Goal: Task Accomplishment & Management: Manage account settings

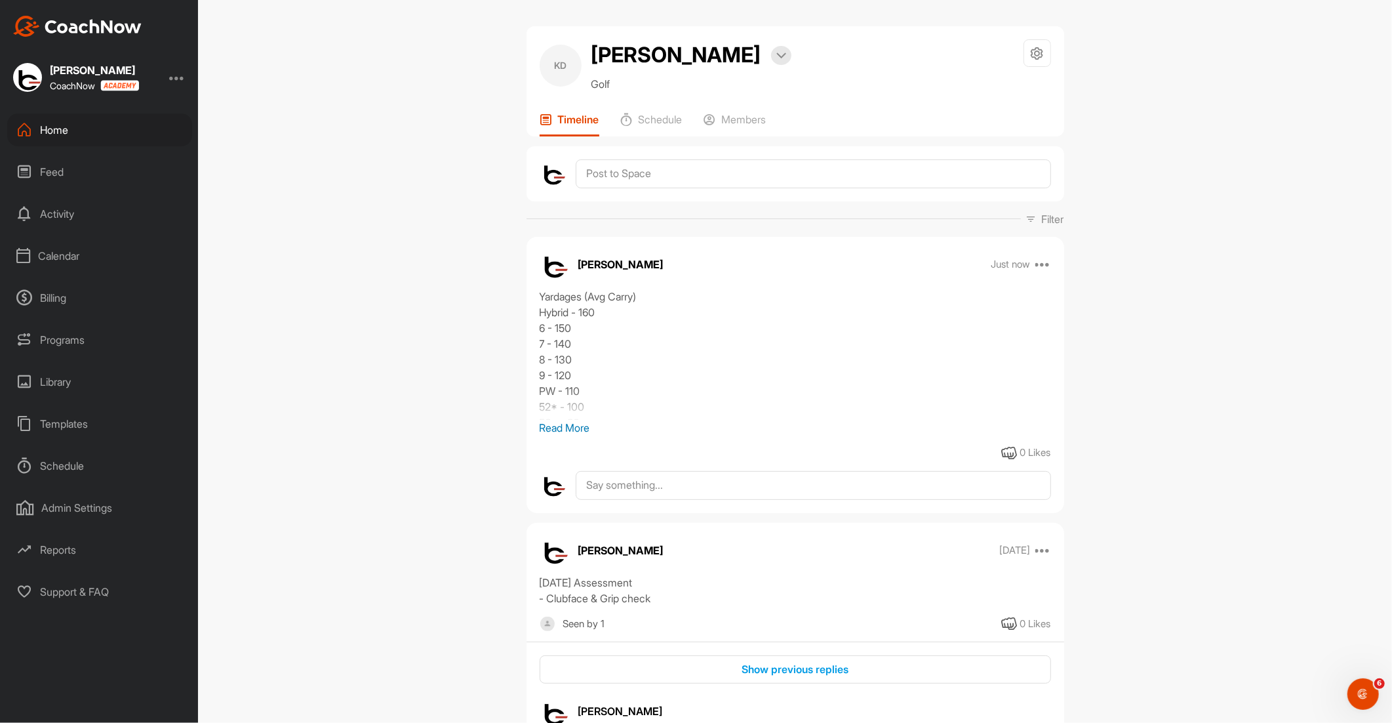
click at [61, 256] on div "Calendar" at bounding box center [99, 255] width 185 height 33
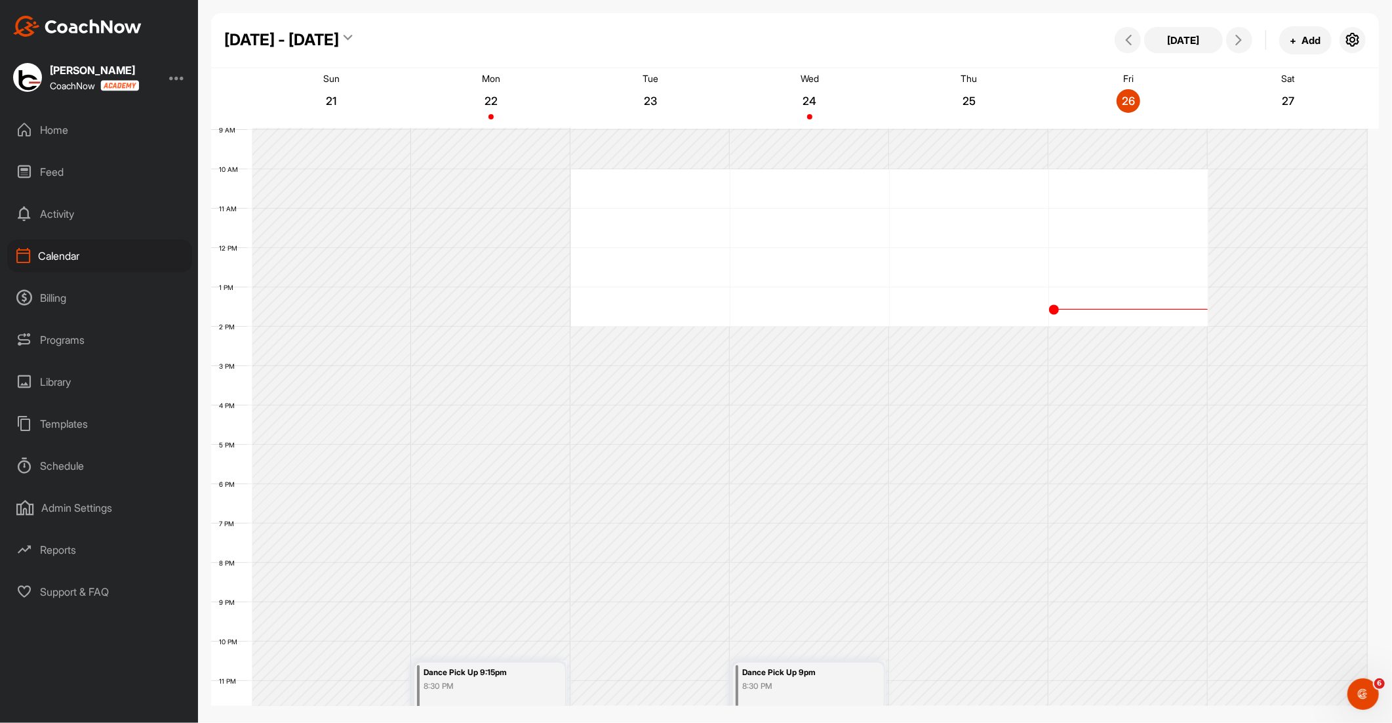
scroll to position [367, 0]
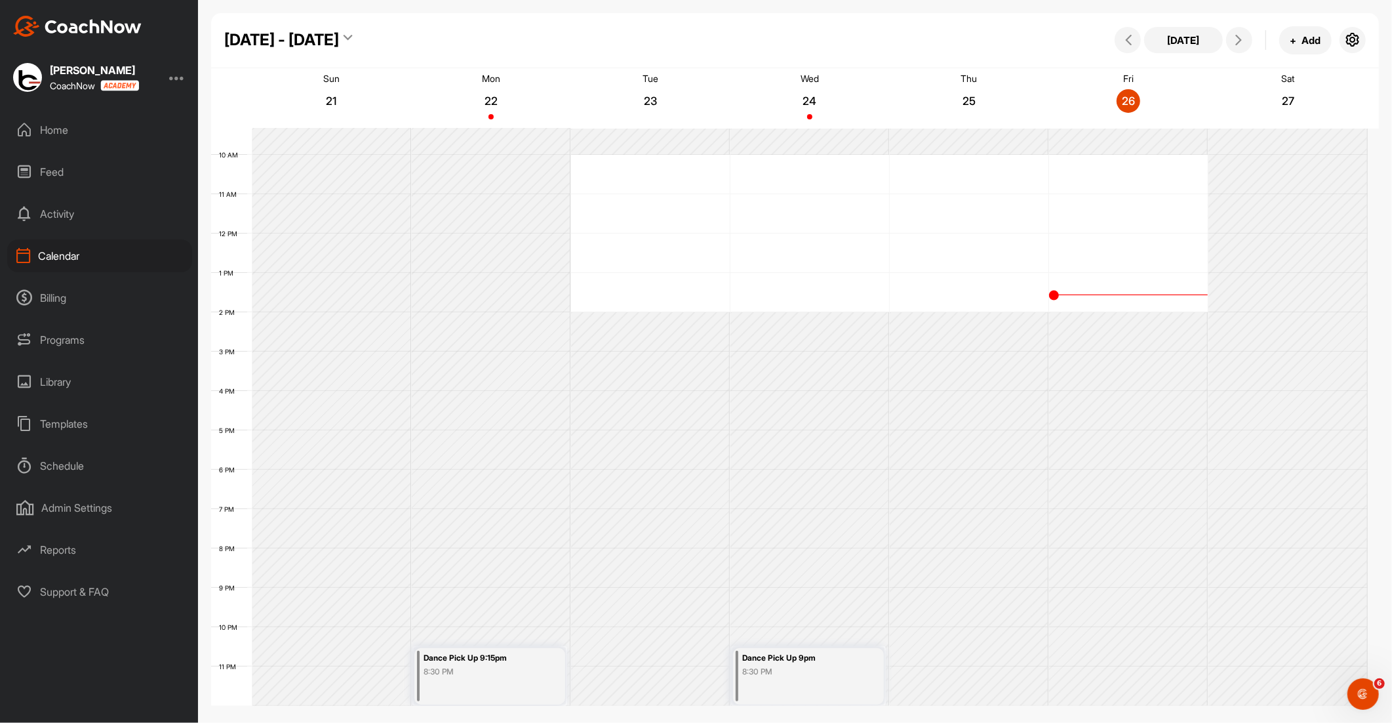
click at [473, 685] on div "Dance Pick Up 9:15pm 8:30 PM" at bounding box center [489, 676] width 151 height 56
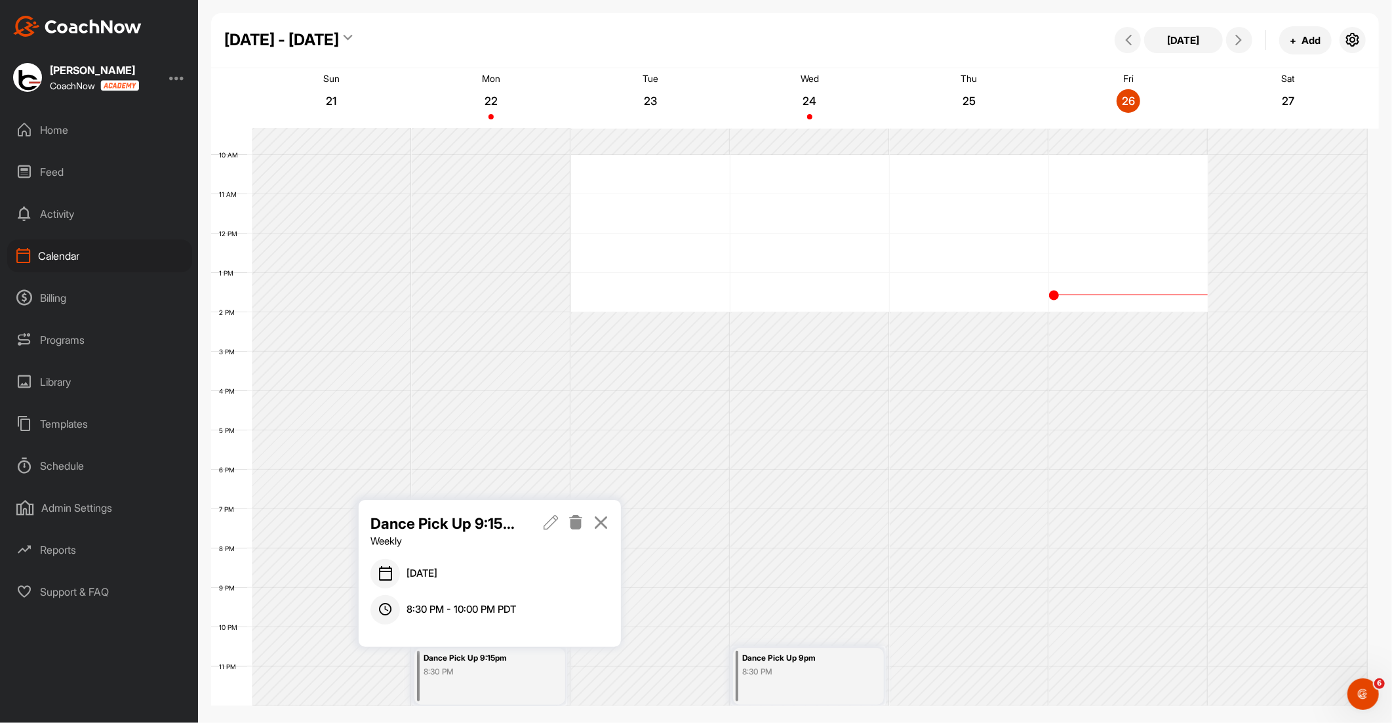
click at [573, 519] on icon at bounding box center [576, 522] width 15 height 14
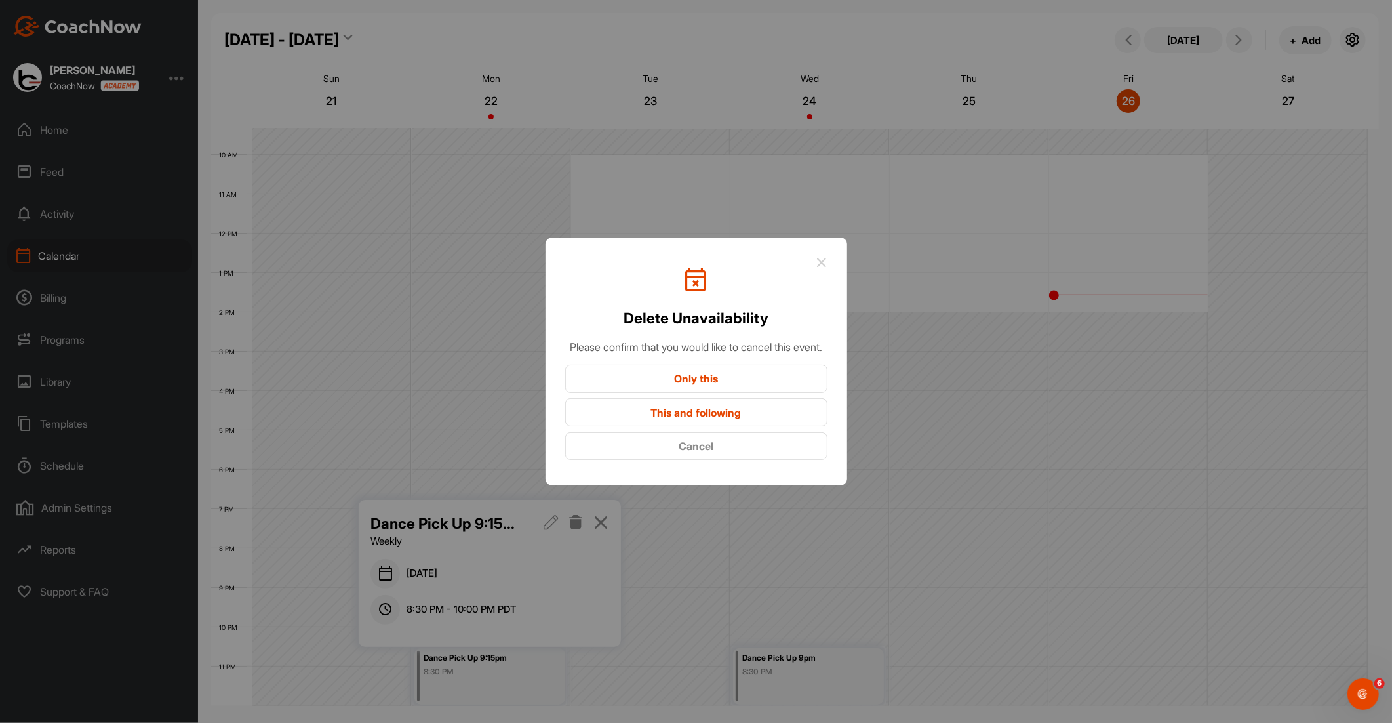
click at [660, 423] on button "This and following" at bounding box center [696, 412] width 262 height 28
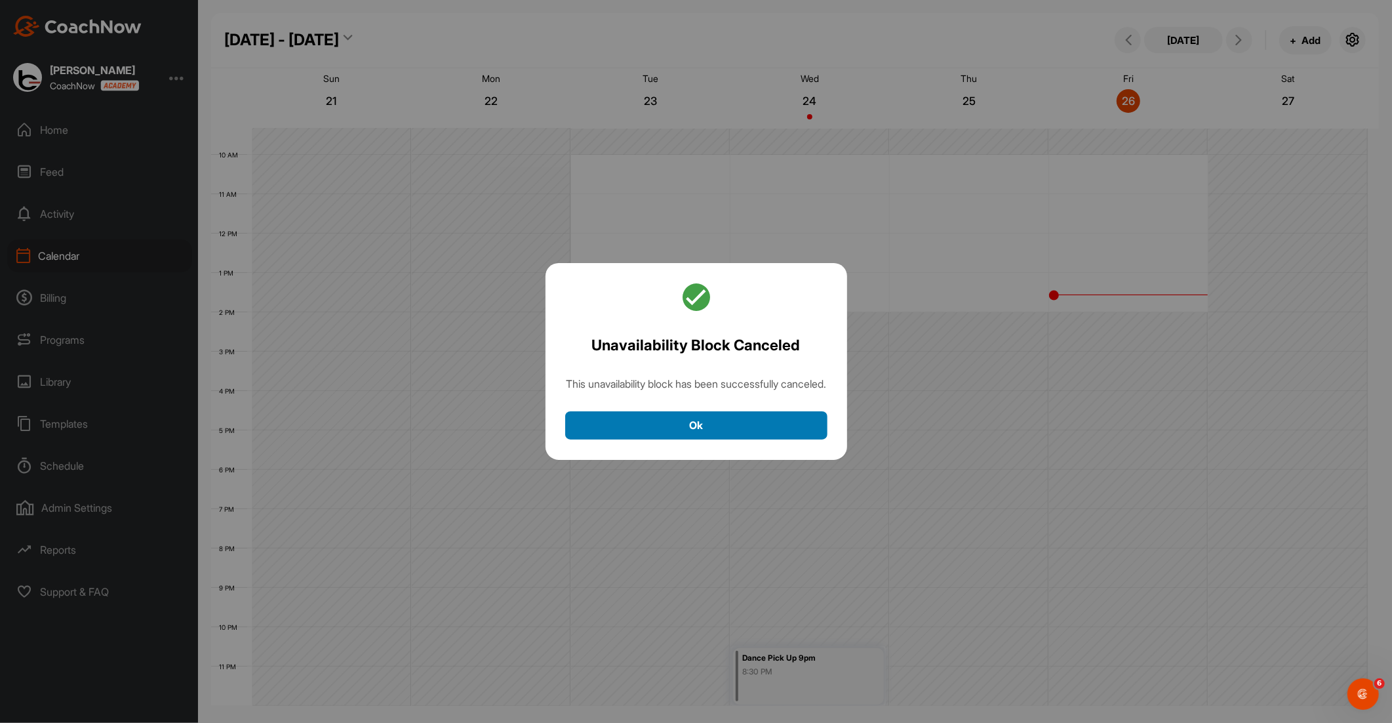
click at [662, 428] on button "Ok" at bounding box center [696, 425] width 262 height 28
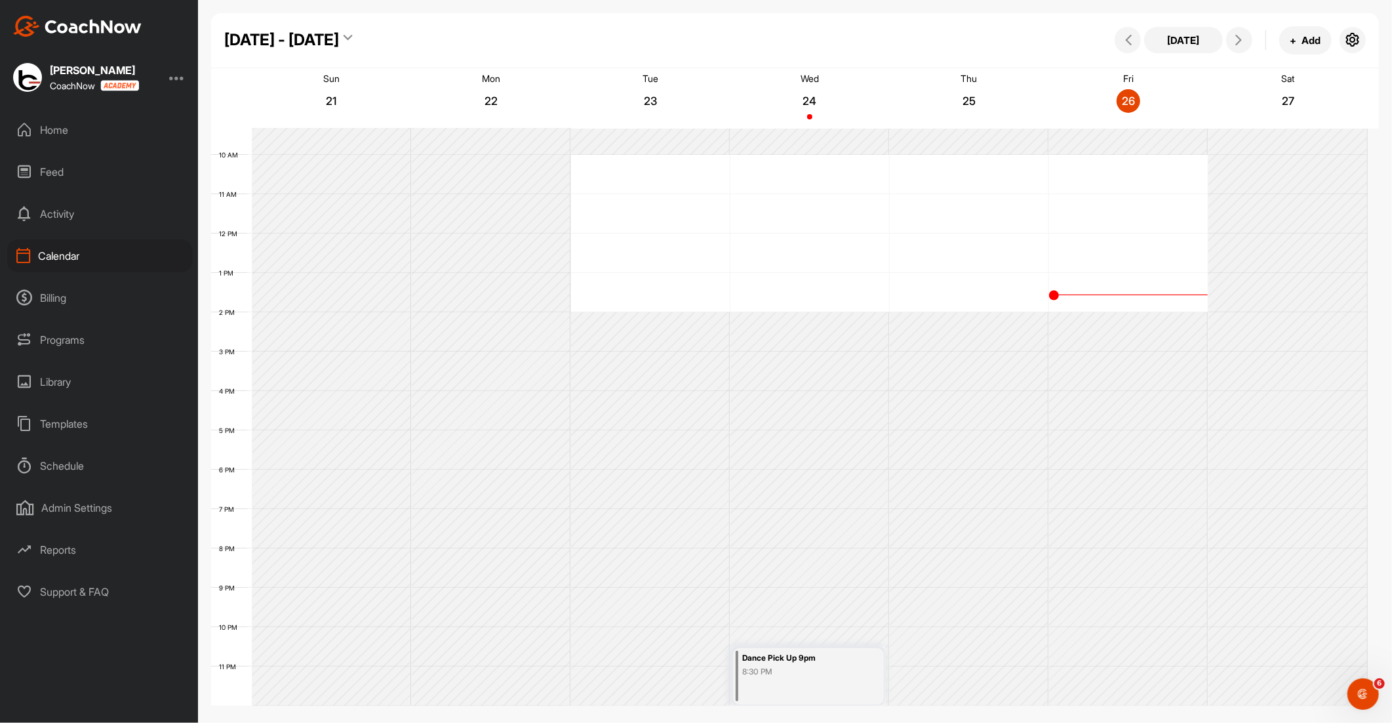
click at [796, 662] on div "Dance Pick Up 9pm" at bounding box center [800, 658] width 116 height 15
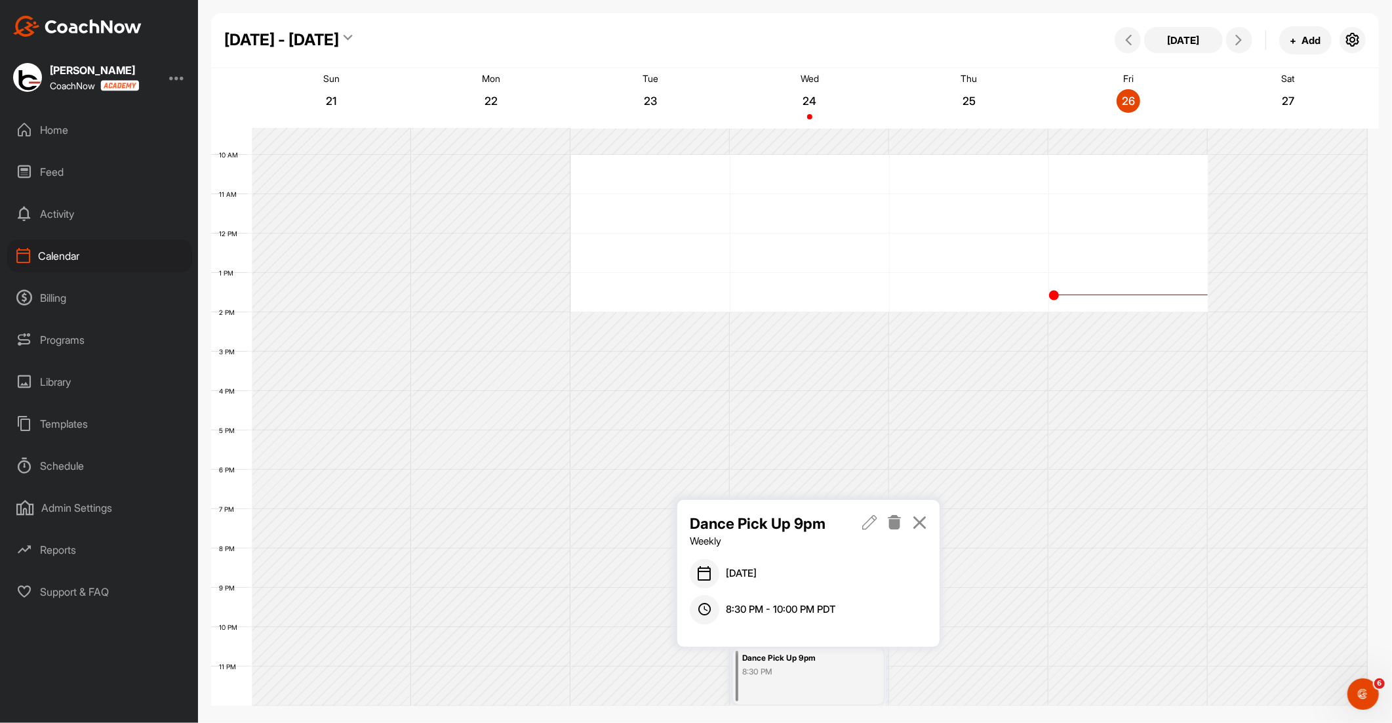
click at [902, 518] on icon at bounding box center [894, 522] width 15 height 14
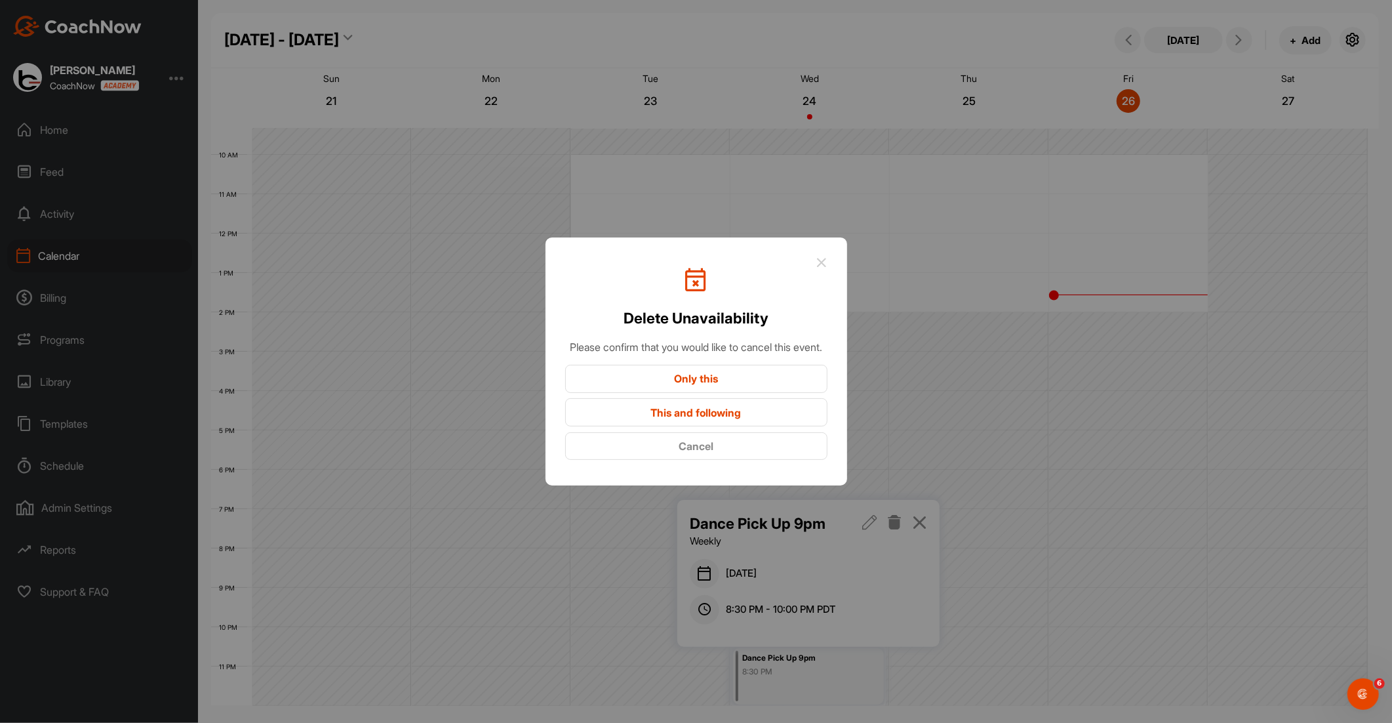
click at [726, 422] on button "This and following" at bounding box center [696, 412] width 262 height 28
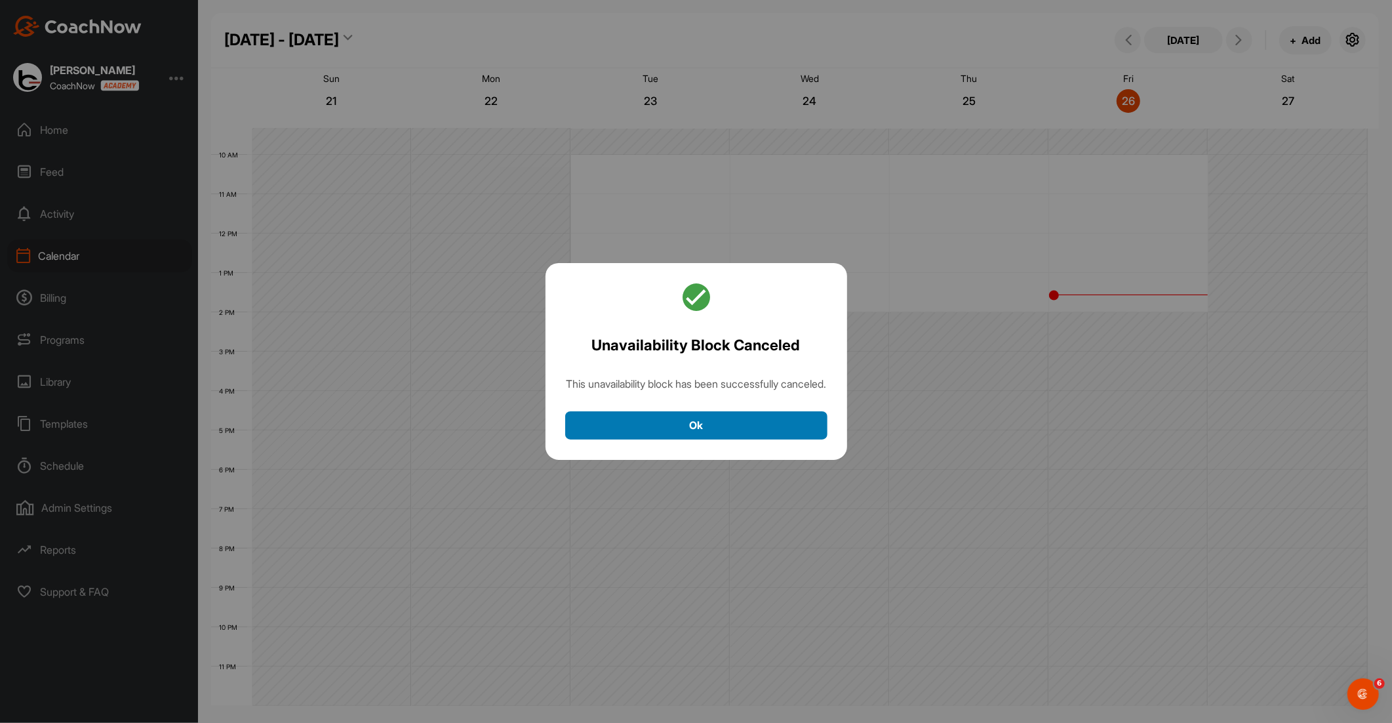
click at [723, 434] on button "Ok" at bounding box center [696, 425] width 262 height 28
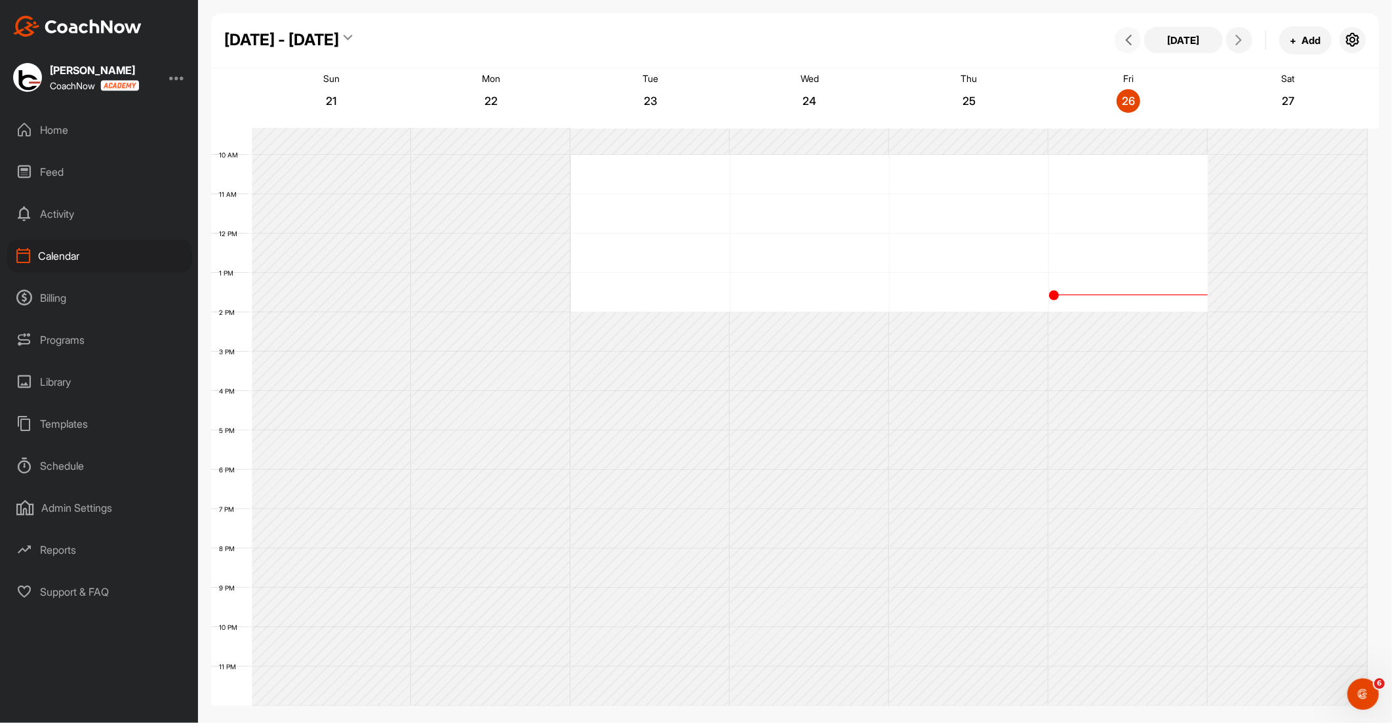
click at [1127, 37] on icon at bounding box center [1128, 40] width 10 height 10
click at [313, 204] on div "Collin-Paradise Pointe" at bounding box center [322, 205] width 116 height 15
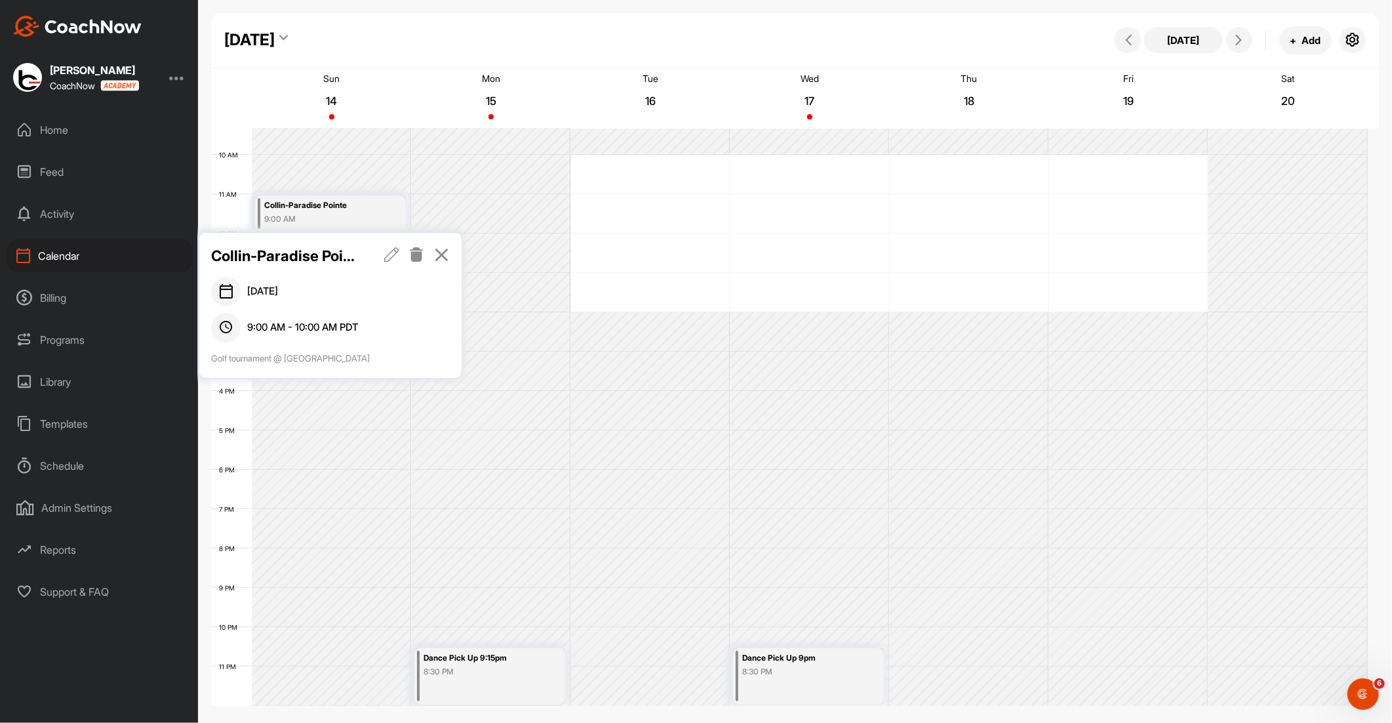
click at [416, 253] on icon at bounding box center [416, 254] width 15 height 14
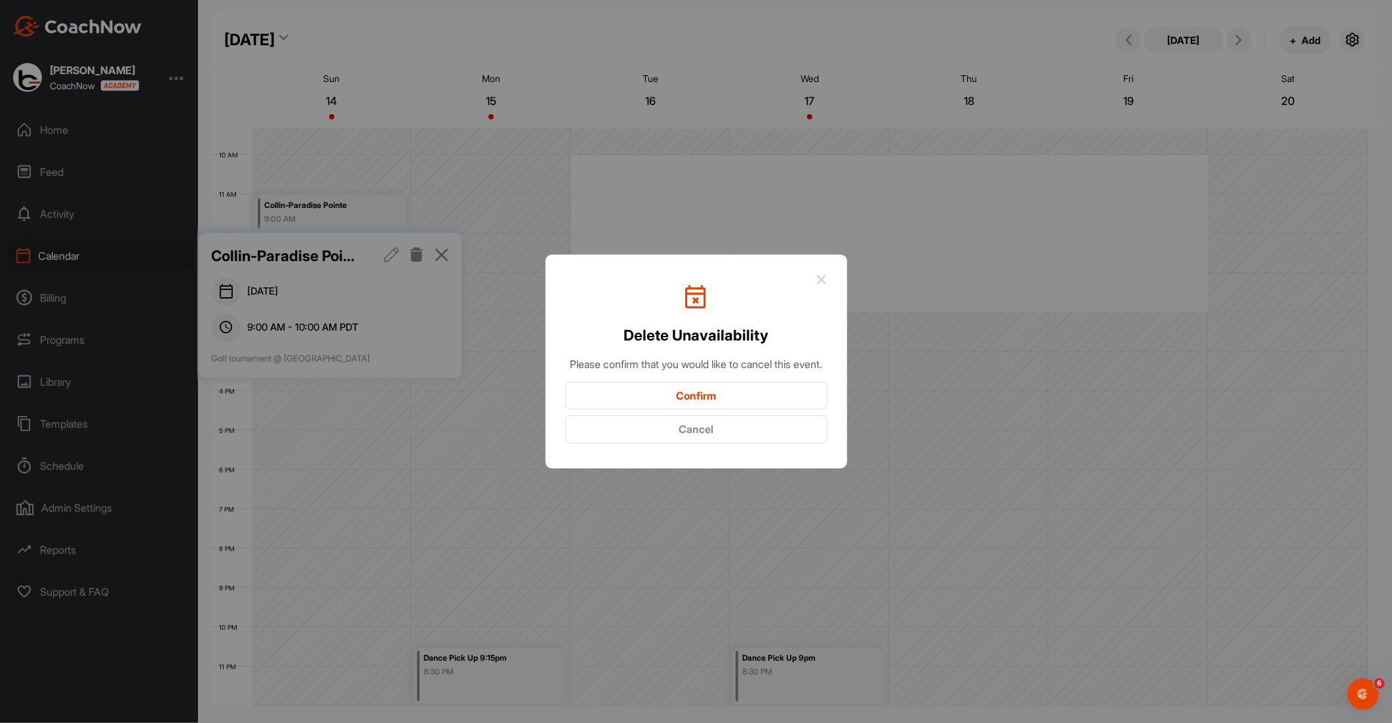
click at [658, 399] on button "Confirm" at bounding box center [696, 396] width 262 height 28
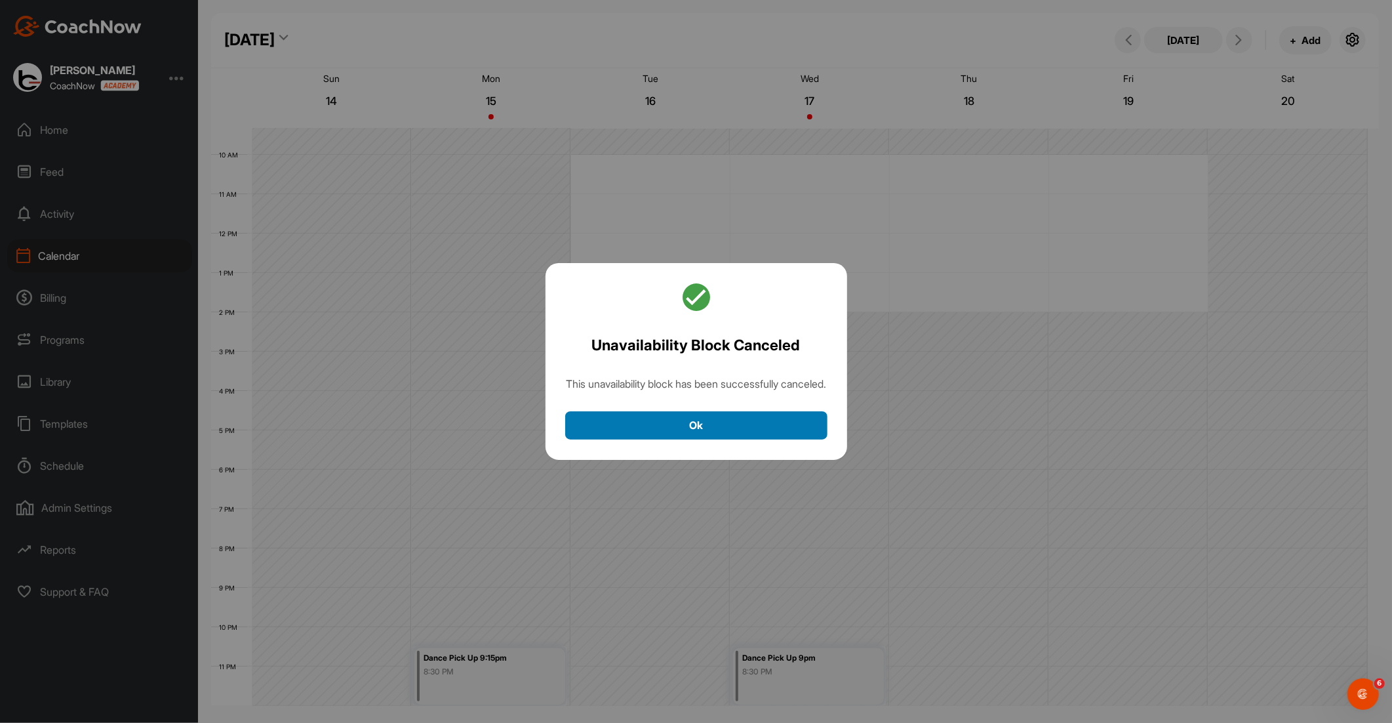
click at [670, 433] on button "Ok" at bounding box center [696, 425] width 262 height 28
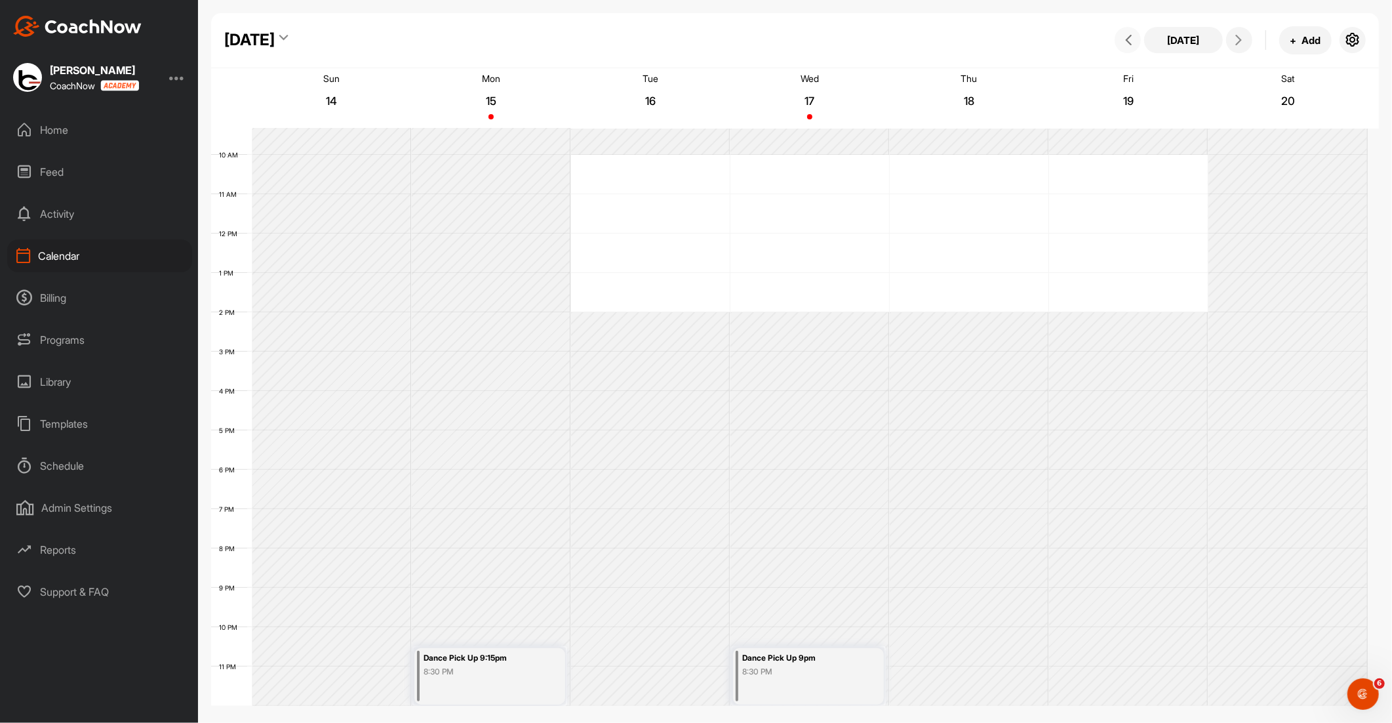
click at [1127, 48] on button at bounding box center [1128, 40] width 26 height 26
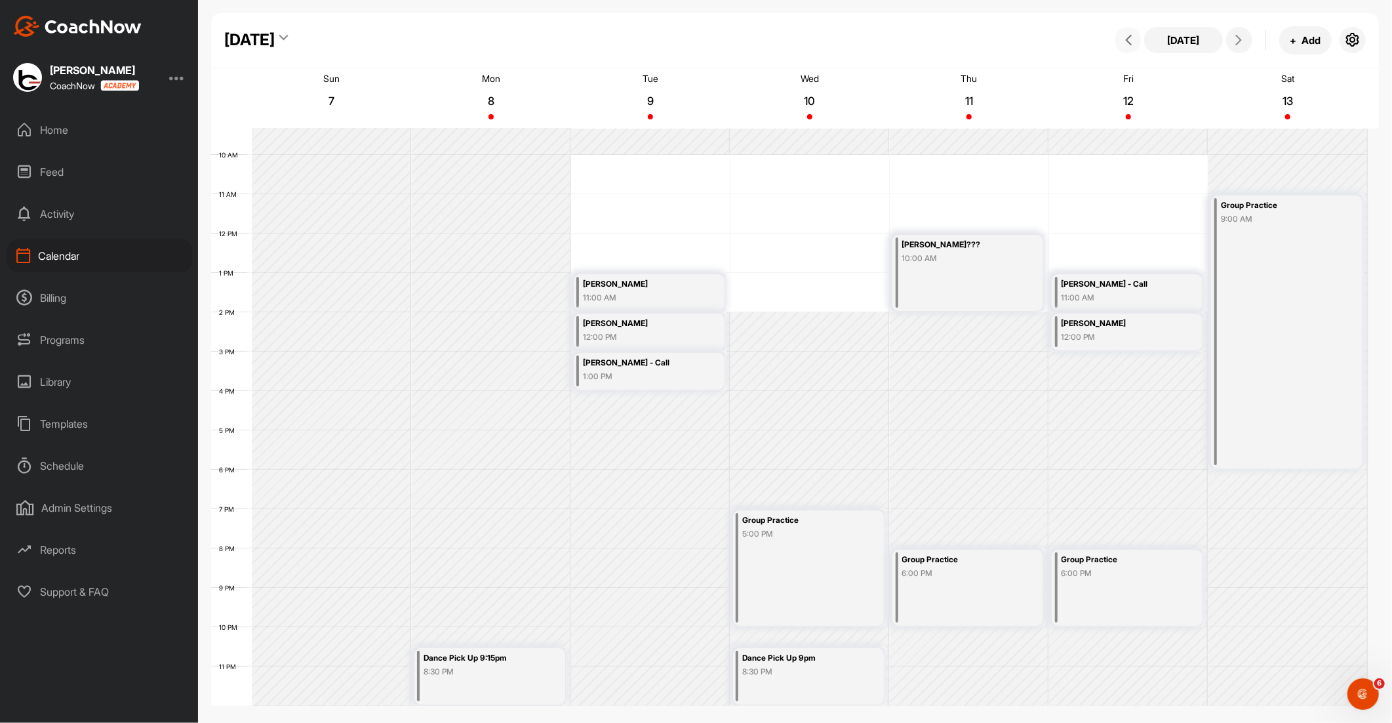
click at [480, 679] on div "Dance Pick Up 9:15pm 8:30 PM" at bounding box center [489, 676] width 151 height 56
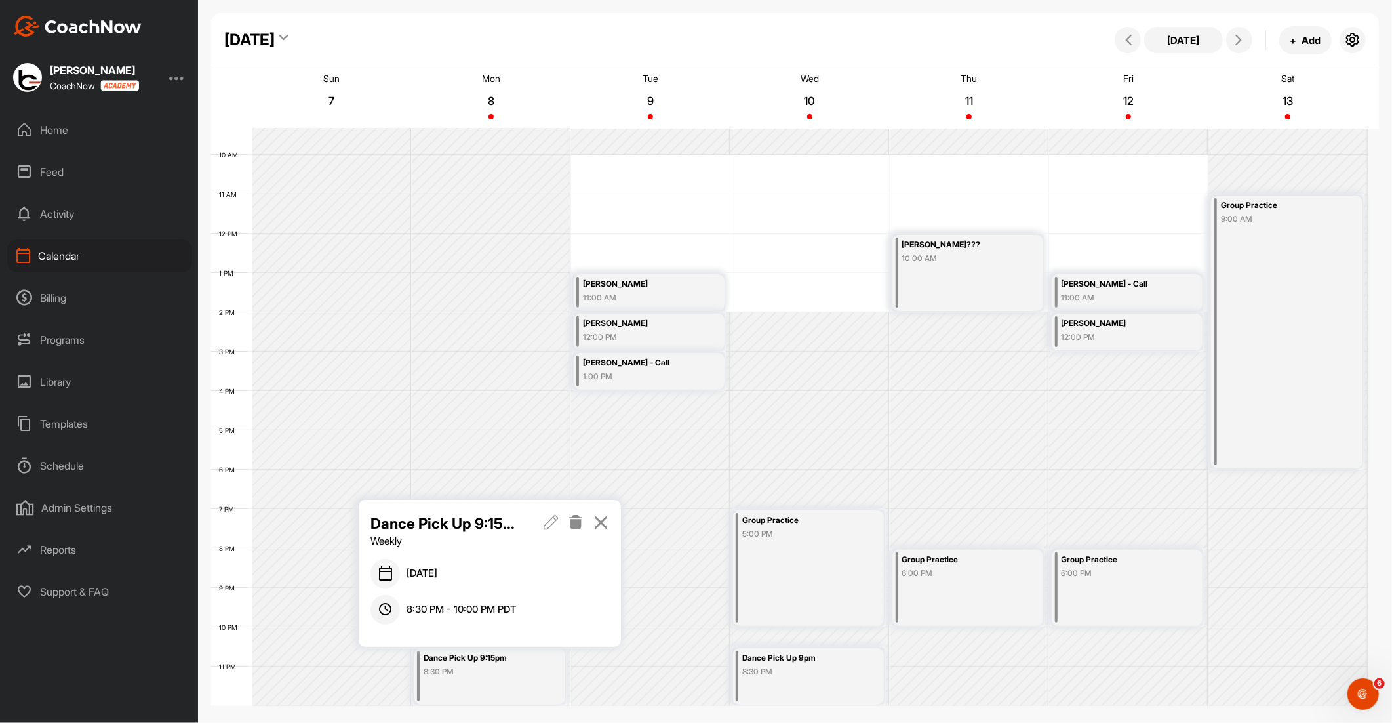
click at [574, 520] on icon at bounding box center [576, 522] width 15 height 14
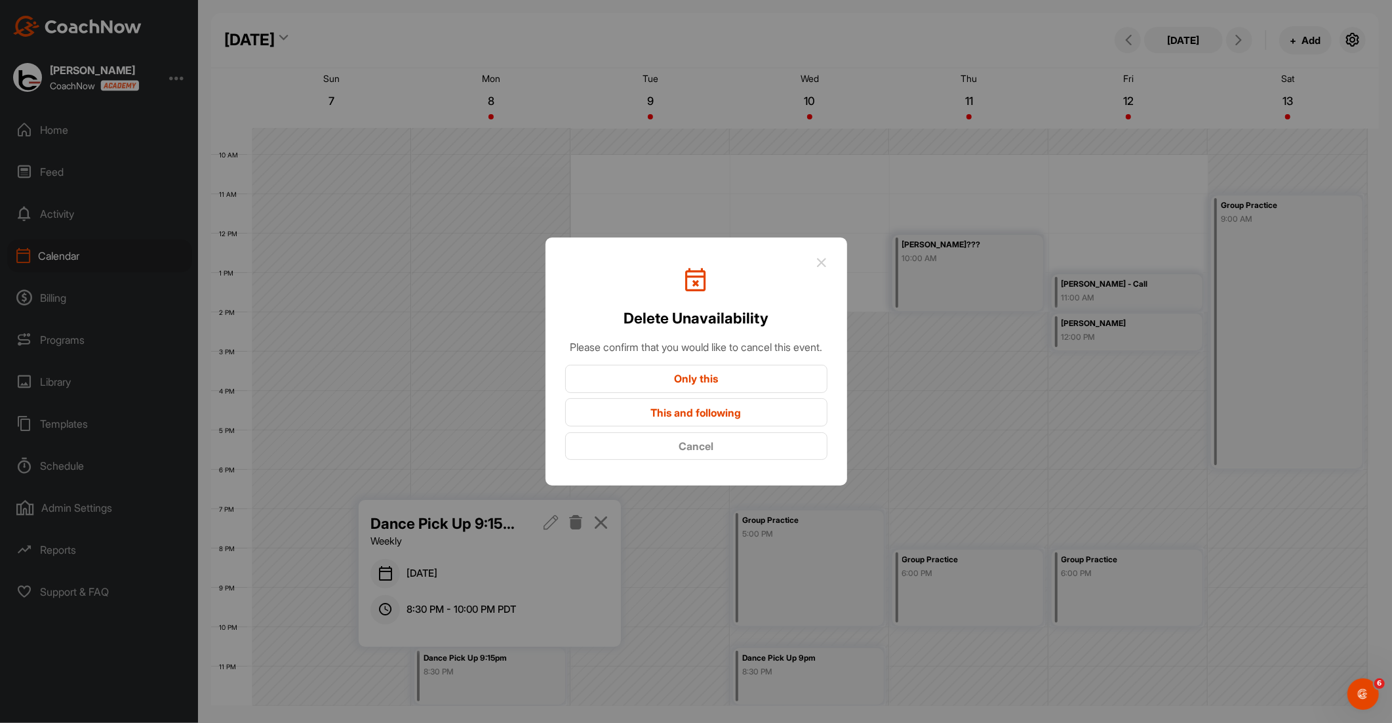
click at [686, 460] on button "Cancel" at bounding box center [696, 446] width 262 height 28
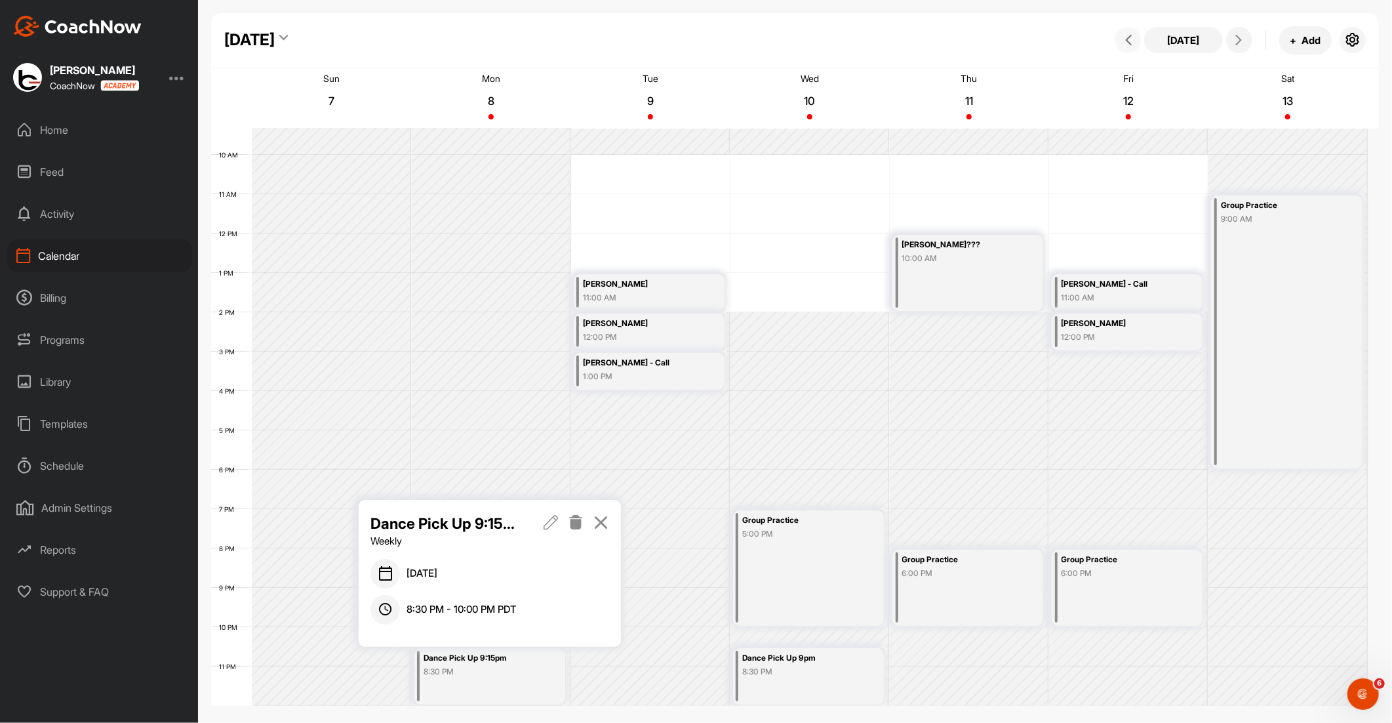
click at [1128, 33] on button at bounding box center [1128, 40] width 26 height 26
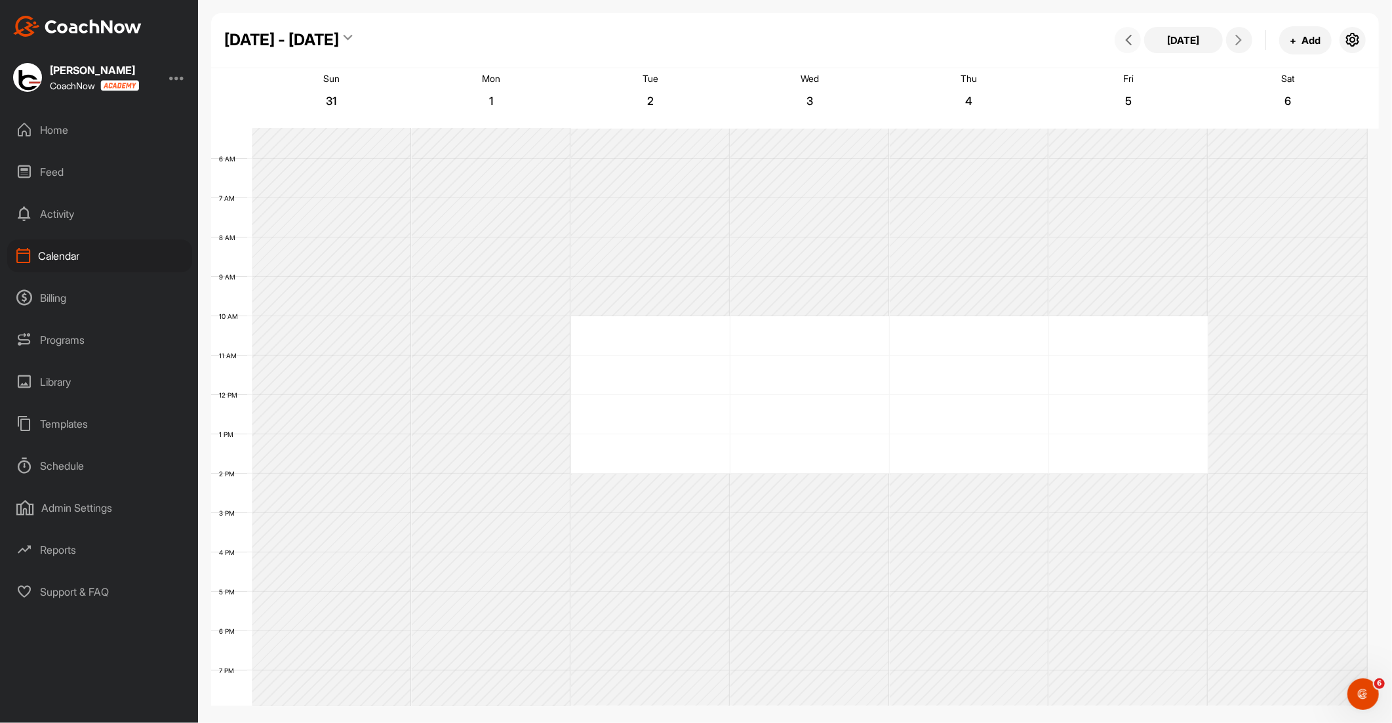
scroll to position [0, 0]
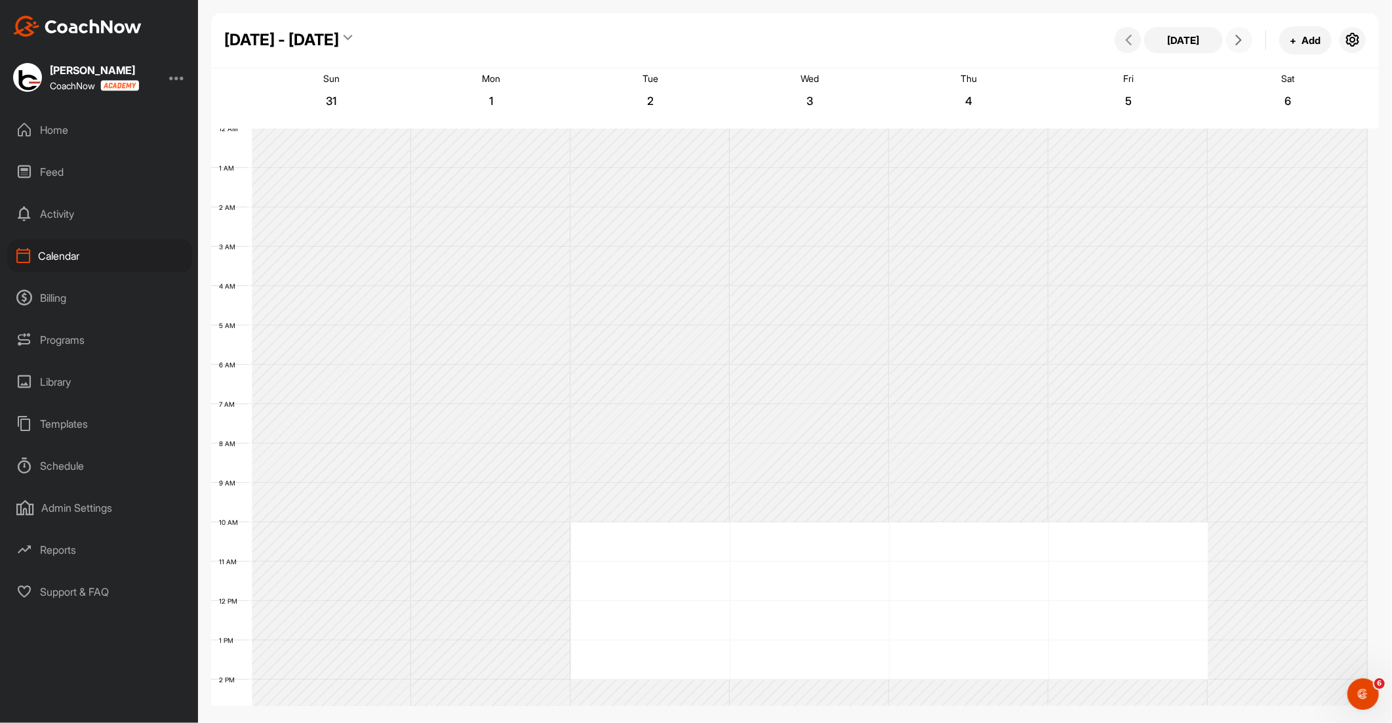
click at [1235, 44] on icon at bounding box center [1239, 40] width 10 height 10
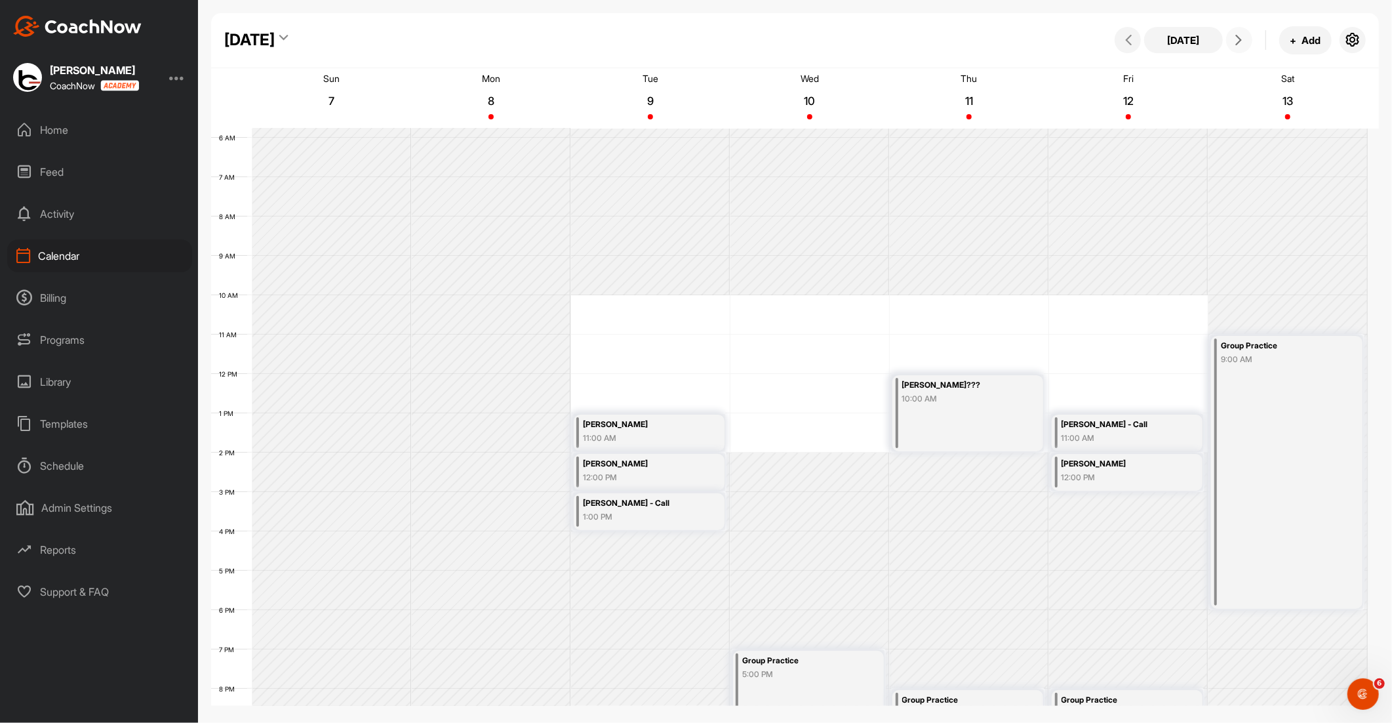
scroll to position [367, 0]
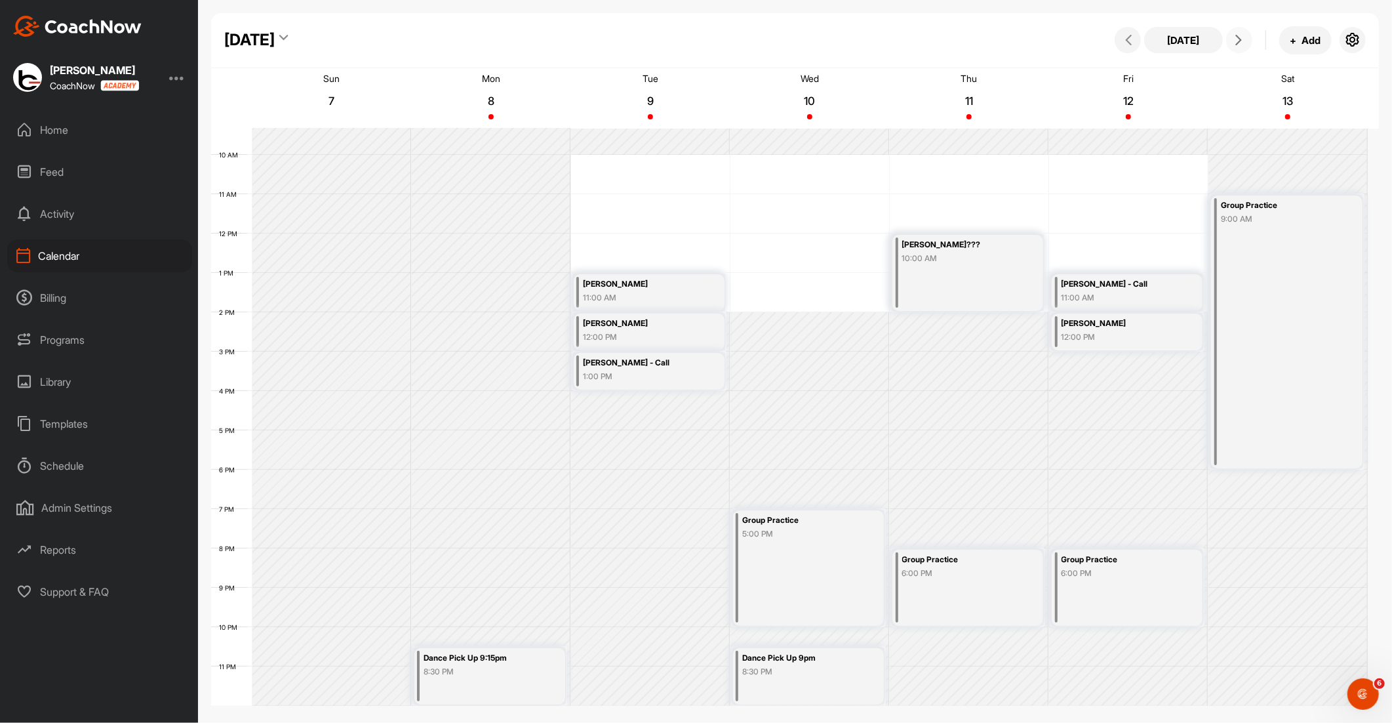
click at [508, 667] on div "8:30 PM" at bounding box center [482, 672] width 116 height 12
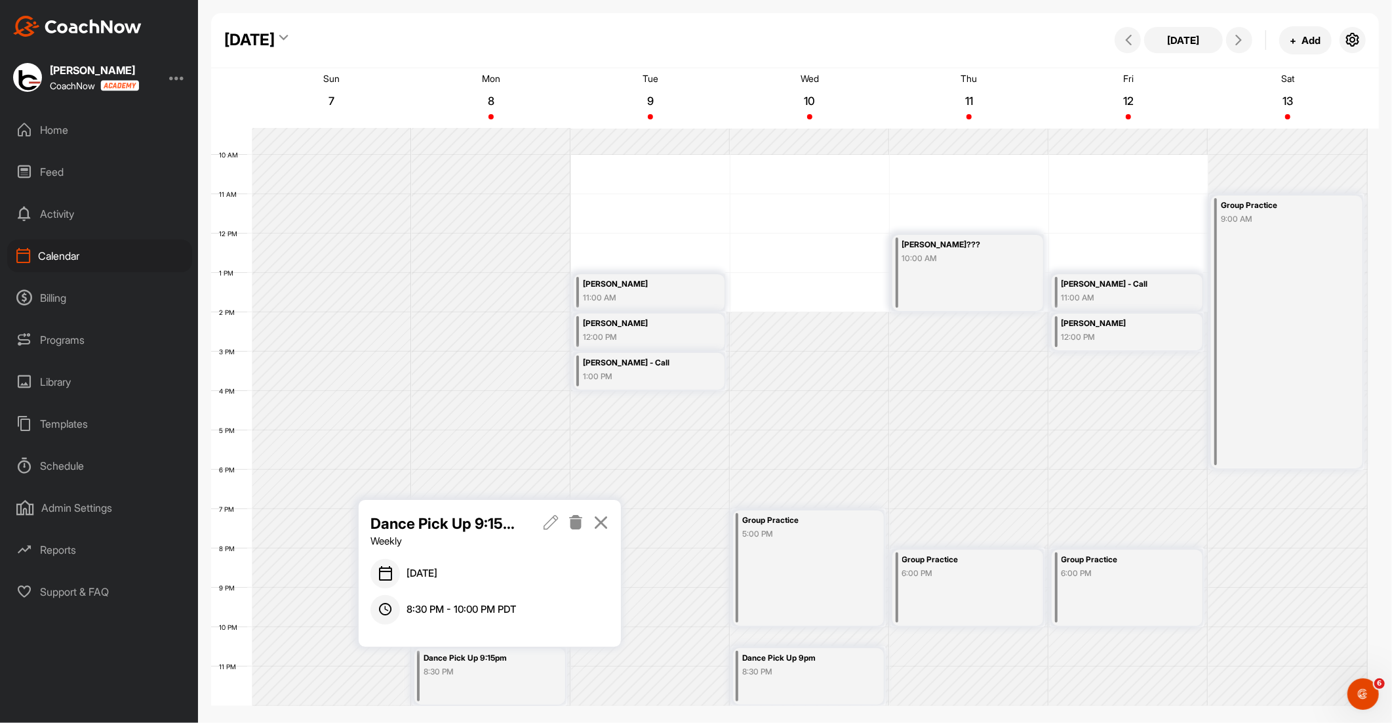
click at [579, 516] on icon at bounding box center [576, 522] width 15 height 14
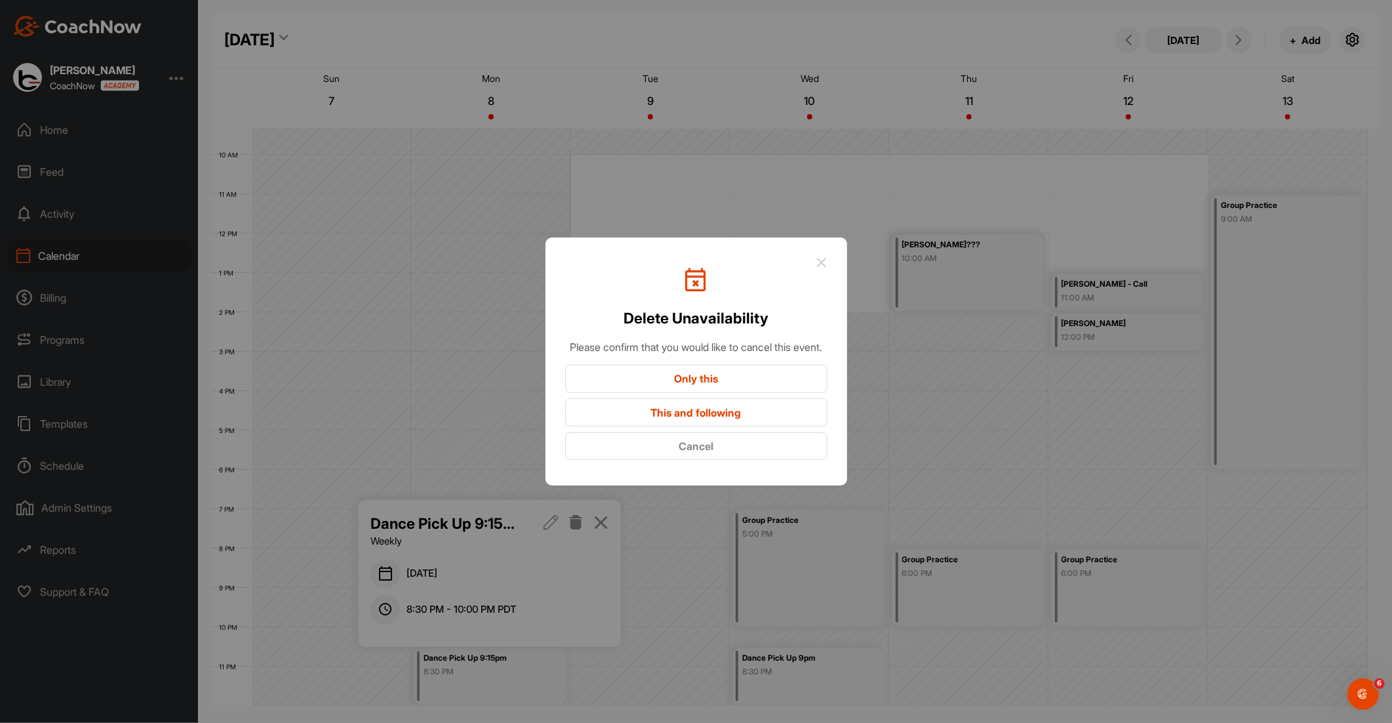
click at [645, 413] on button "This and following" at bounding box center [696, 412] width 262 height 28
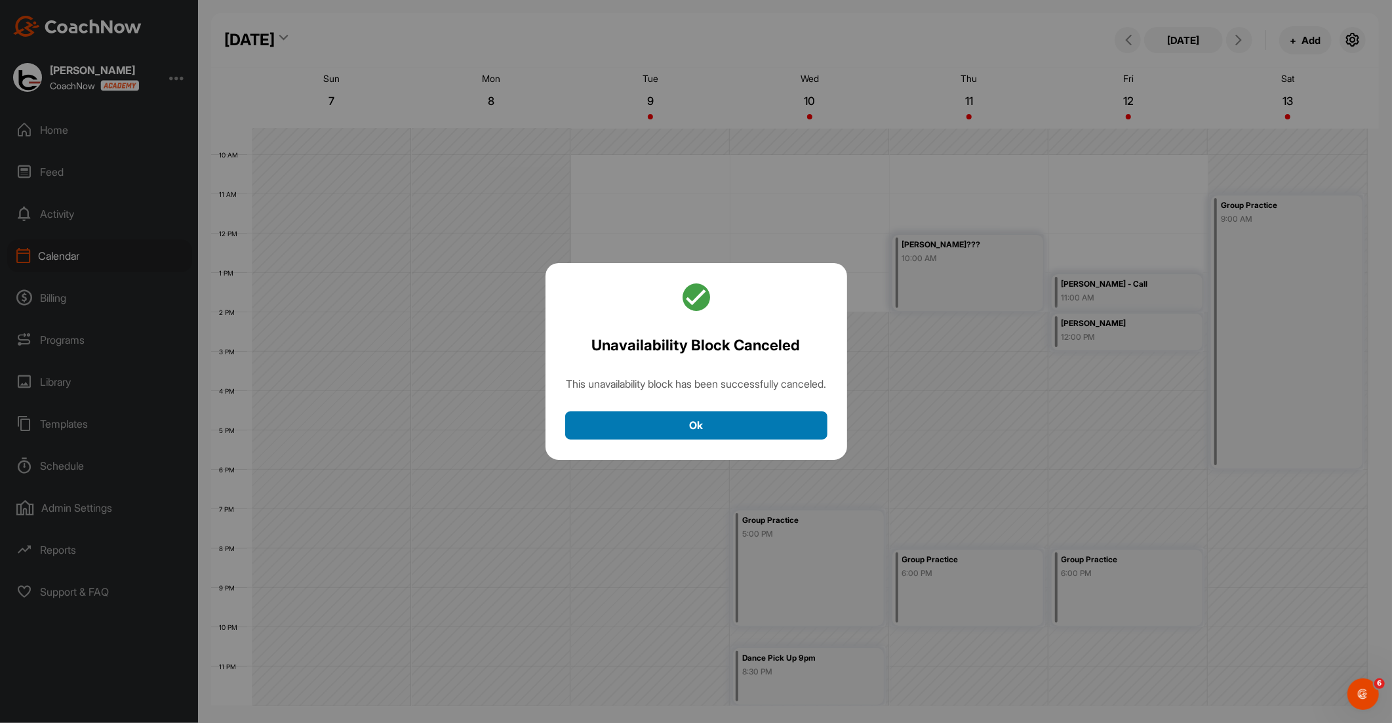
click at [656, 434] on button "Ok" at bounding box center [696, 425] width 262 height 28
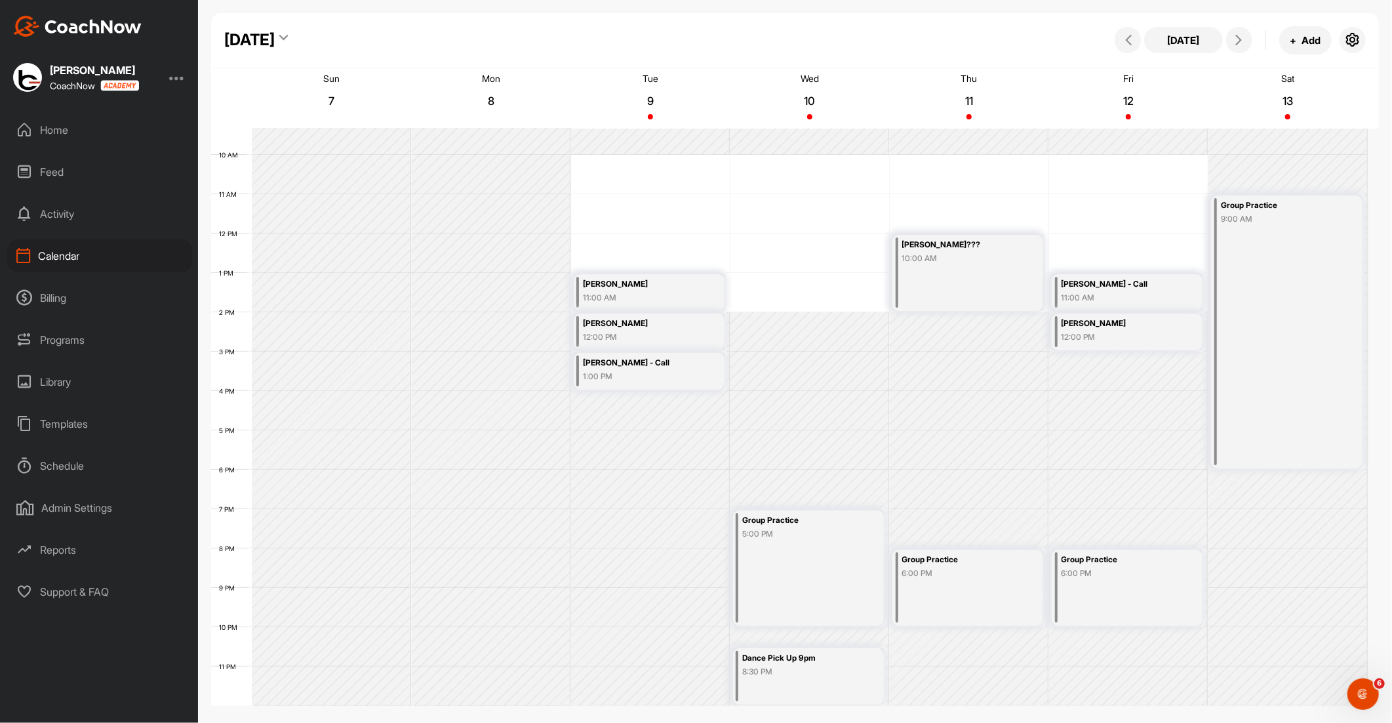
click at [784, 679] on div "Dance Pick Up 9pm 8:30 PM" at bounding box center [808, 676] width 151 height 56
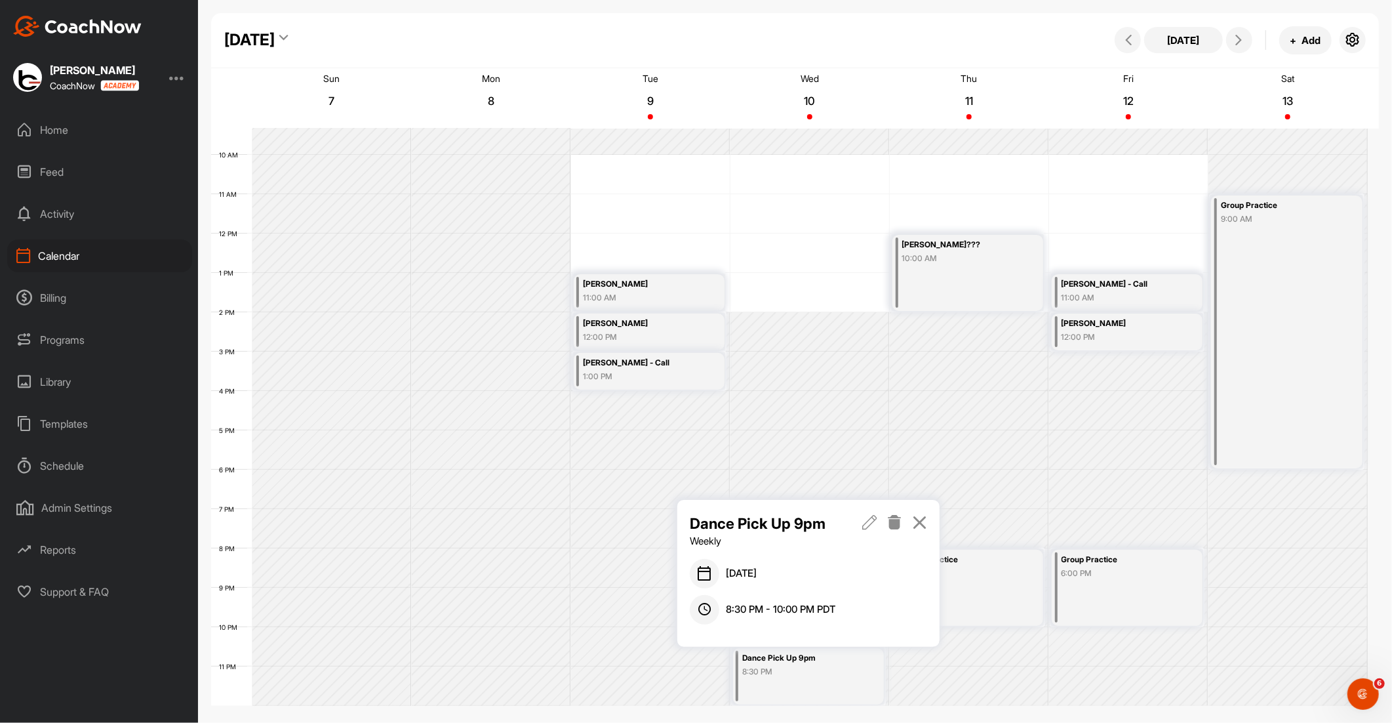
click at [894, 516] on icon at bounding box center [894, 522] width 15 height 14
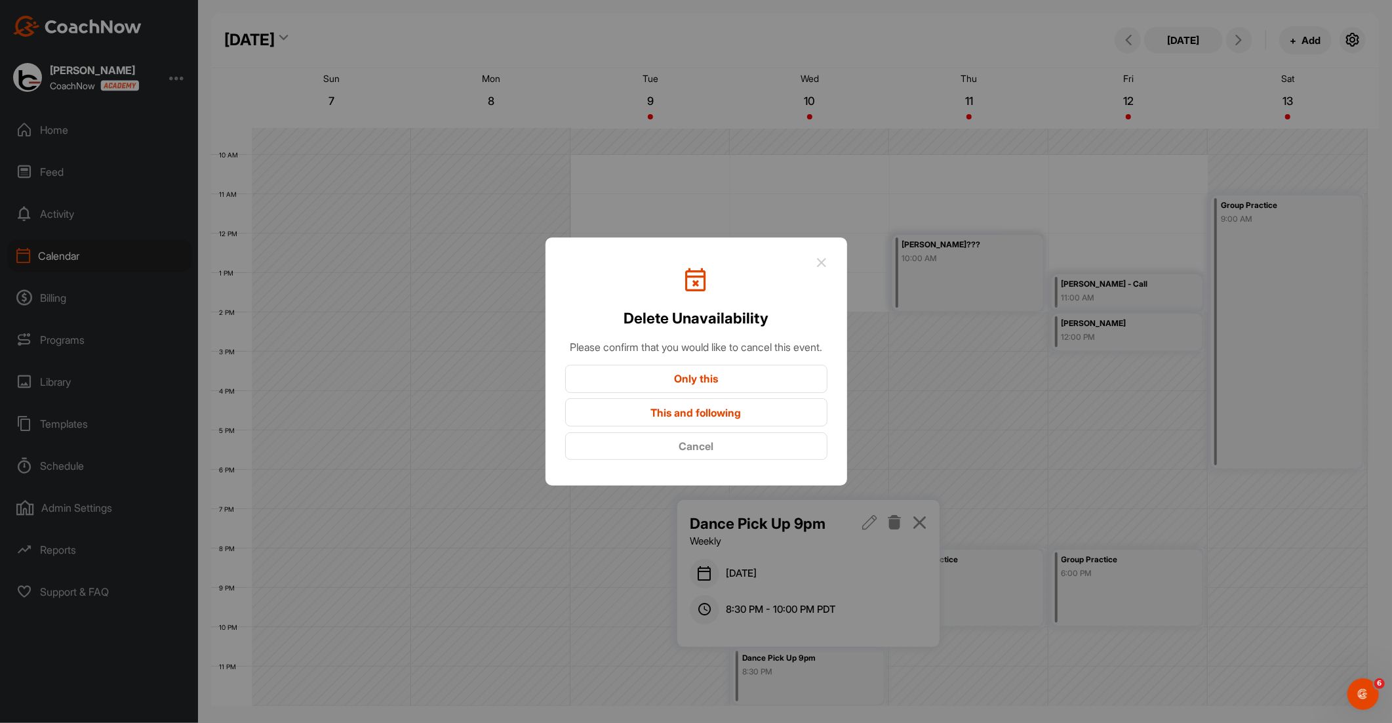
click at [773, 416] on button "This and following" at bounding box center [696, 412] width 262 height 28
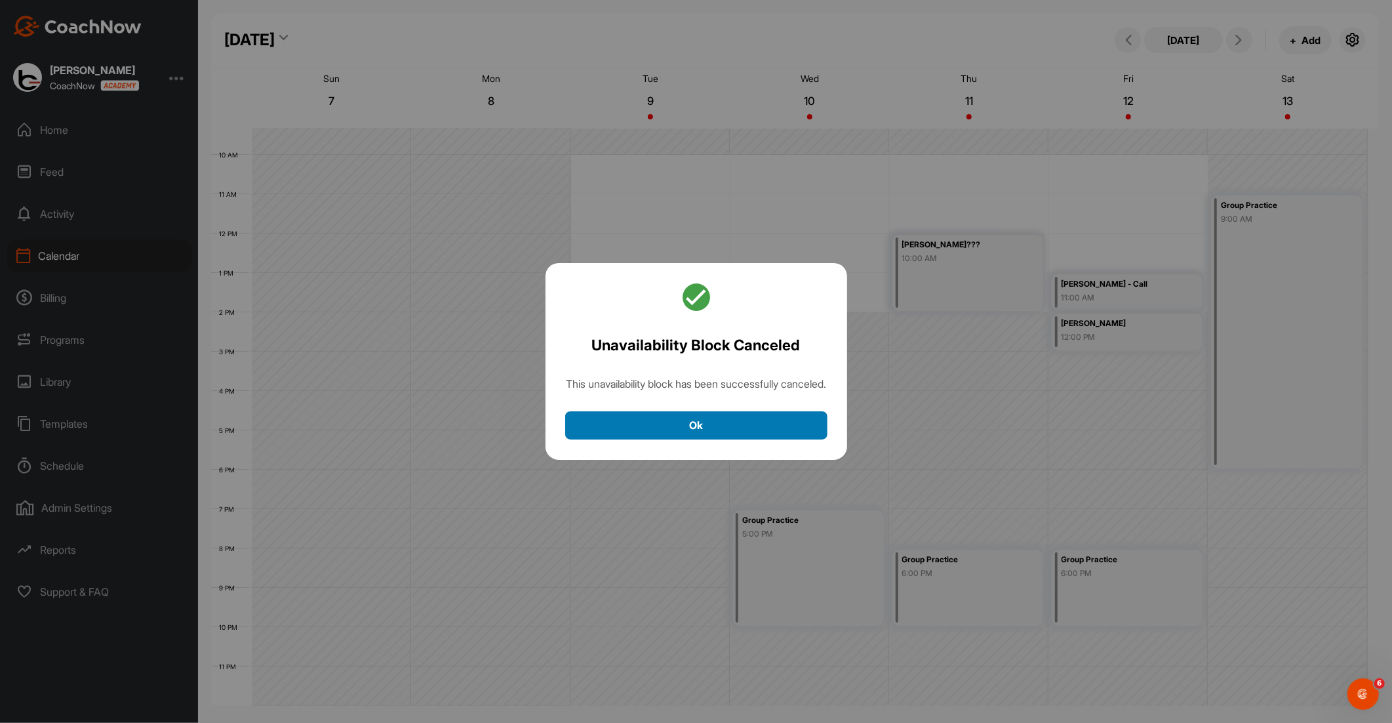
click at [764, 428] on button "Ok" at bounding box center [696, 425] width 262 height 28
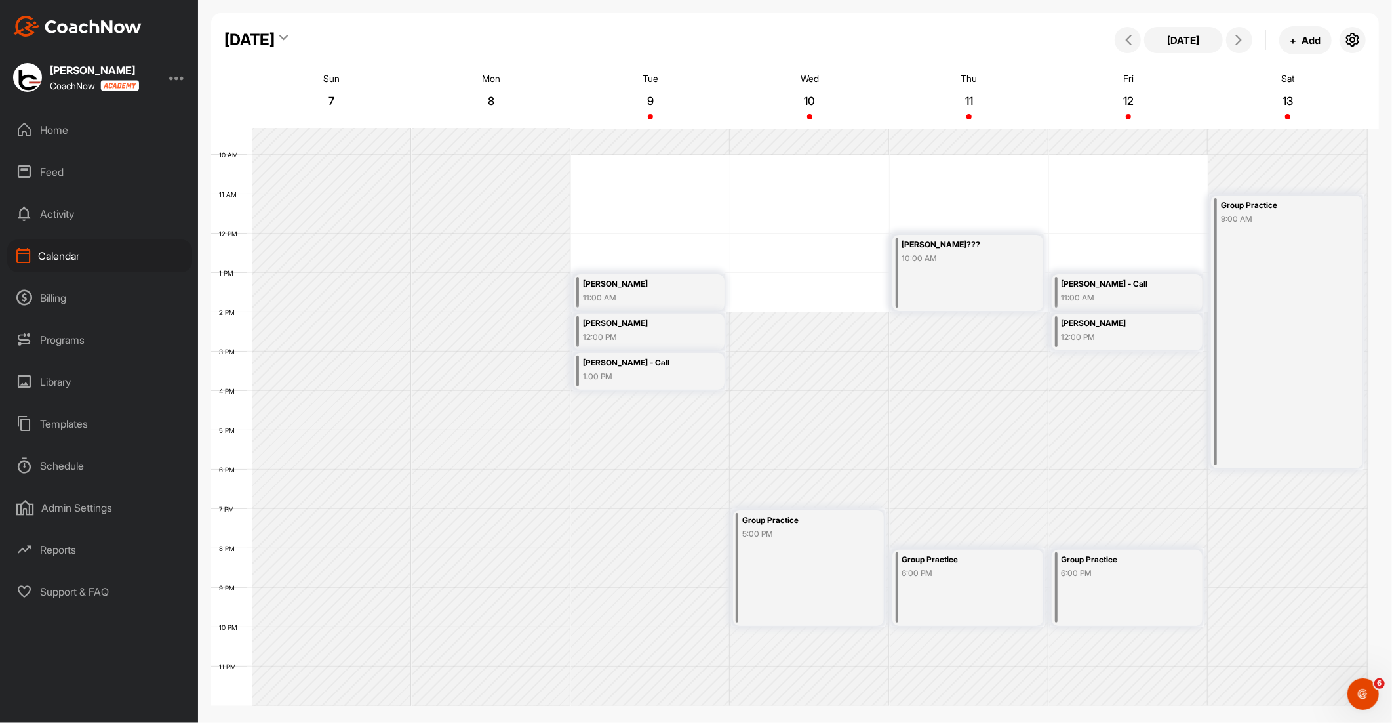
click at [691, 296] on div "11:00 AM" at bounding box center [641, 298] width 116 height 12
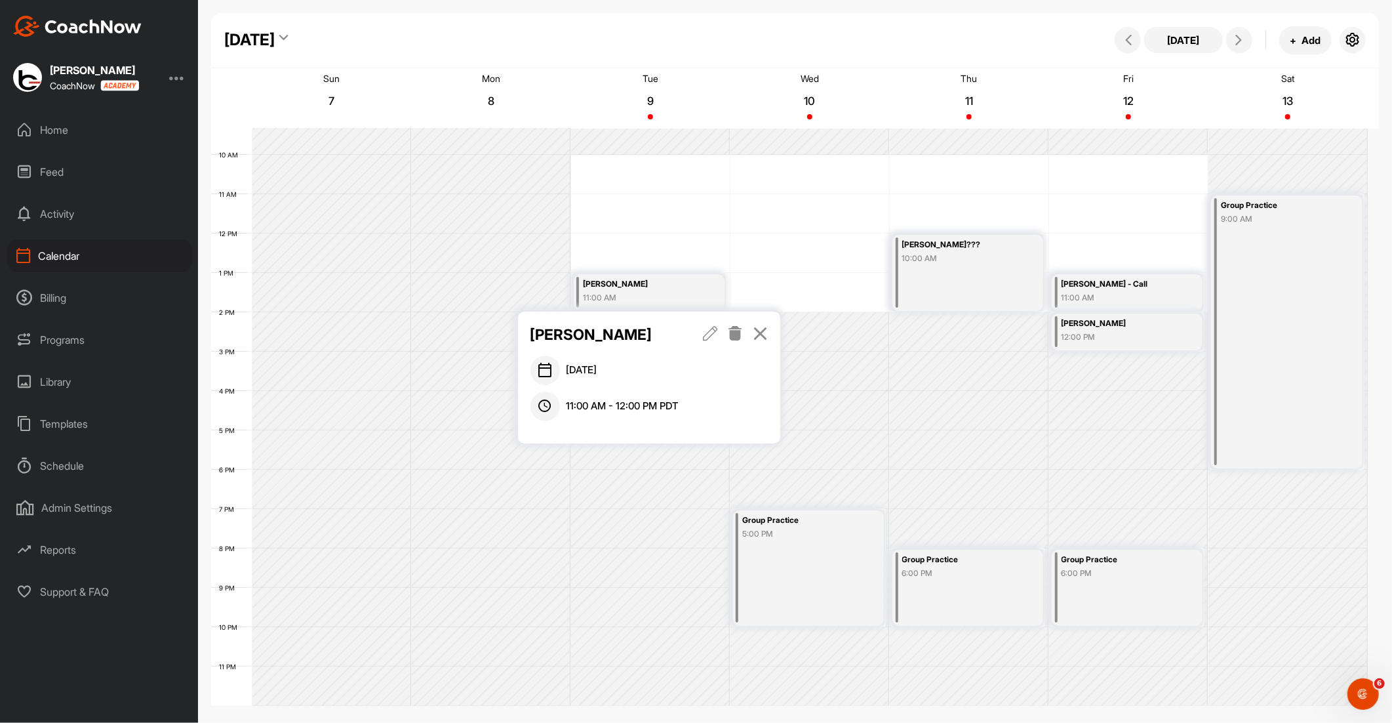
click at [733, 338] on icon at bounding box center [735, 333] width 15 height 14
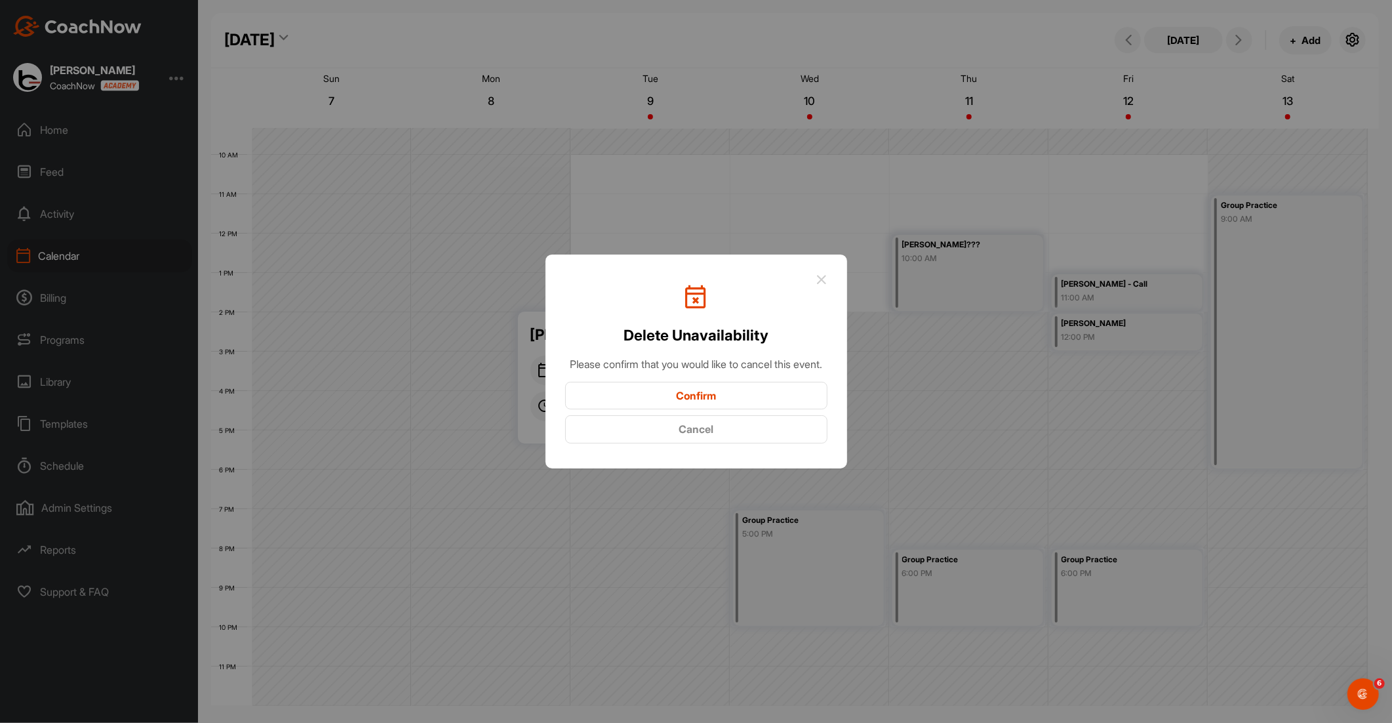
click at [727, 395] on button "Confirm" at bounding box center [696, 396] width 262 height 28
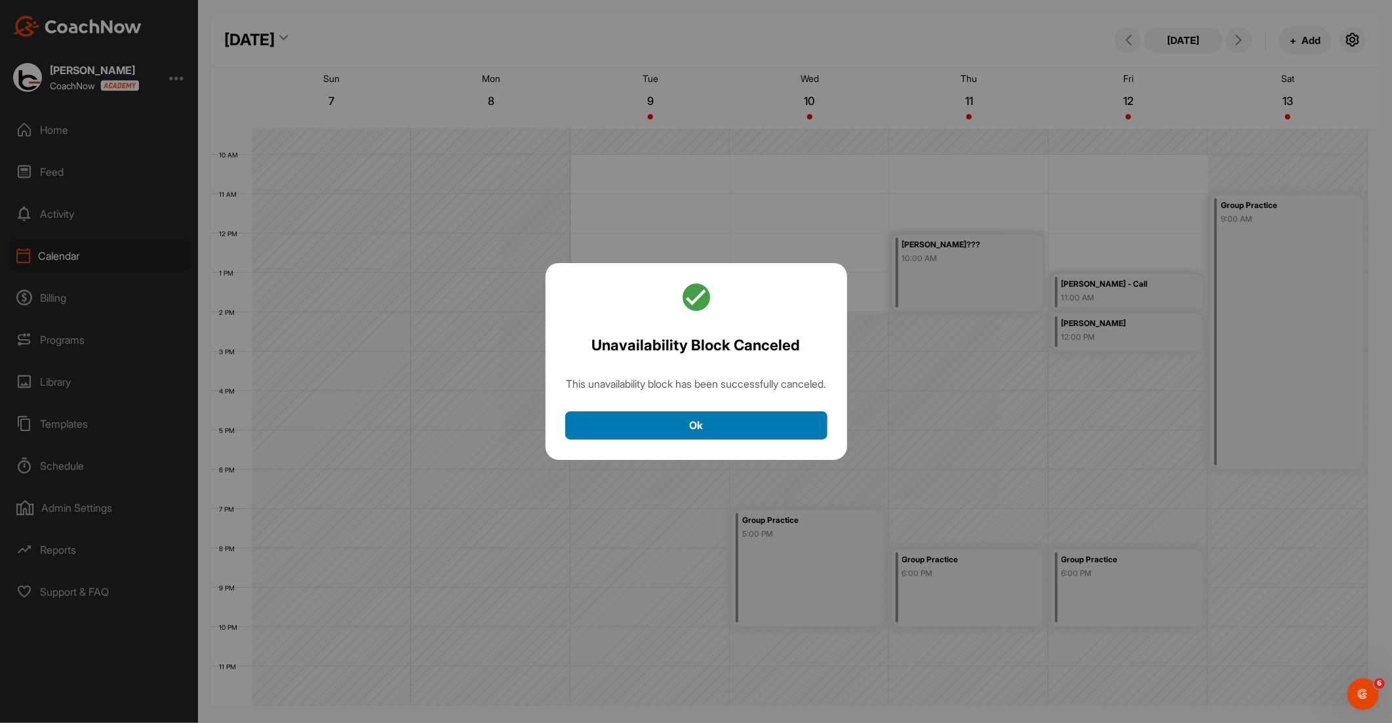
click at [680, 428] on button "Ok" at bounding box center [696, 425] width 262 height 28
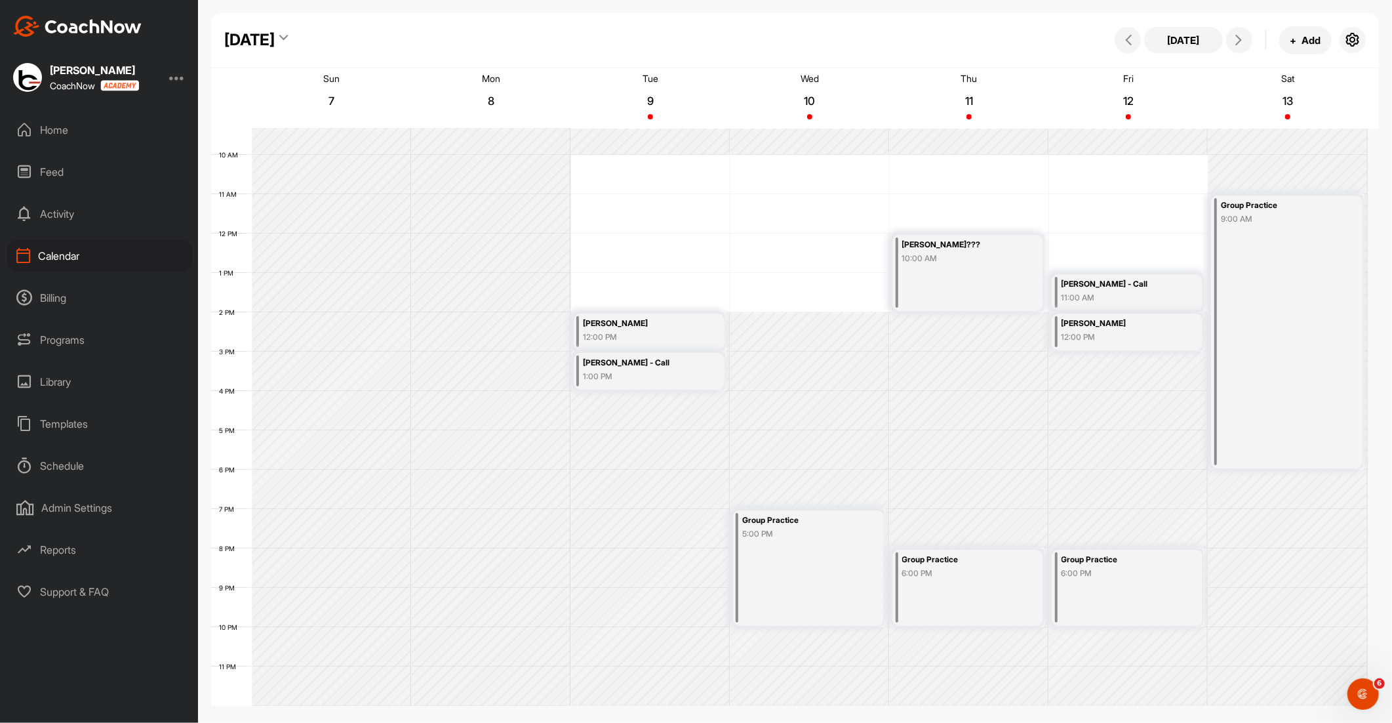
click at [632, 321] on div "[PERSON_NAME]" at bounding box center [641, 323] width 116 height 15
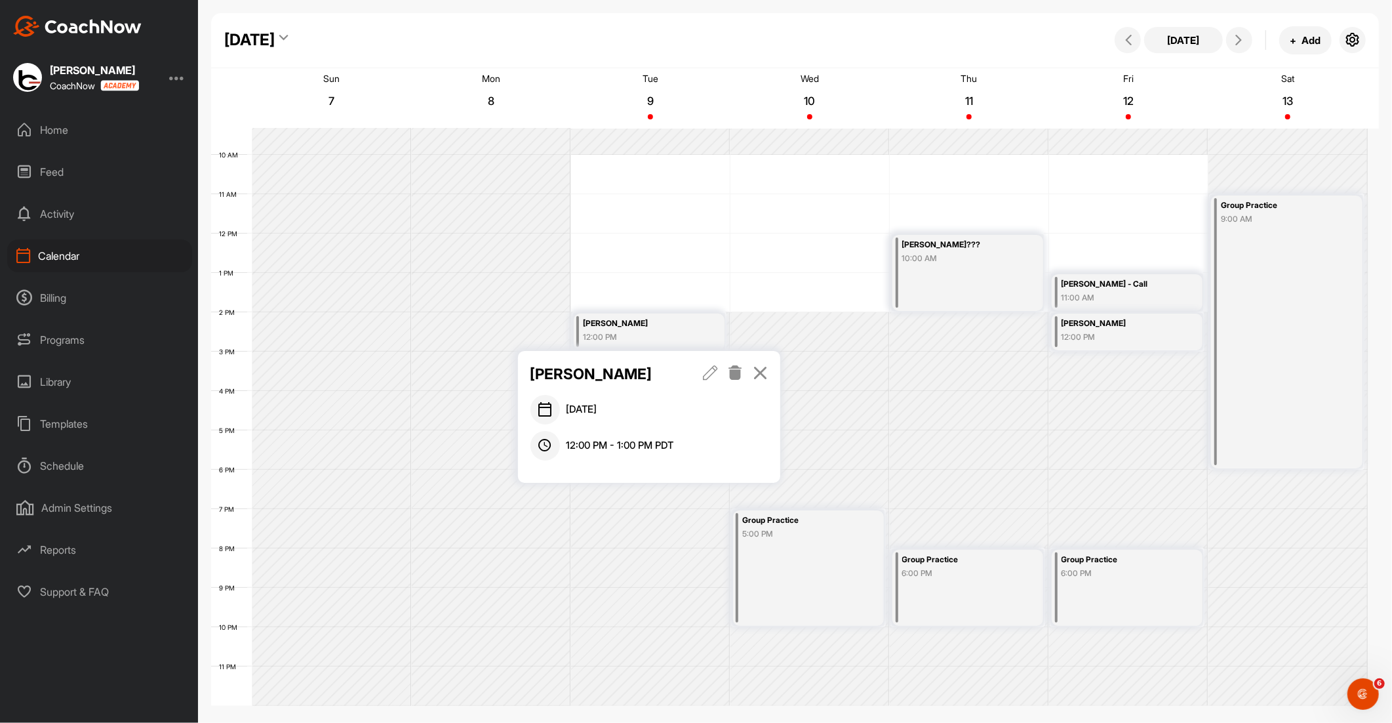
click at [733, 365] on icon at bounding box center [735, 372] width 15 height 14
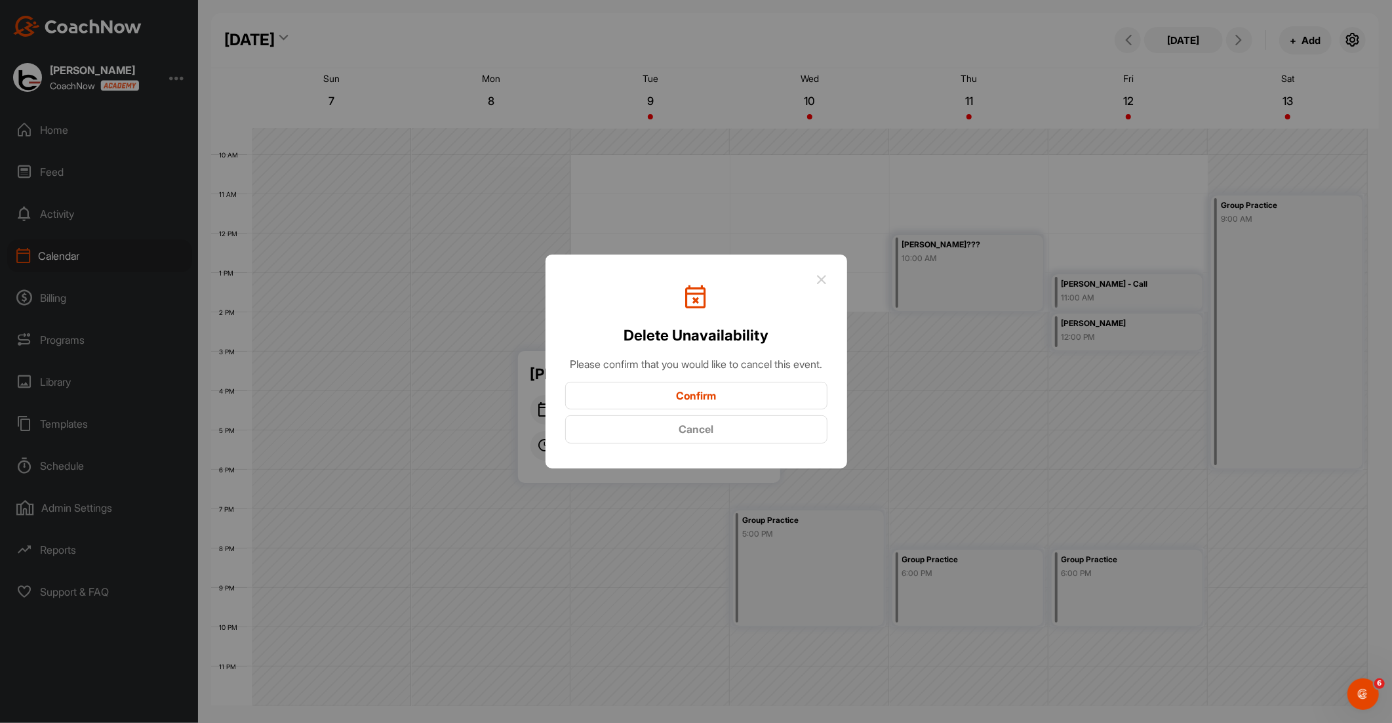
click at [718, 400] on button "Confirm" at bounding box center [696, 396] width 262 height 28
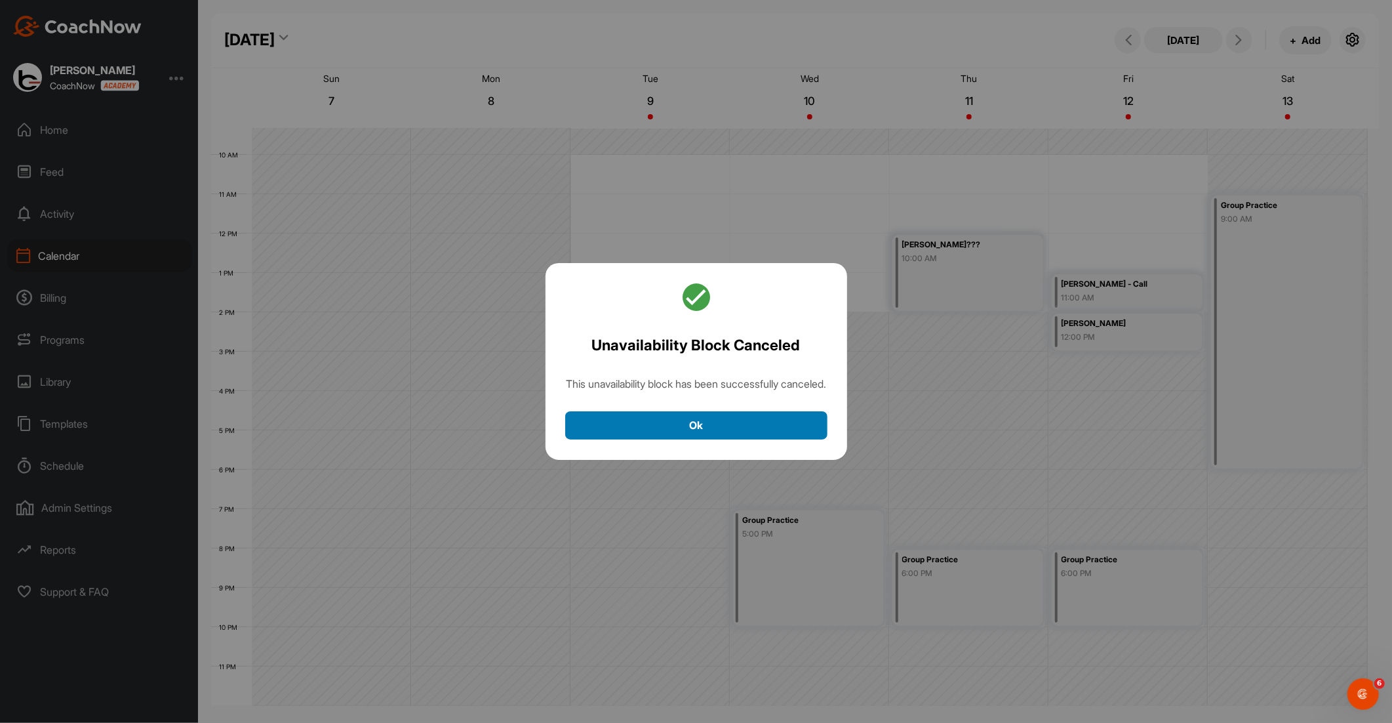
click at [723, 430] on button "Ok" at bounding box center [696, 425] width 262 height 28
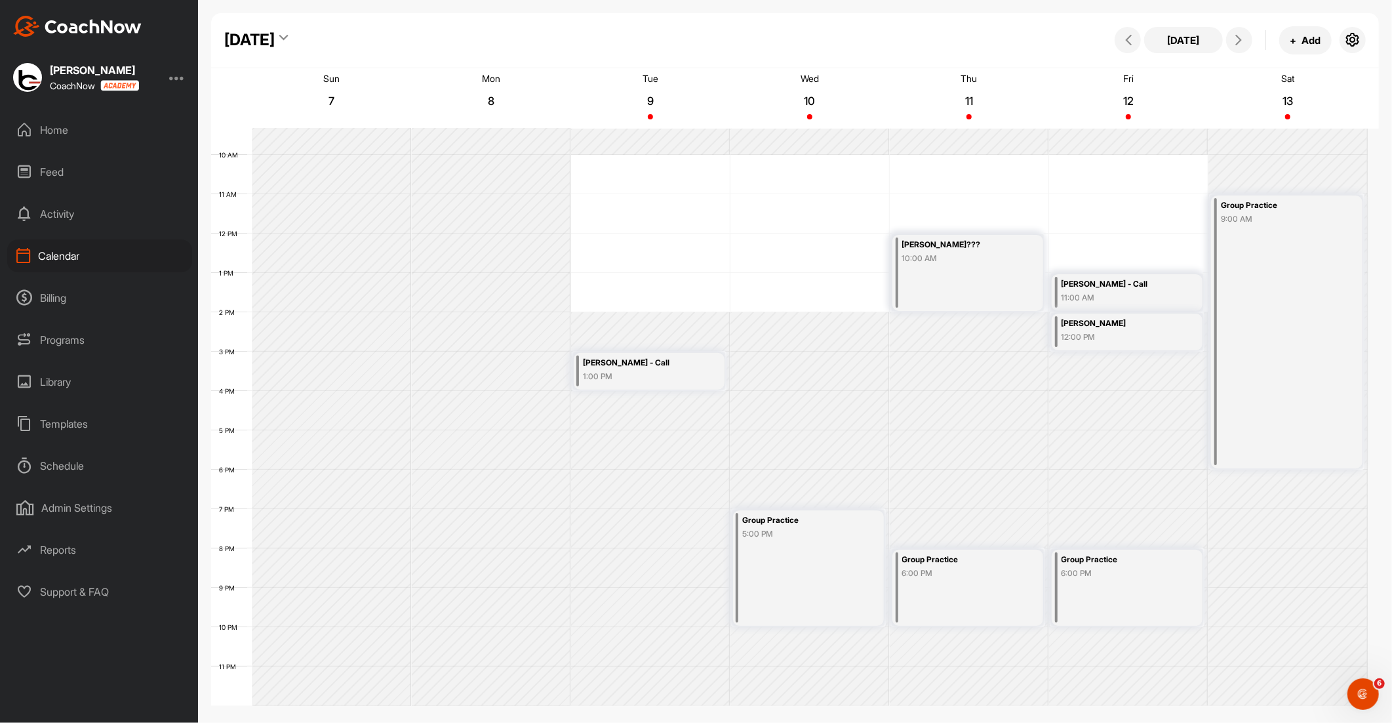
click at [658, 363] on div "[PERSON_NAME] - Call" at bounding box center [641, 362] width 116 height 15
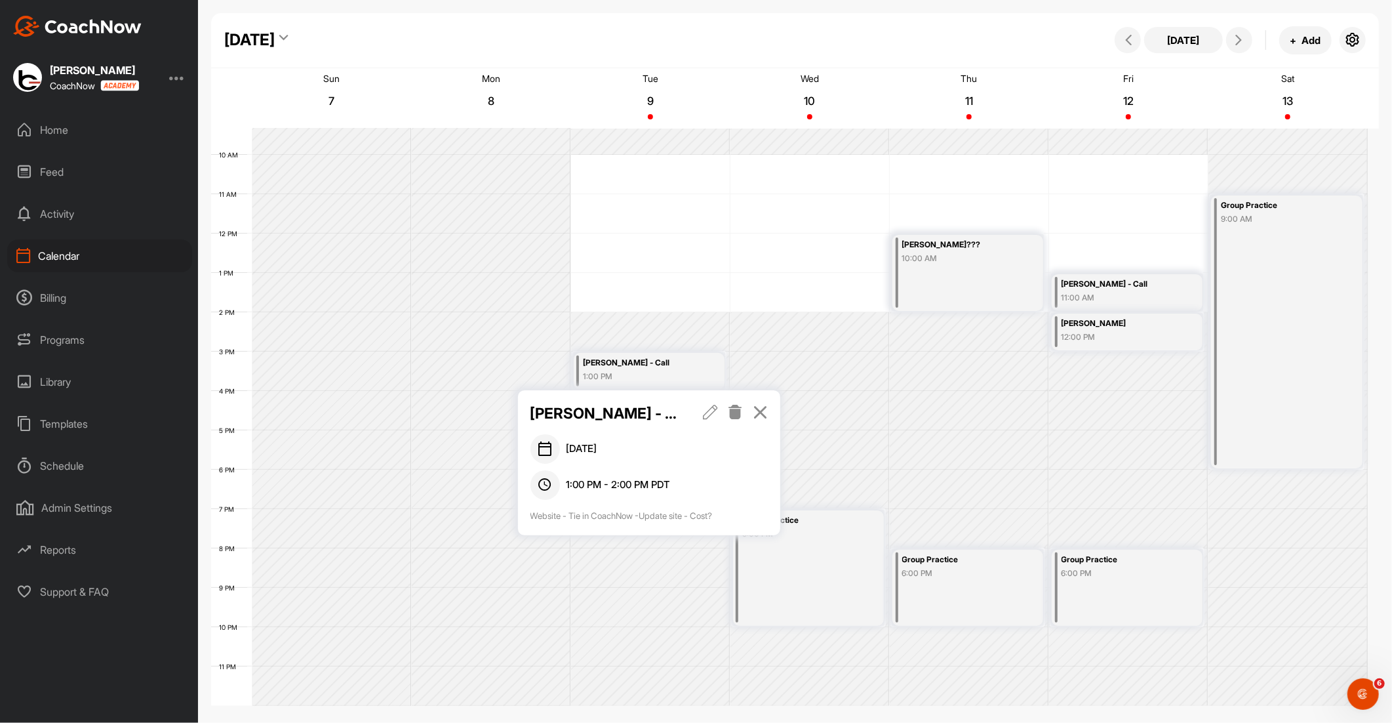
click at [736, 415] on icon at bounding box center [735, 412] width 15 height 14
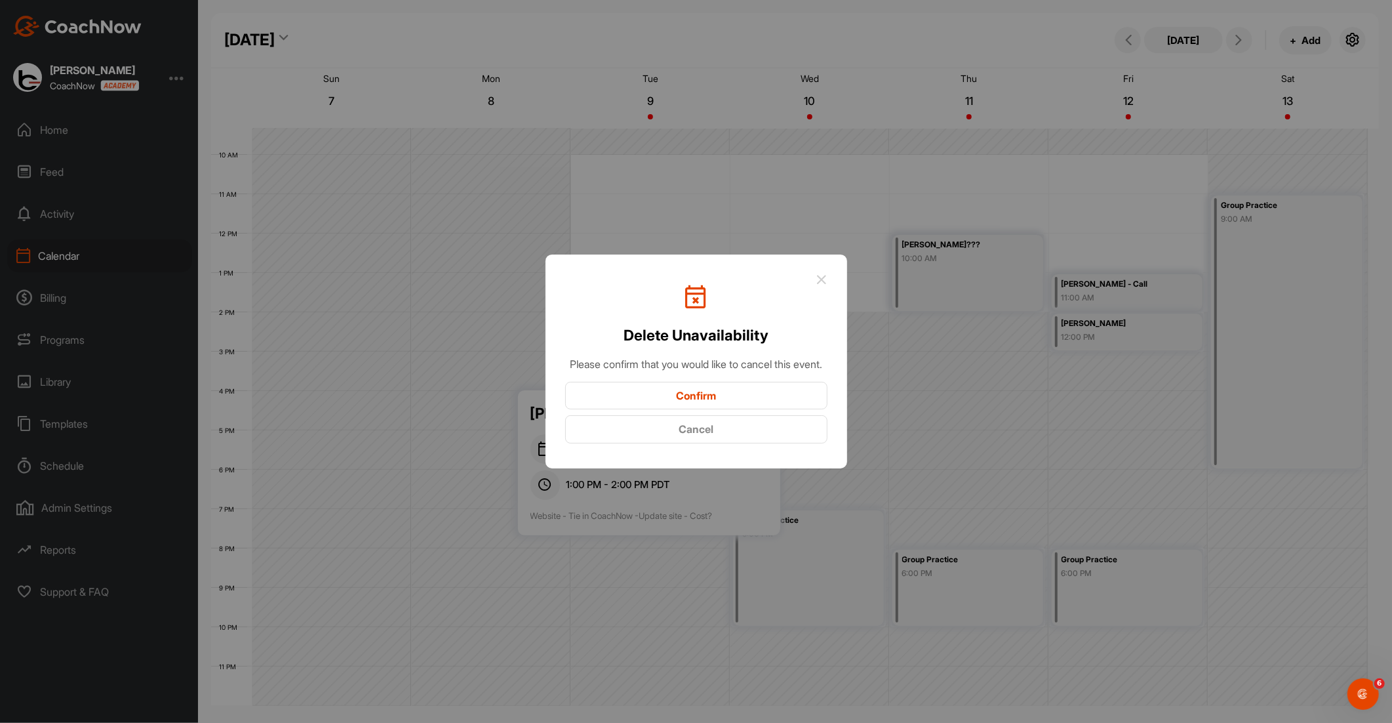
click at [731, 403] on button "Confirm" at bounding box center [696, 396] width 262 height 28
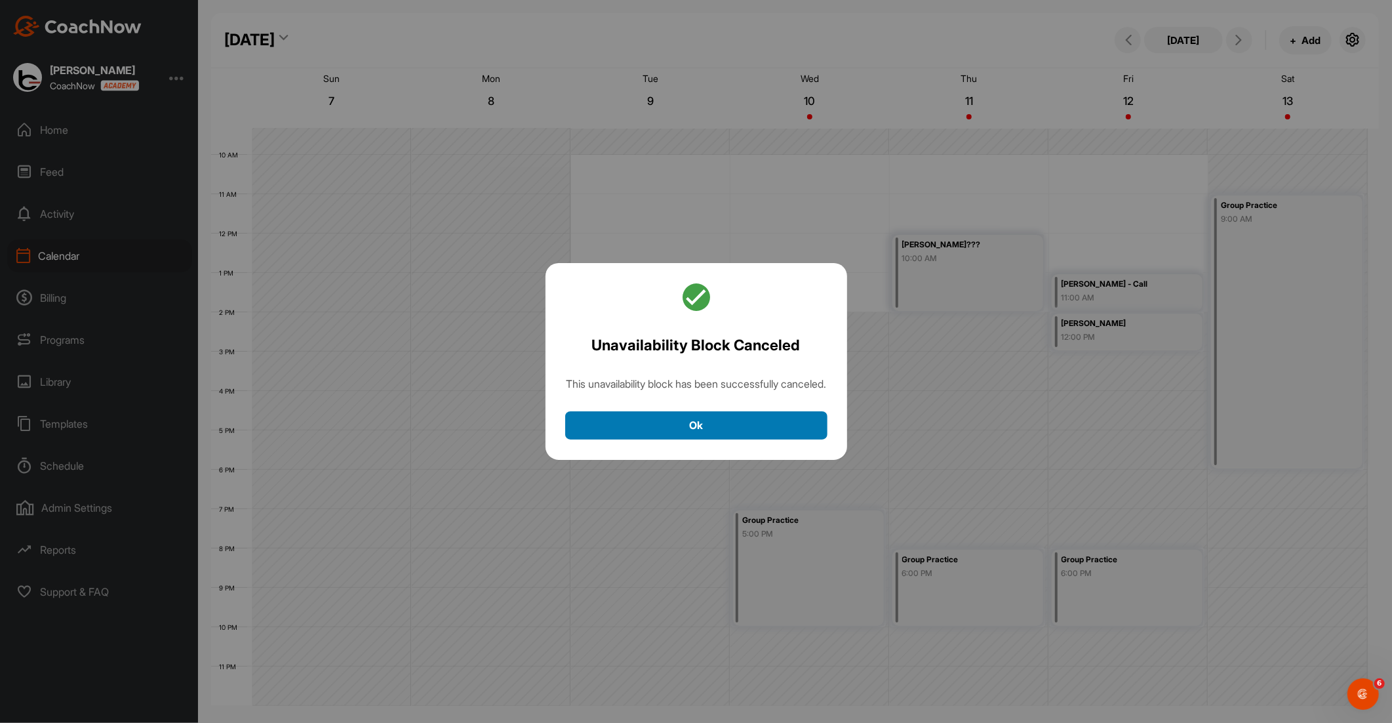
click at [724, 424] on button "Ok" at bounding box center [696, 425] width 262 height 28
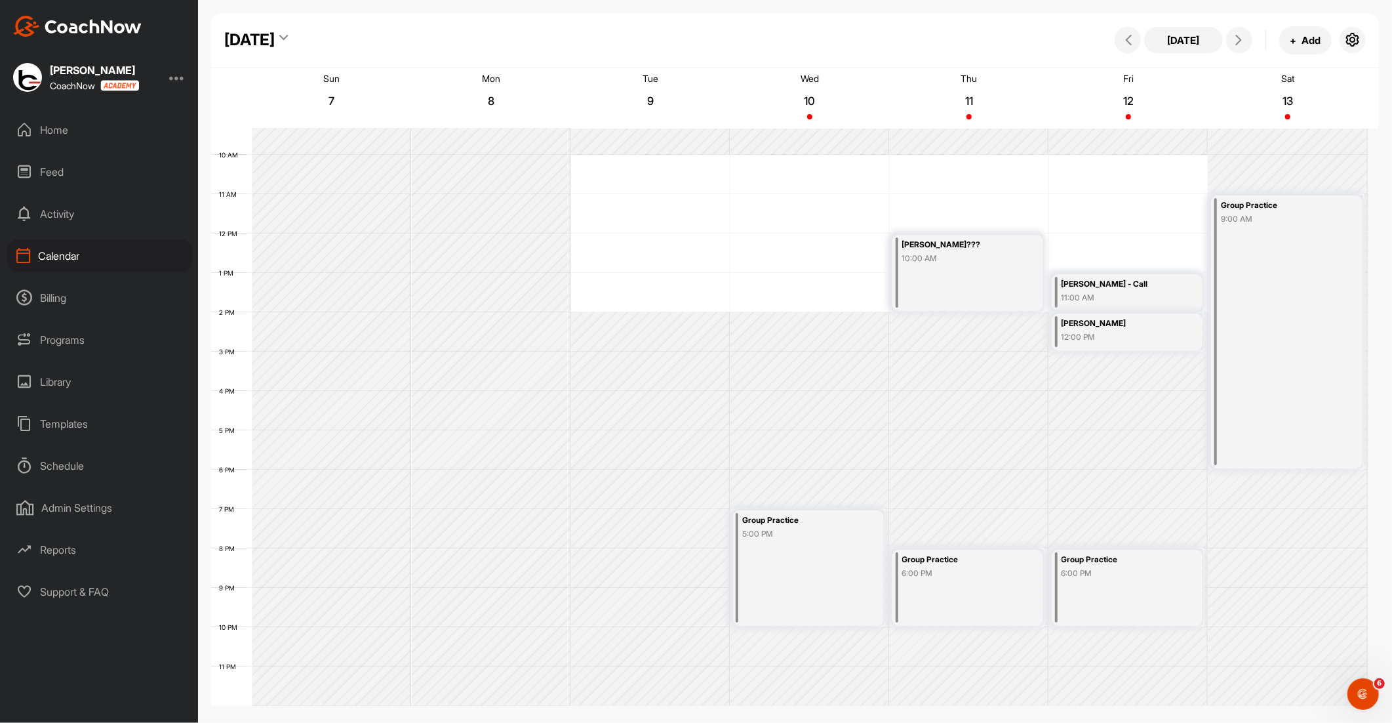
click at [774, 534] on div "5:00 PM" at bounding box center [800, 534] width 116 height 12
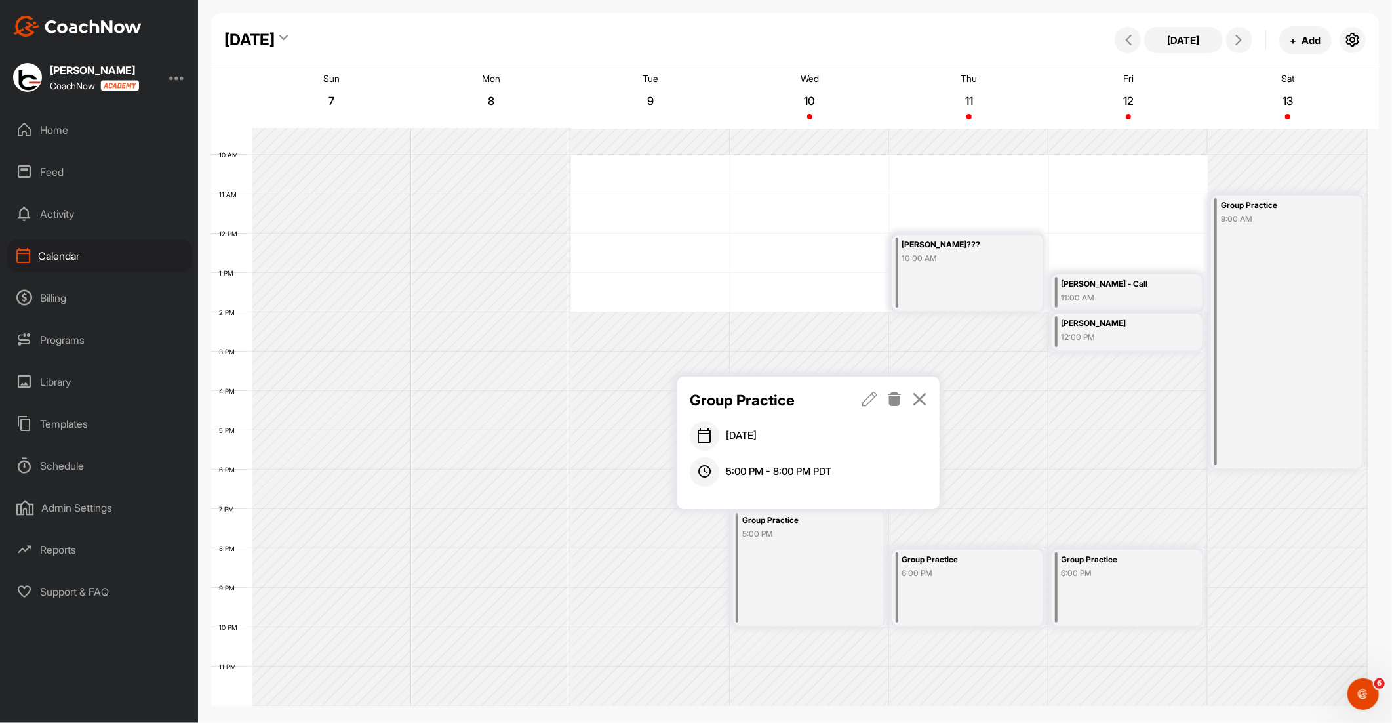
click at [896, 392] on icon at bounding box center [894, 399] width 15 height 14
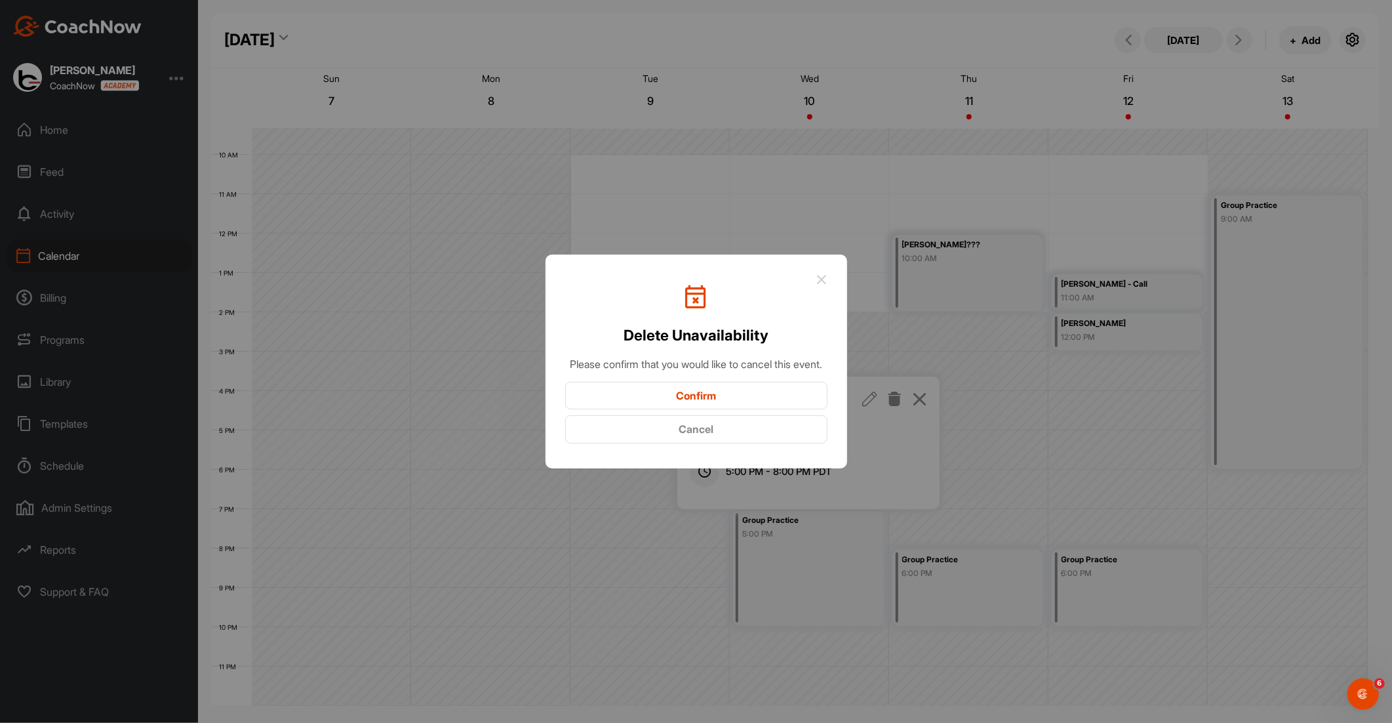
click at [753, 398] on button "Confirm" at bounding box center [696, 396] width 262 height 28
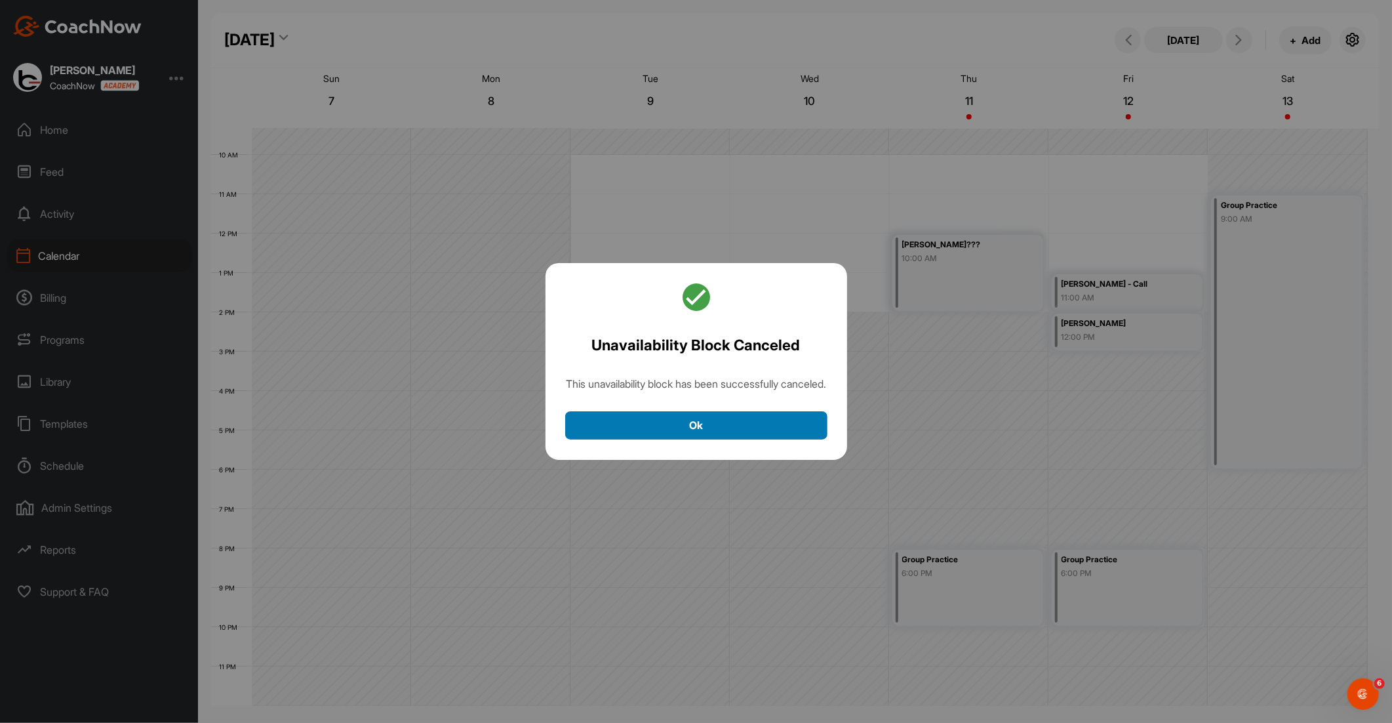
click at [742, 431] on button "Ok" at bounding box center [696, 425] width 262 height 28
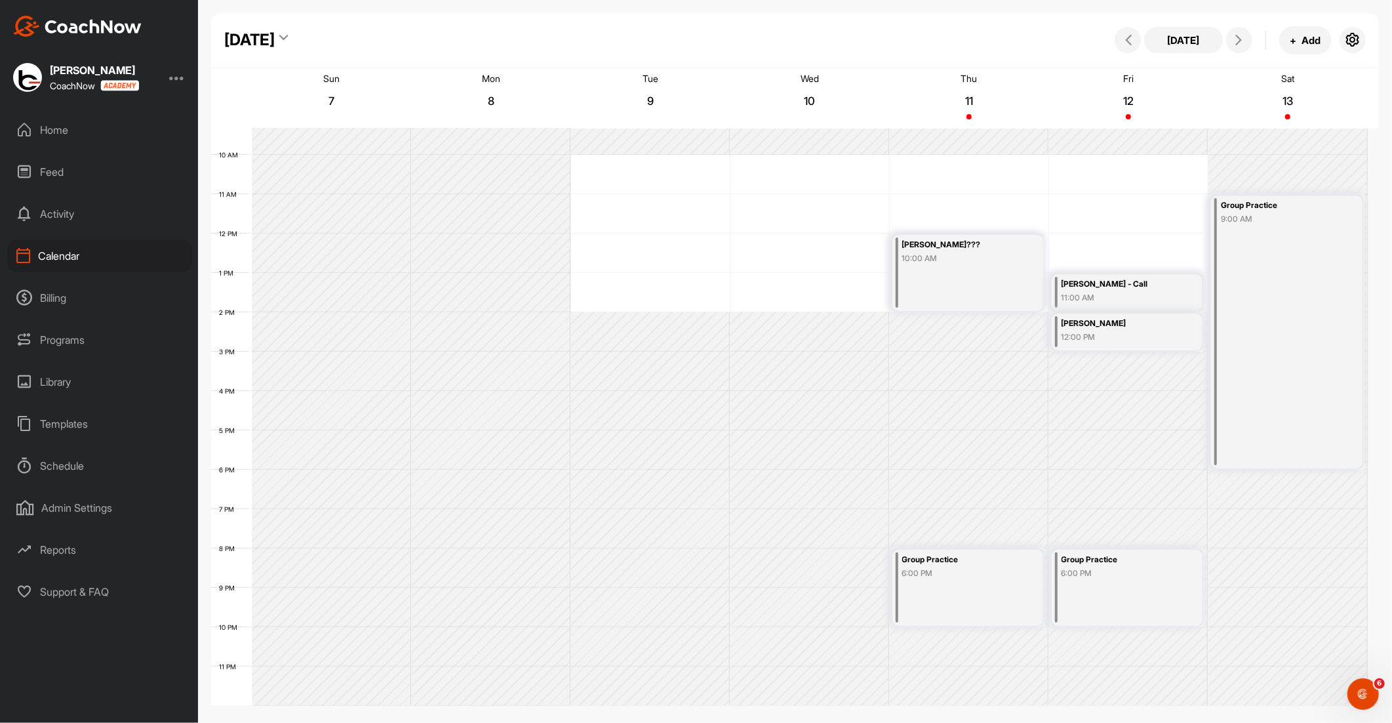
click at [921, 559] on div "Group Practice" at bounding box center [960, 559] width 116 height 15
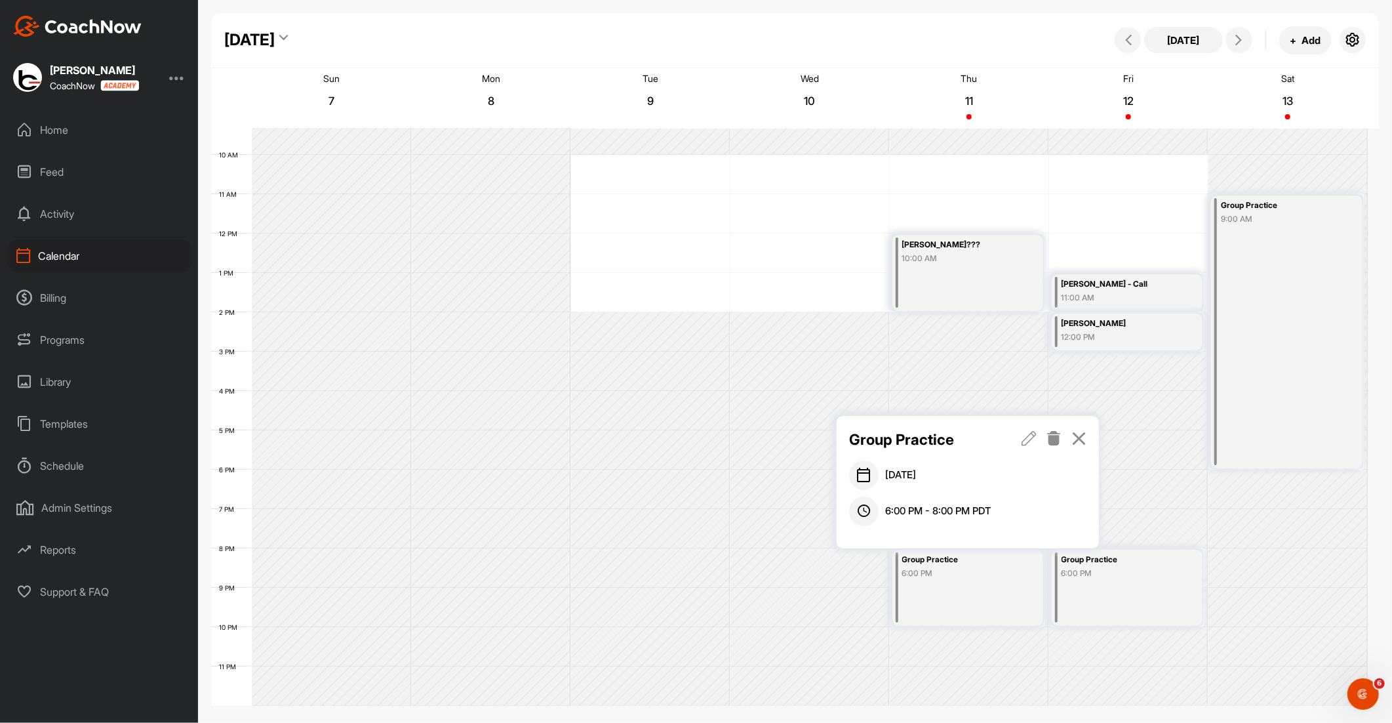
click at [1051, 439] on icon at bounding box center [1054, 438] width 15 height 14
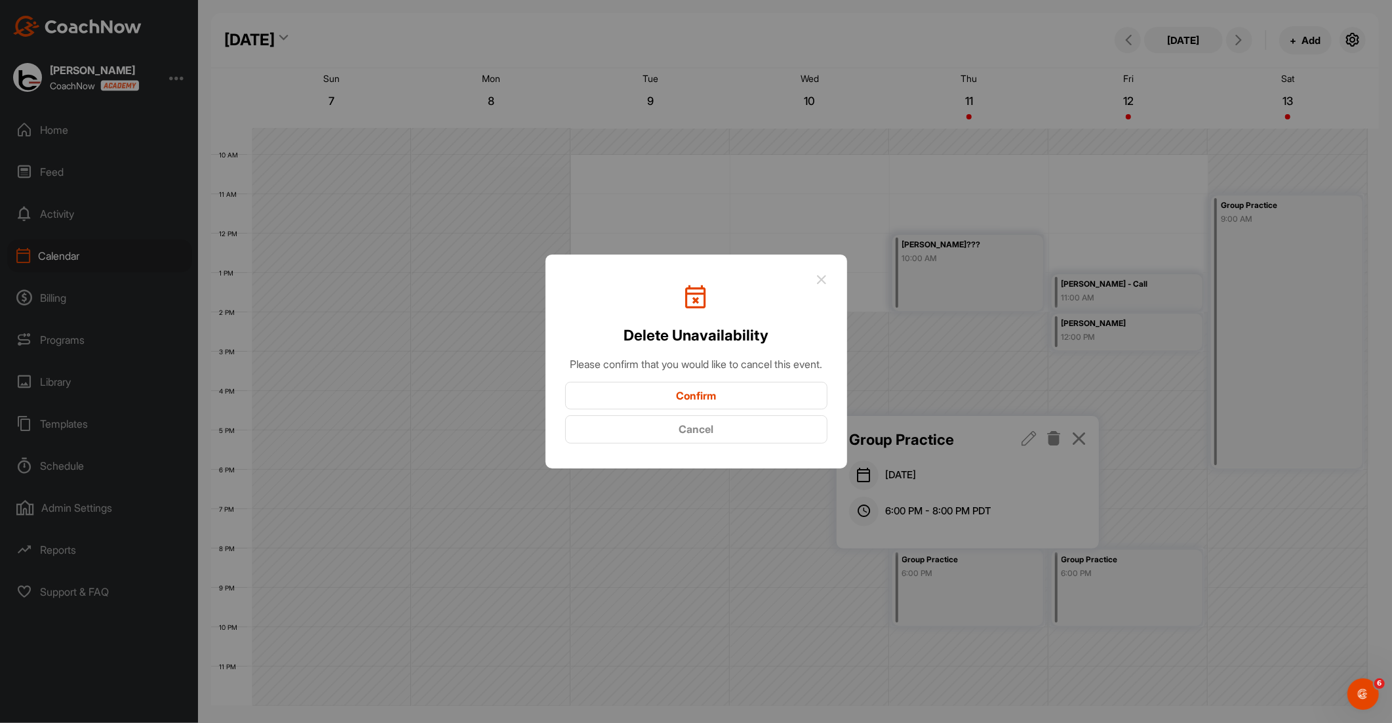
click at [773, 401] on button "Confirm" at bounding box center [696, 396] width 262 height 28
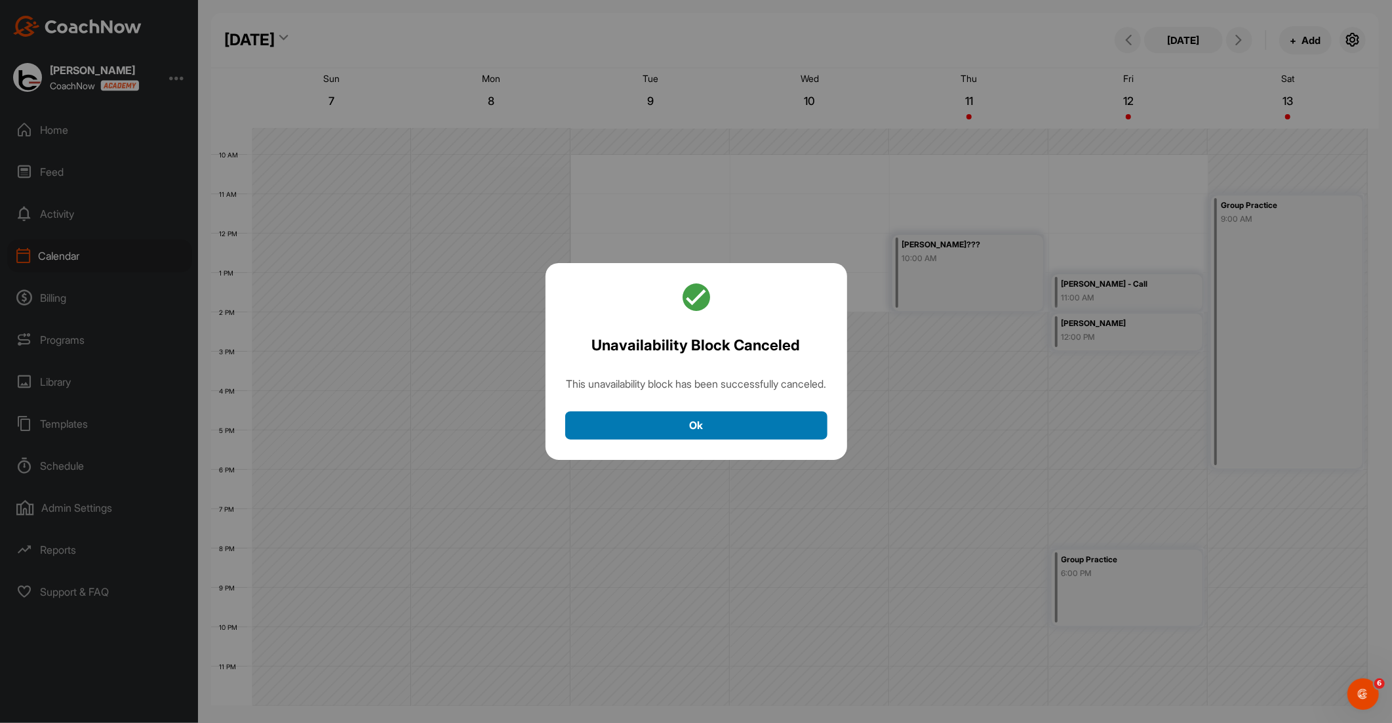
click at [742, 437] on button "Ok" at bounding box center [696, 425] width 262 height 28
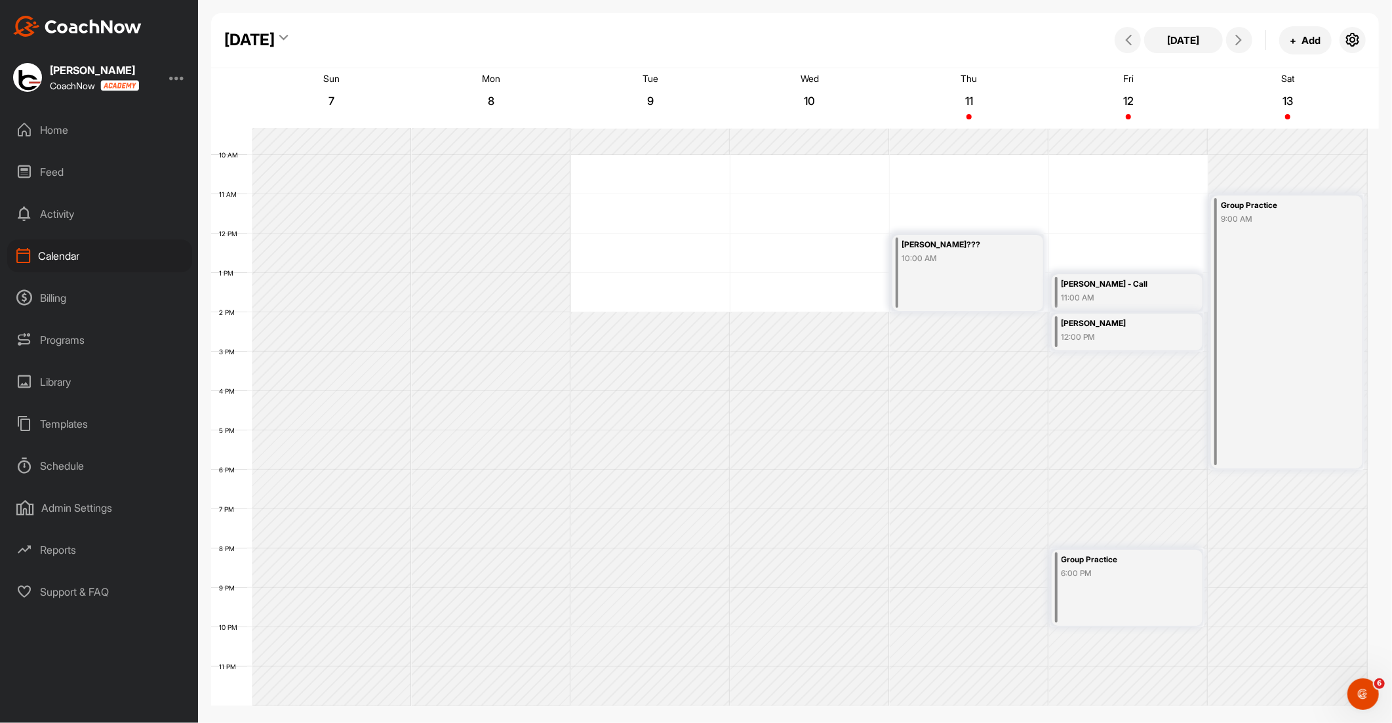
click at [1106, 568] on div "6:00 PM" at bounding box center [1120, 573] width 116 height 12
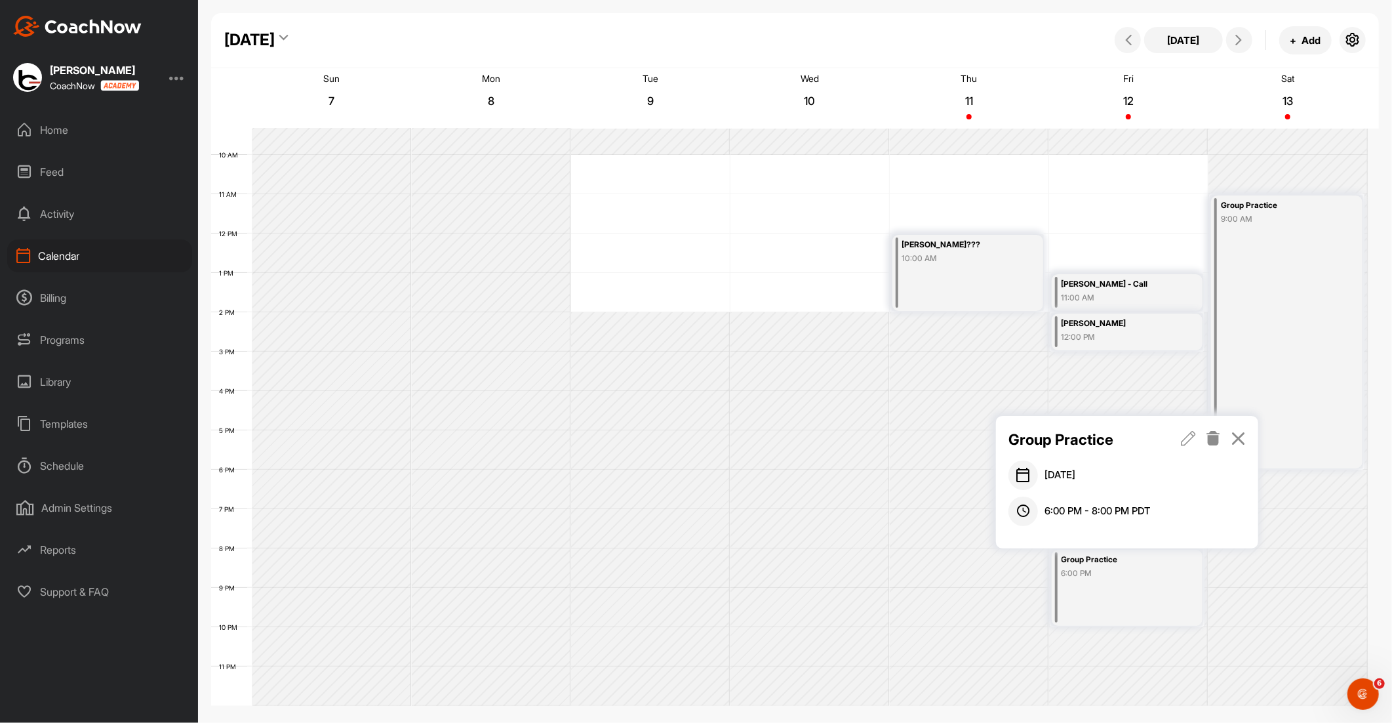
click at [1210, 439] on icon at bounding box center [1214, 438] width 15 height 14
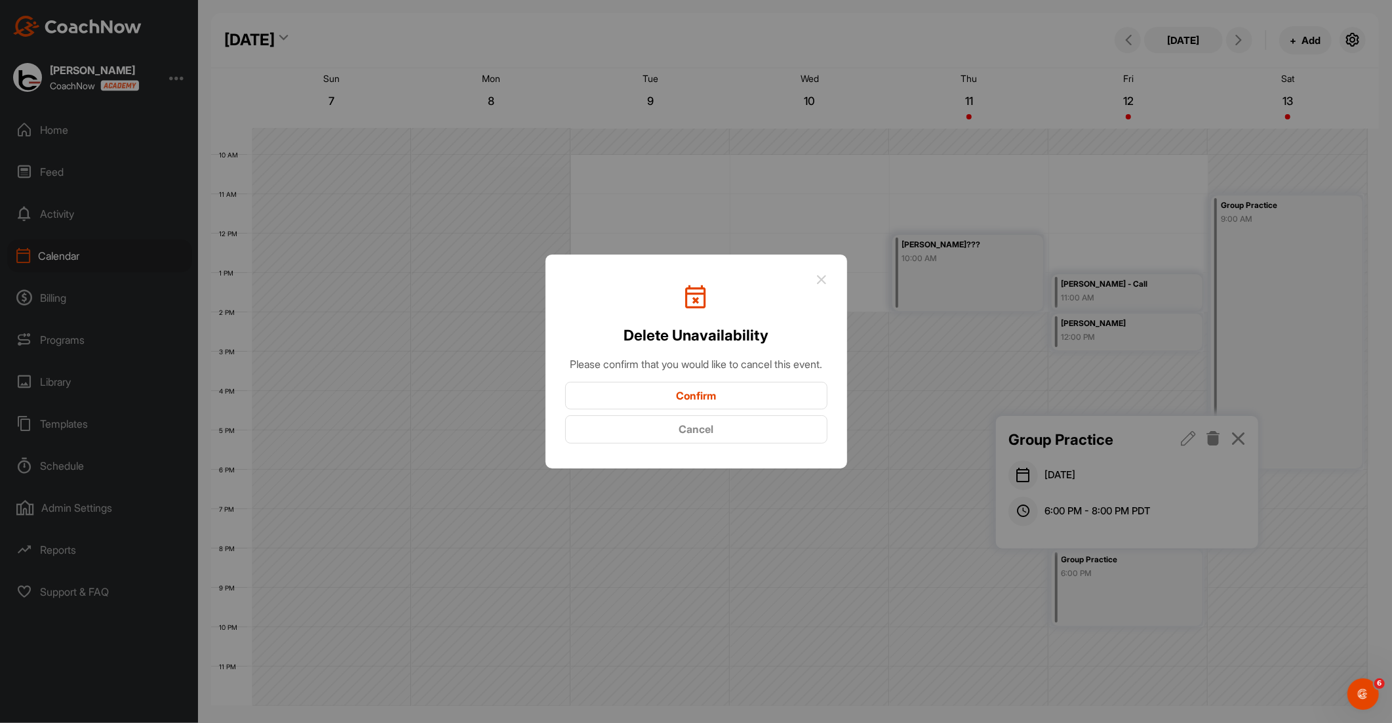
click at [730, 410] on button "Confirm" at bounding box center [696, 396] width 262 height 28
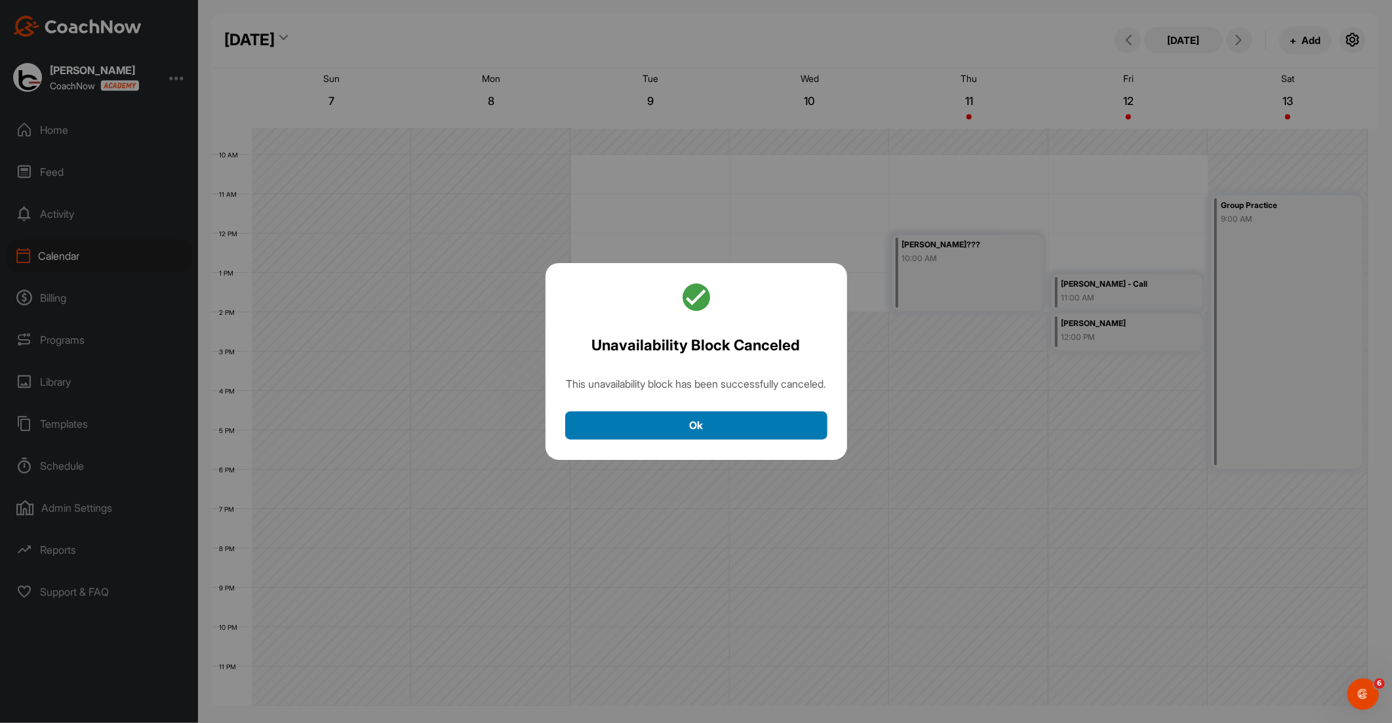
click at [720, 430] on button "Ok" at bounding box center [696, 425] width 262 height 28
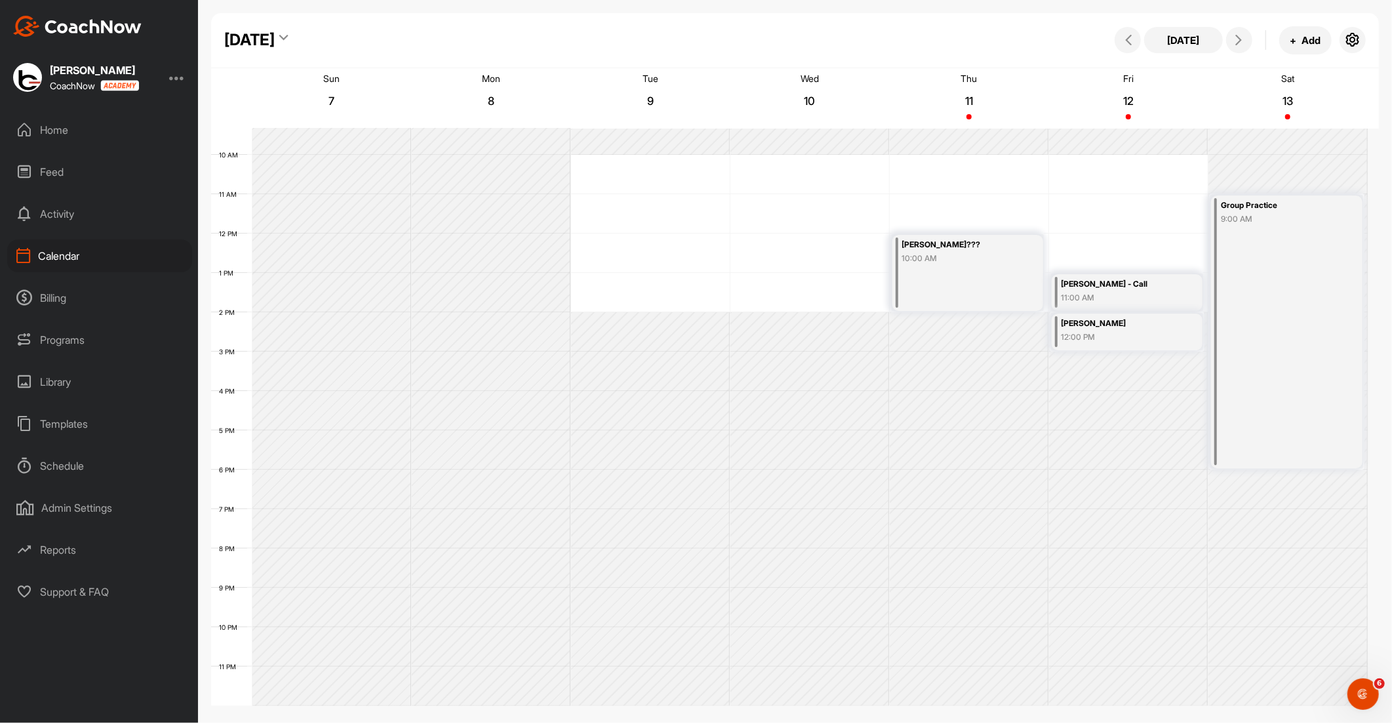
click at [1005, 258] on div "10:00 AM" at bounding box center [960, 258] width 116 height 12
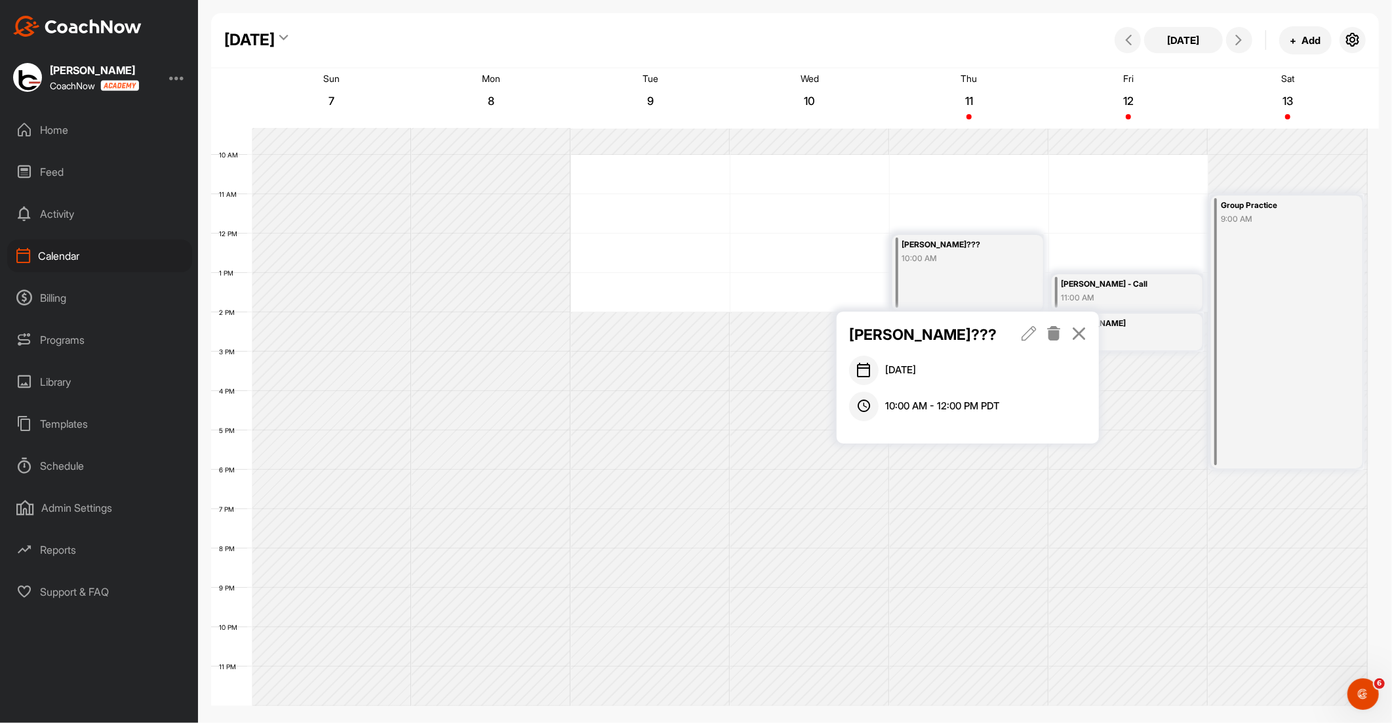
click at [1056, 333] on icon at bounding box center [1054, 333] width 15 height 14
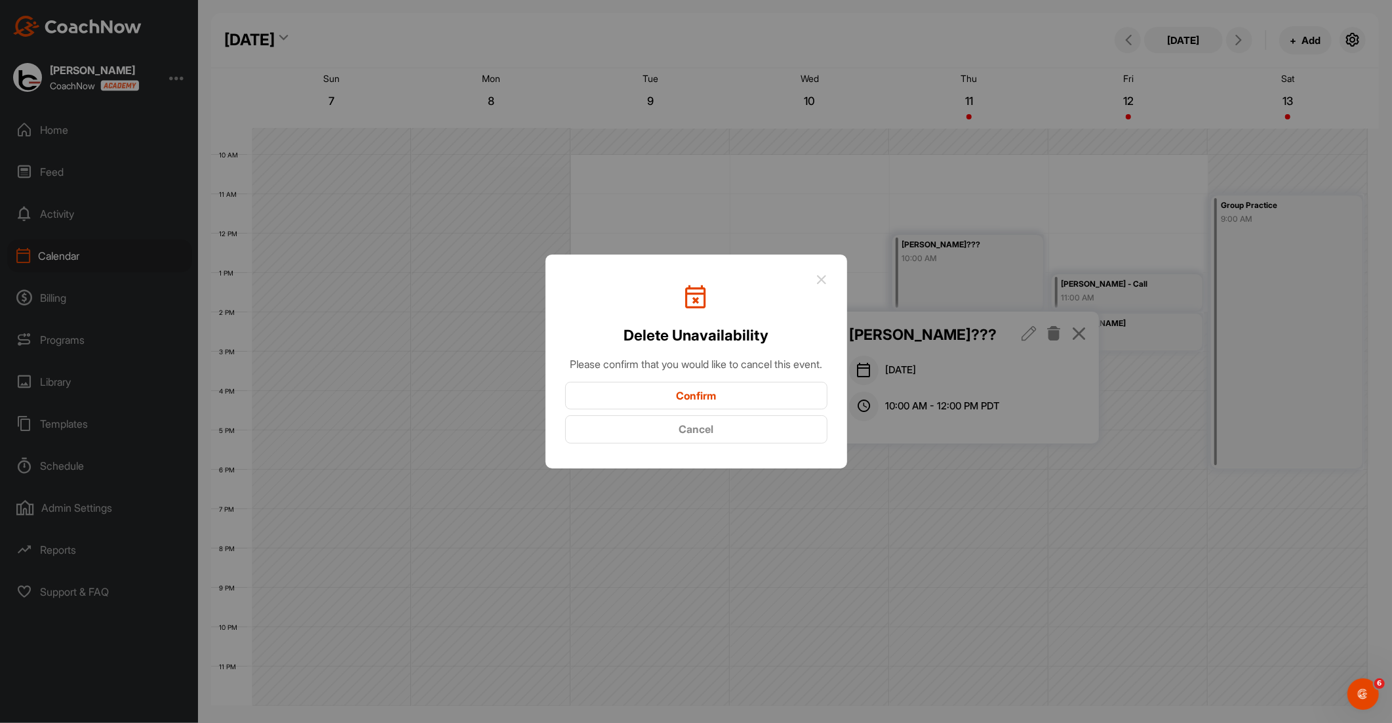
click at [736, 402] on button "Confirm" at bounding box center [696, 396] width 262 height 28
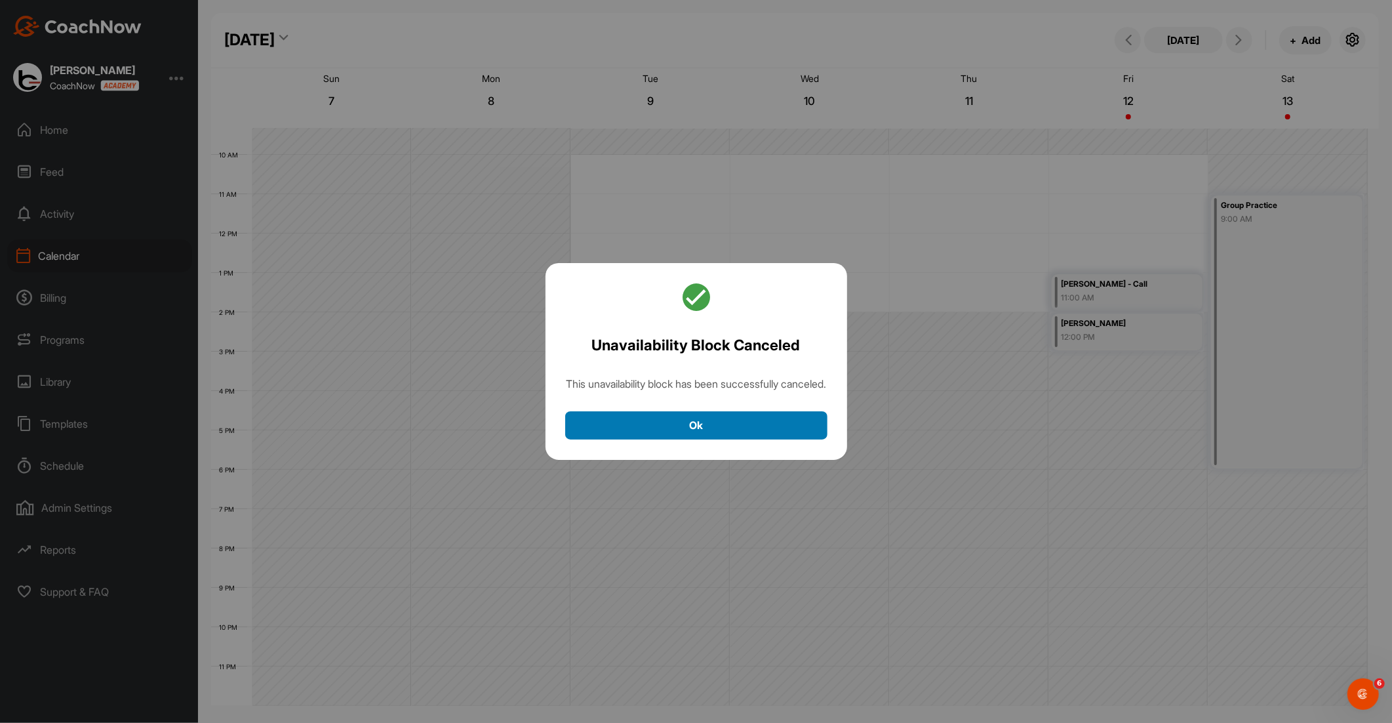
click at [729, 433] on button "Ok" at bounding box center [696, 425] width 262 height 28
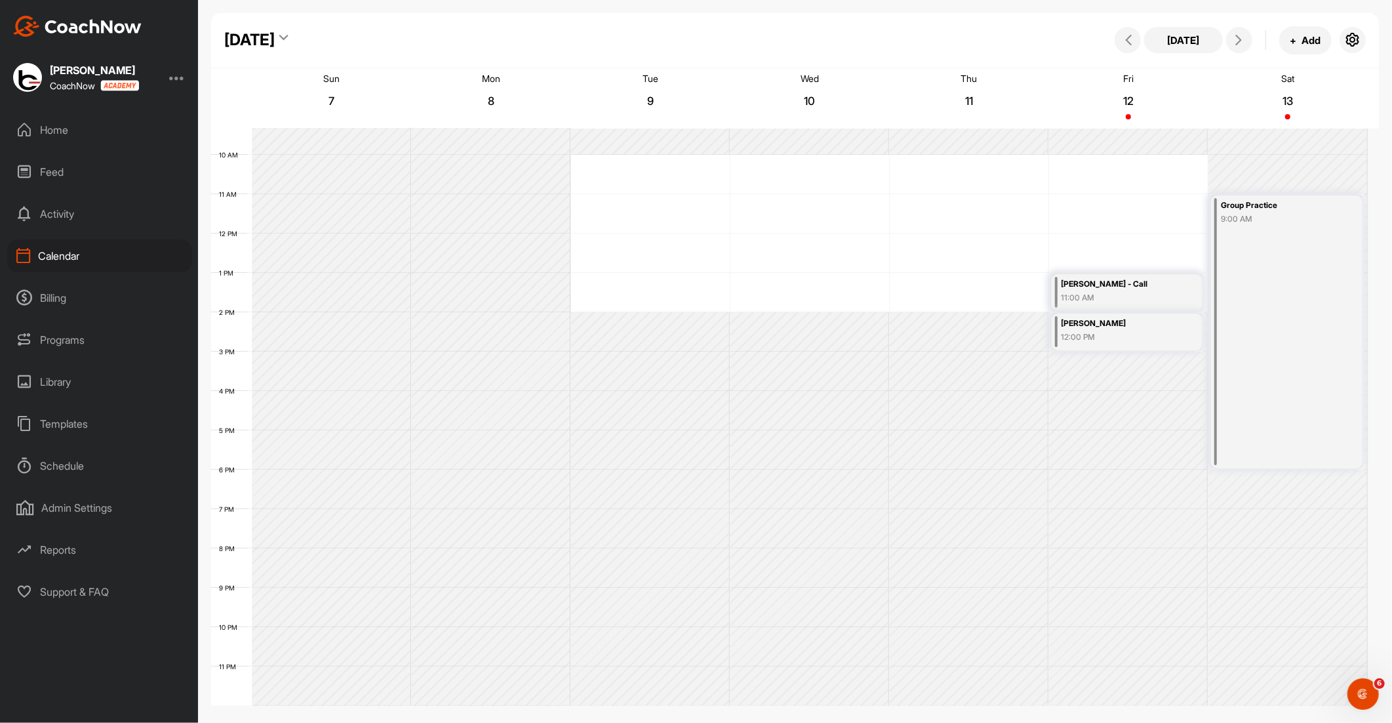
click at [1131, 285] on div "[PERSON_NAME] - Call" at bounding box center [1120, 284] width 116 height 15
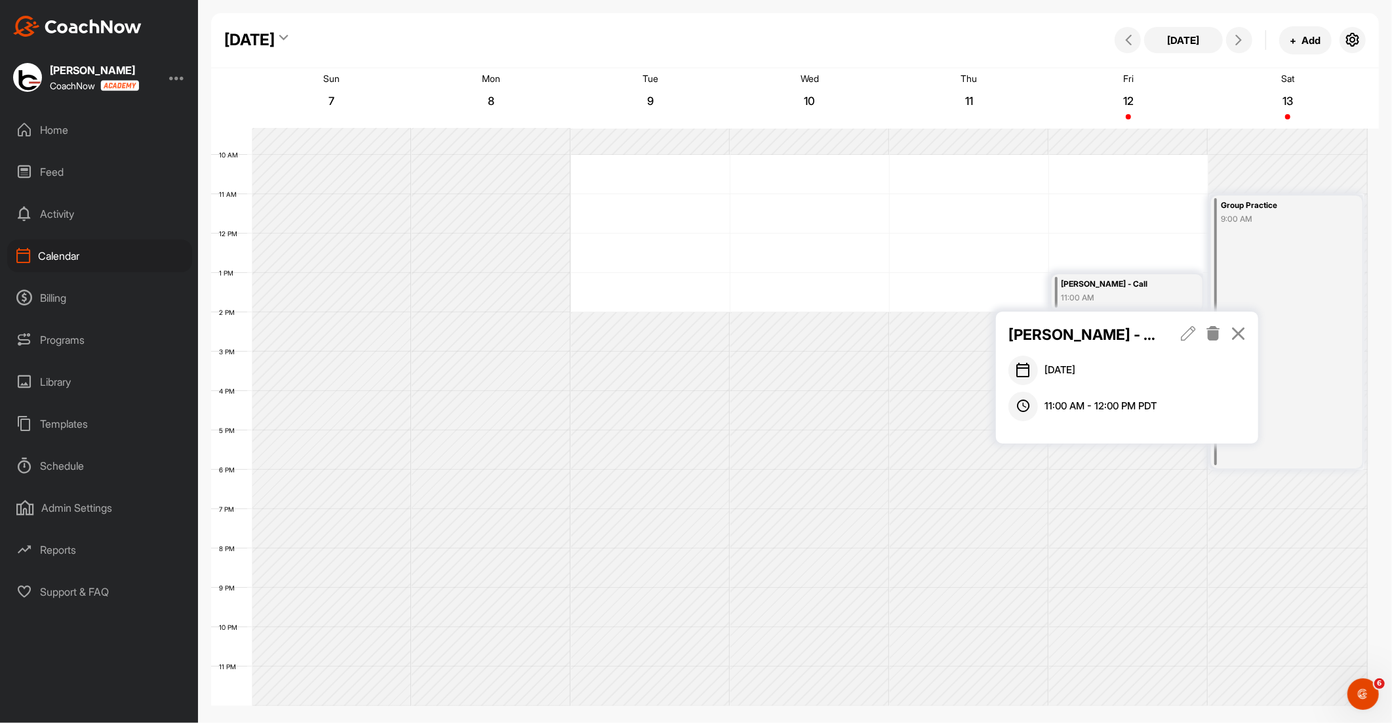
click at [1215, 326] on icon at bounding box center [1214, 333] width 15 height 14
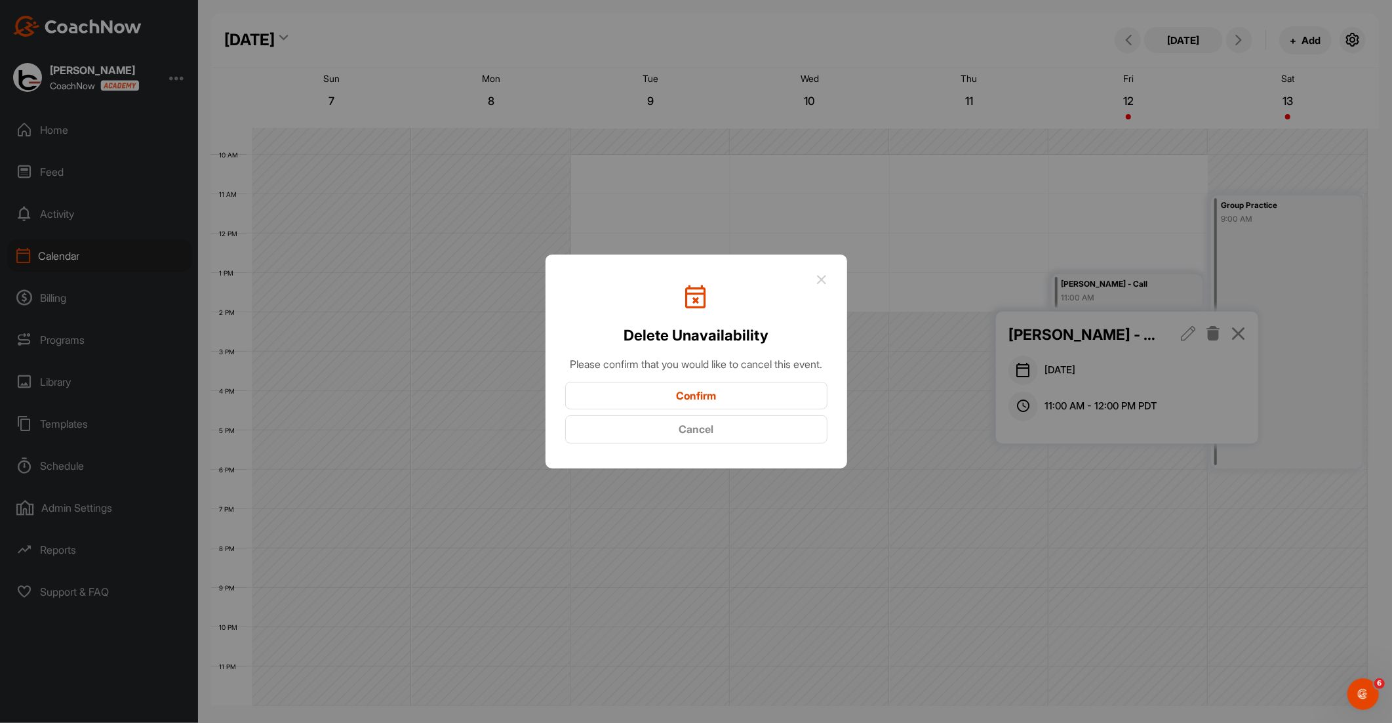
click at [743, 392] on button "Confirm" at bounding box center [696, 396] width 262 height 28
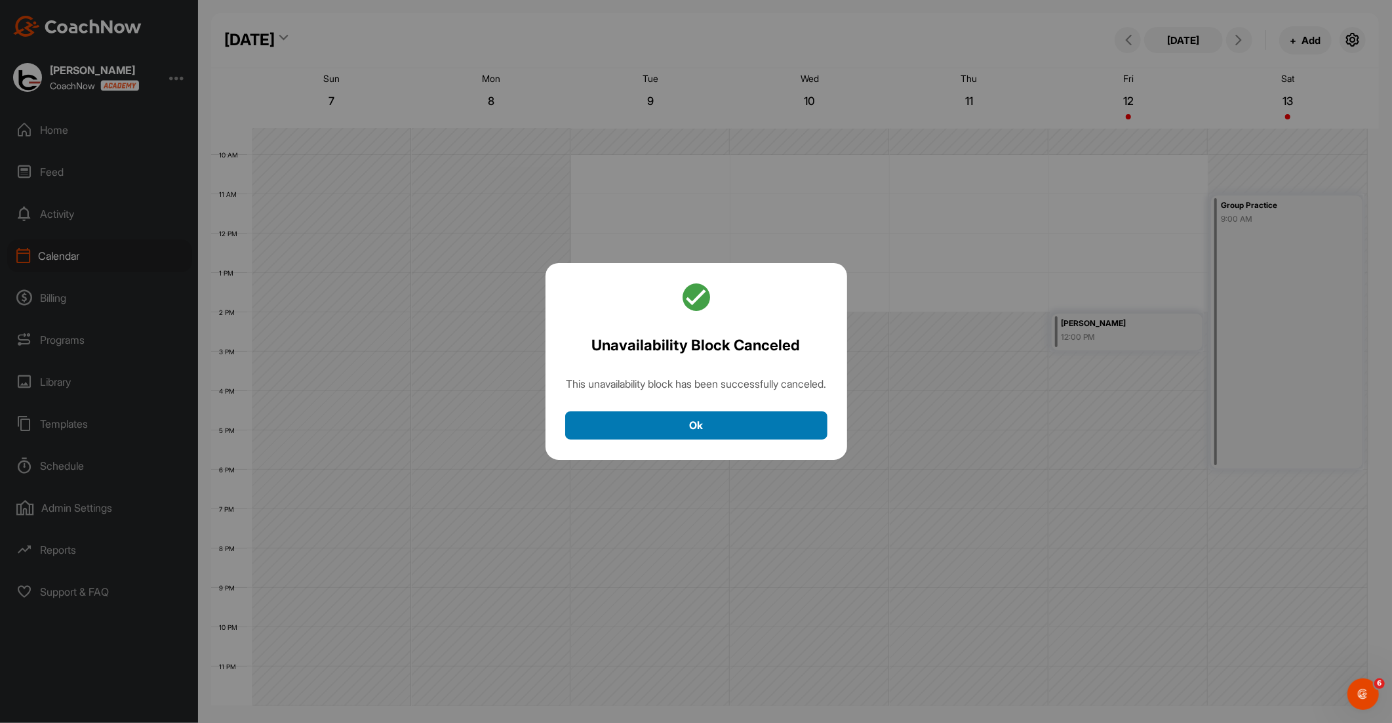
click at [744, 436] on button "Ok" at bounding box center [696, 425] width 262 height 28
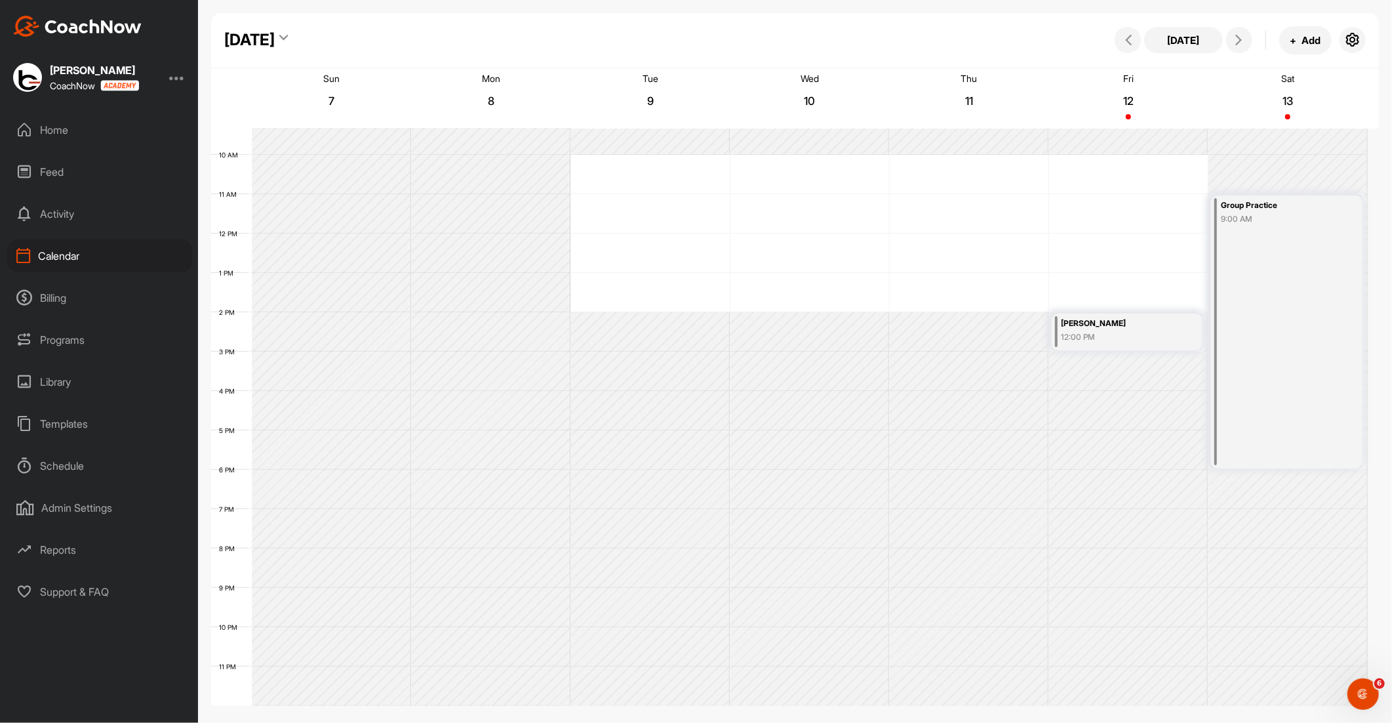
click at [1132, 324] on div "[PERSON_NAME]" at bounding box center [1120, 323] width 116 height 15
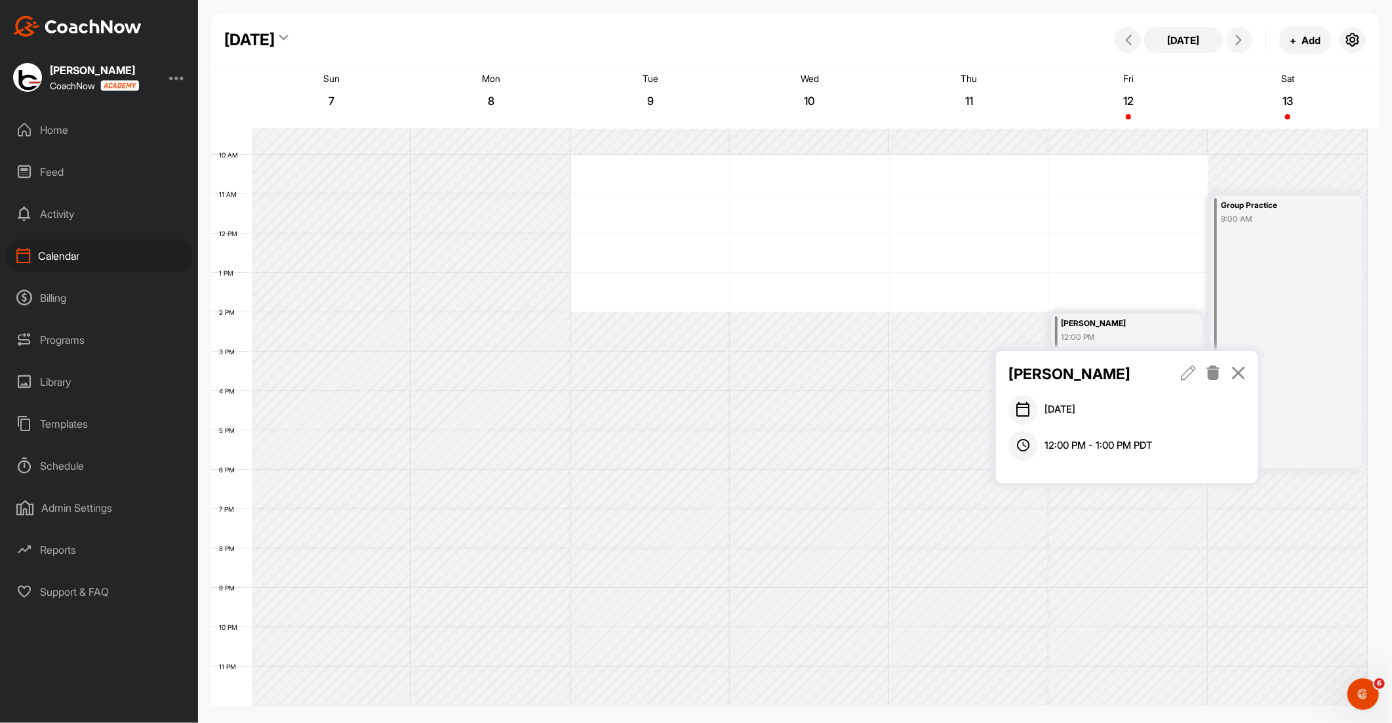
click at [1220, 372] on icon at bounding box center [1214, 372] width 15 height 14
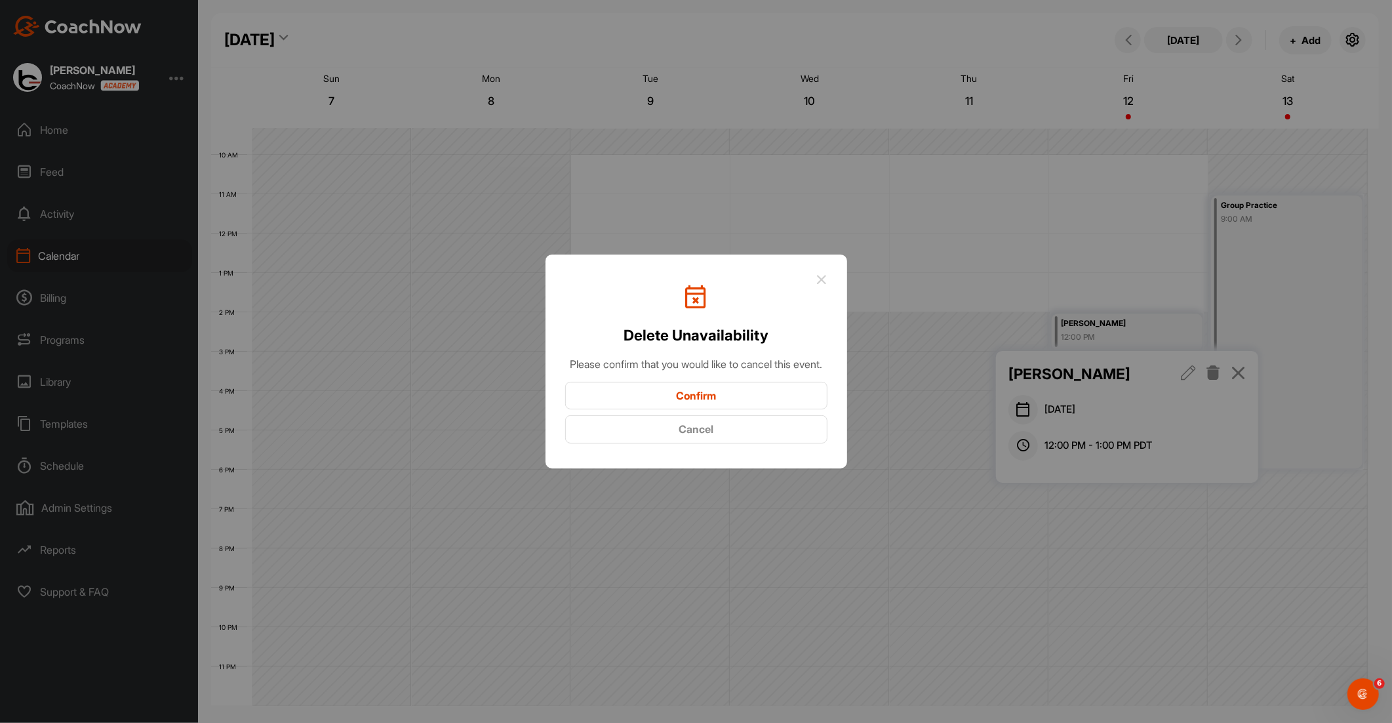
click at [706, 410] on button "Confirm" at bounding box center [696, 396] width 262 height 28
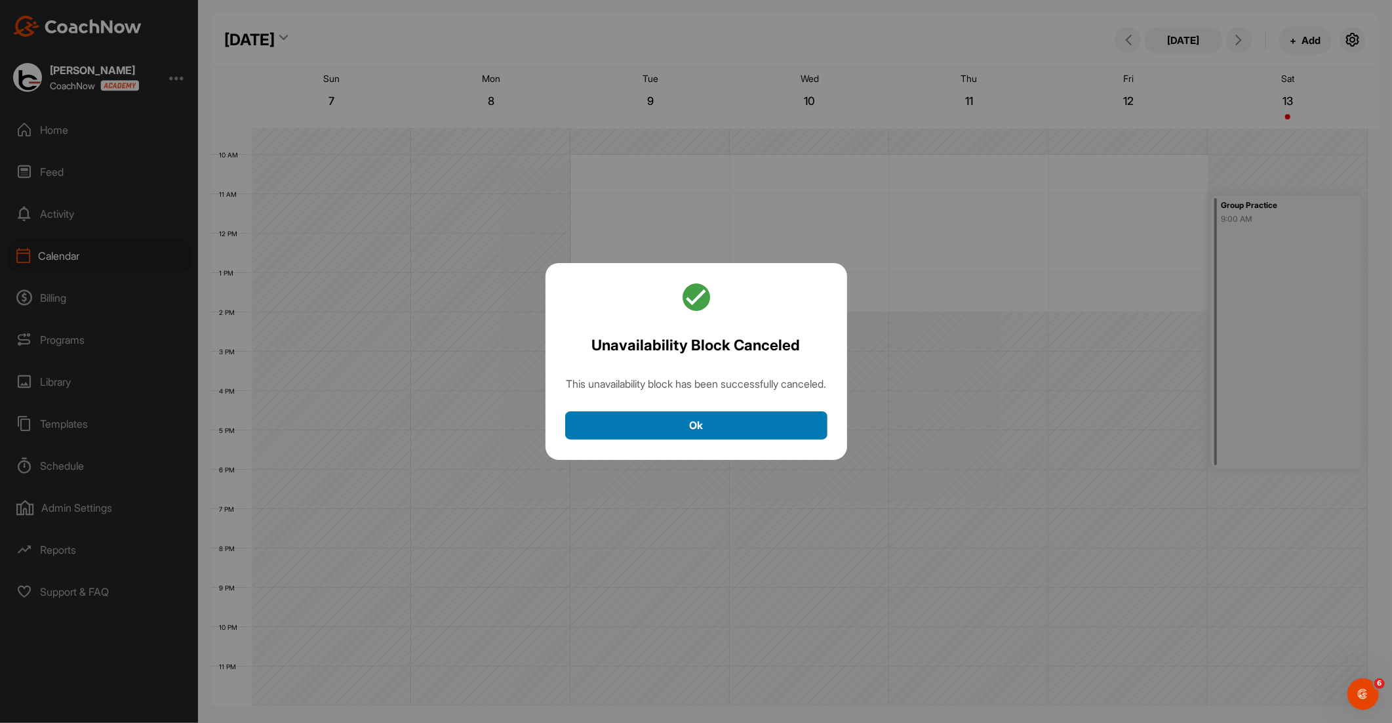
click at [706, 428] on button "Ok" at bounding box center [696, 425] width 262 height 28
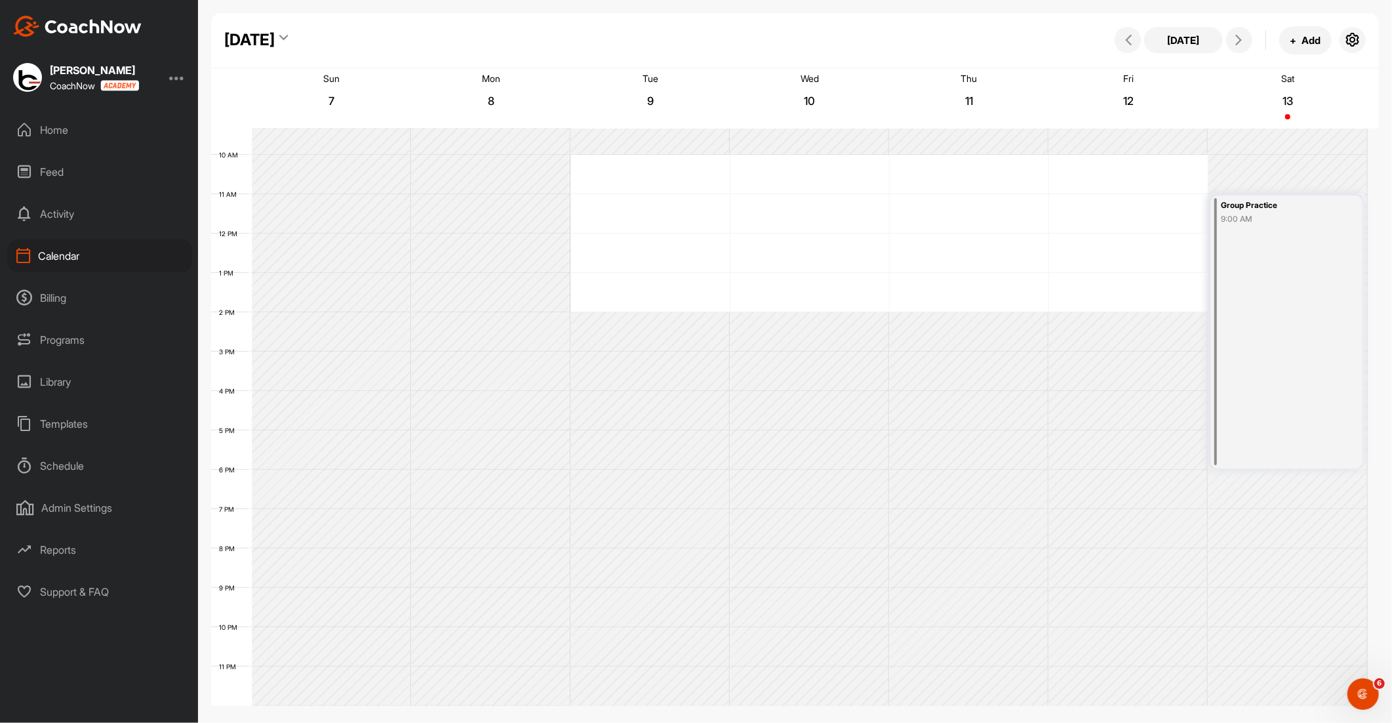
click at [1264, 291] on div "Group Practice 9:00 AM" at bounding box center [1286, 331] width 151 height 273
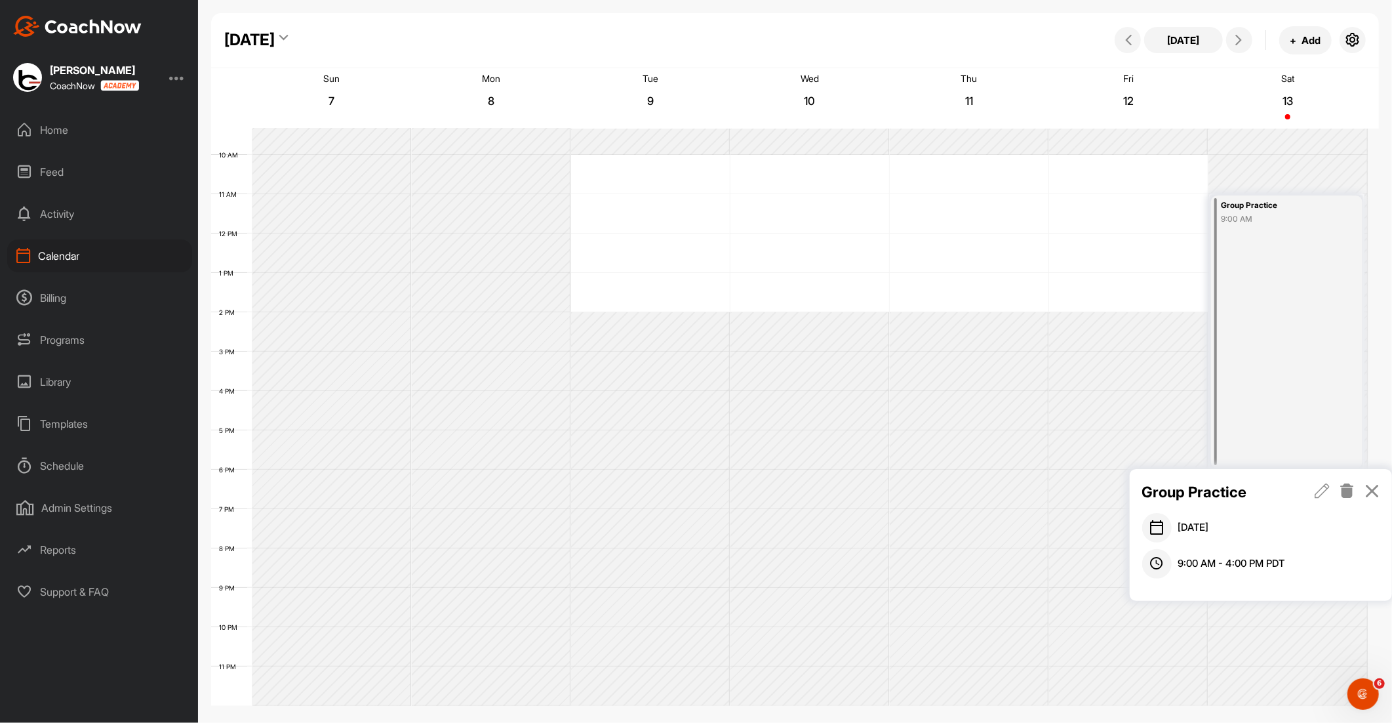
click at [1345, 490] on icon at bounding box center [1347, 490] width 15 height 14
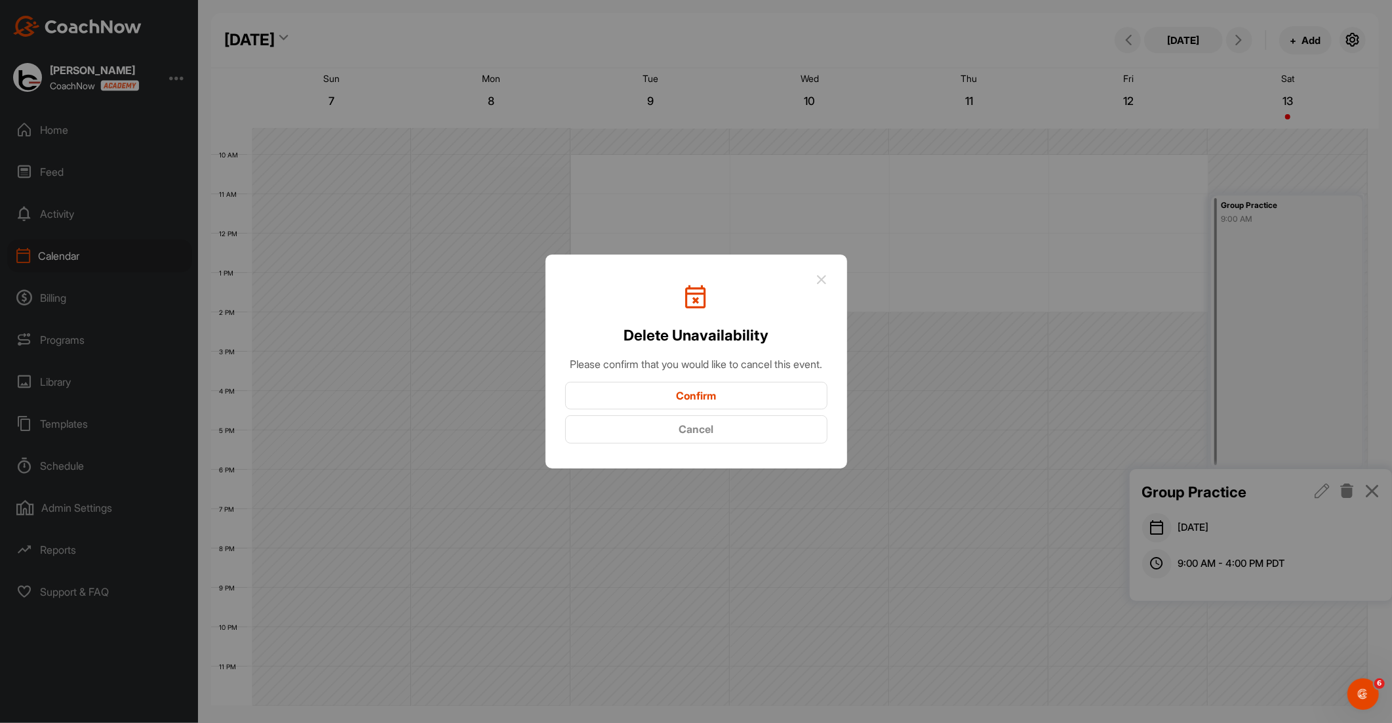
click at [664, 409] on button "Confirm" at bounding box center [696, 396] width 262 height 28
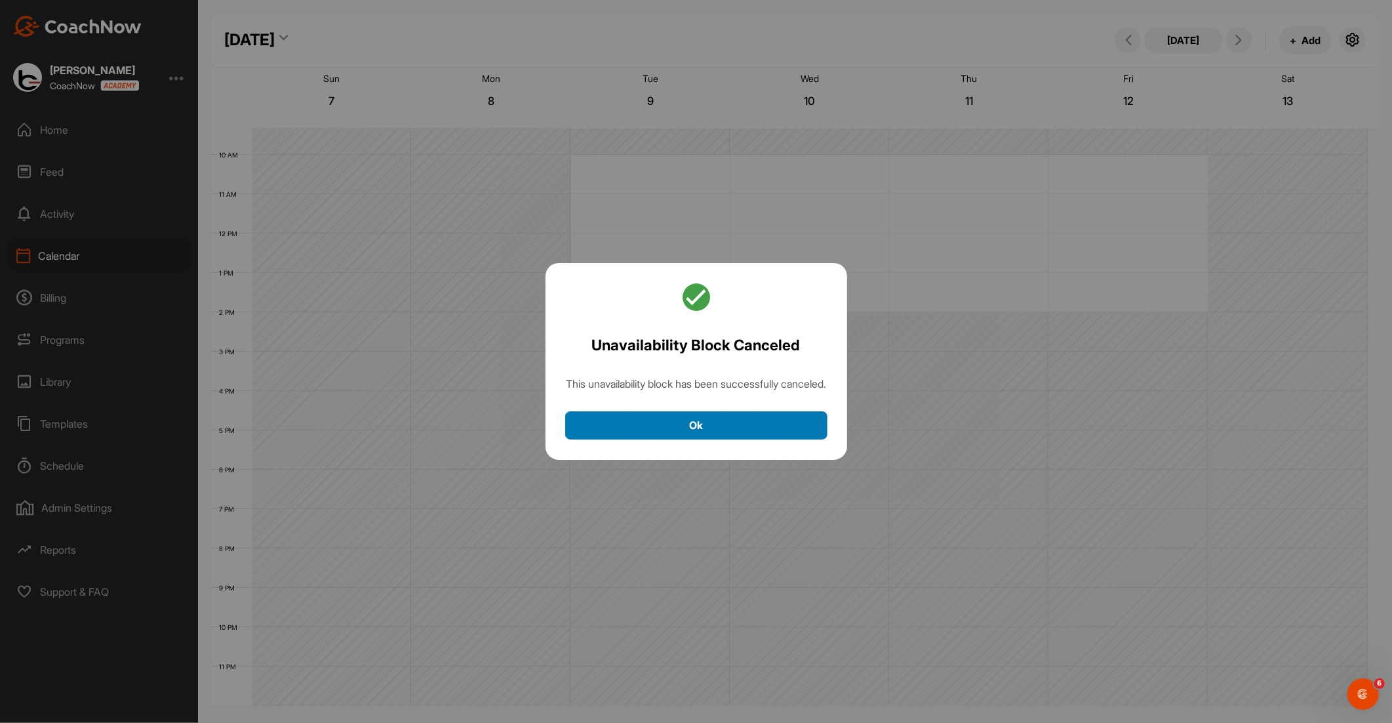
click at [677, 439] on button "Ok" at bounding box center [696, 425] width 262 height 28
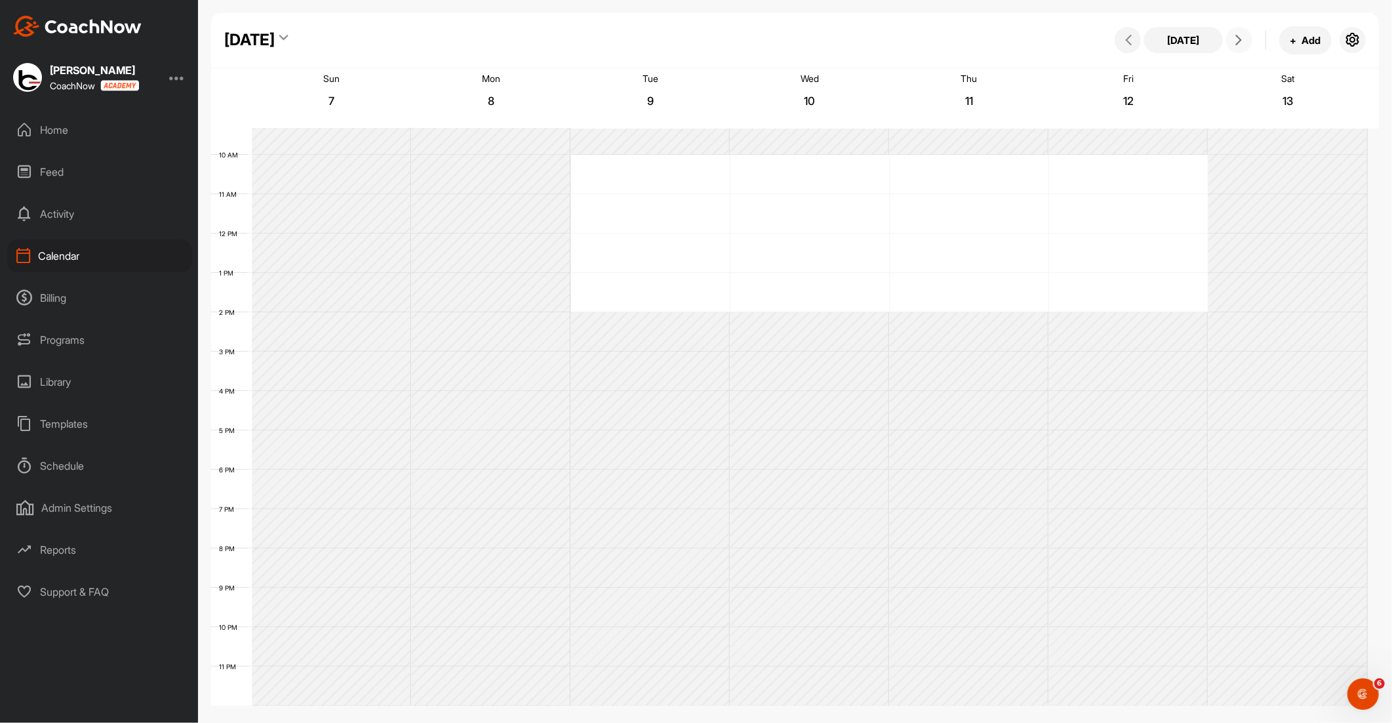
click at [1243, 40] on icon at bounding box center [1239, 40] width 10 height 10
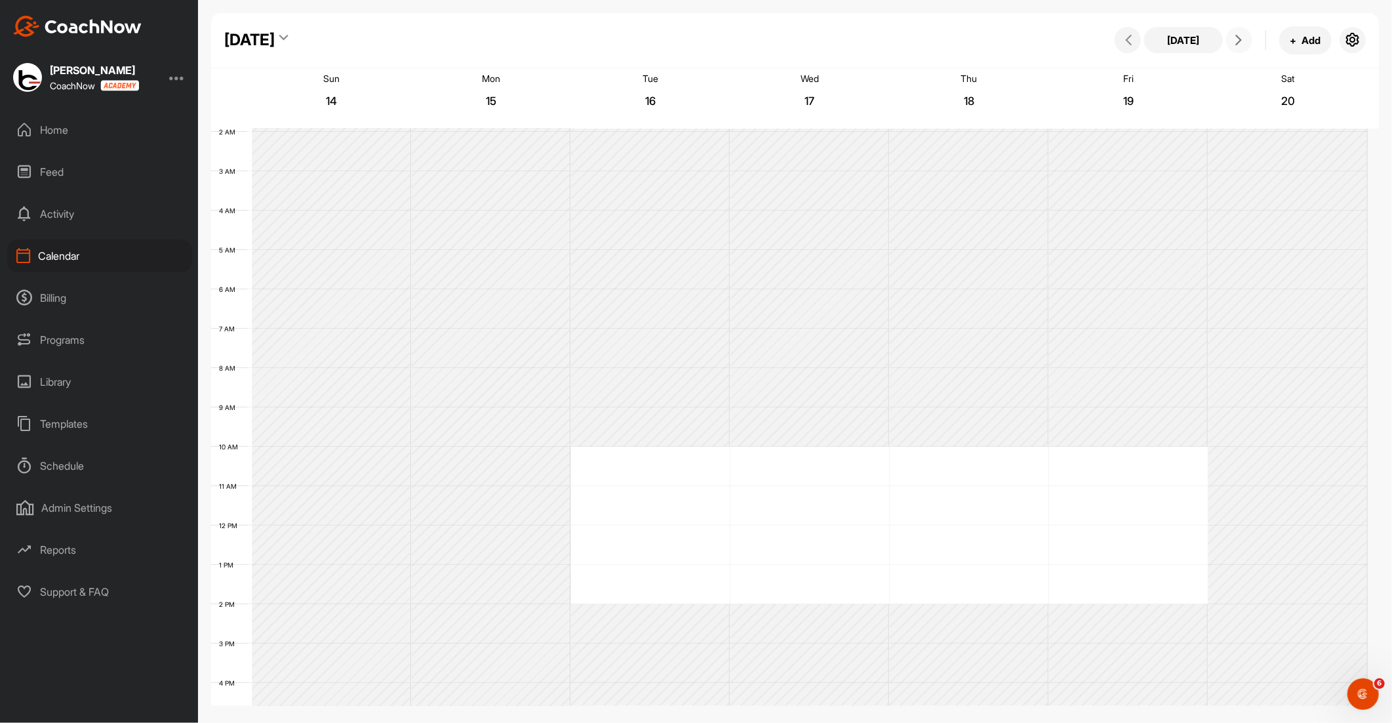
click at [1244, 41] on span at bounding box center [1240, 40] width 16 height 10
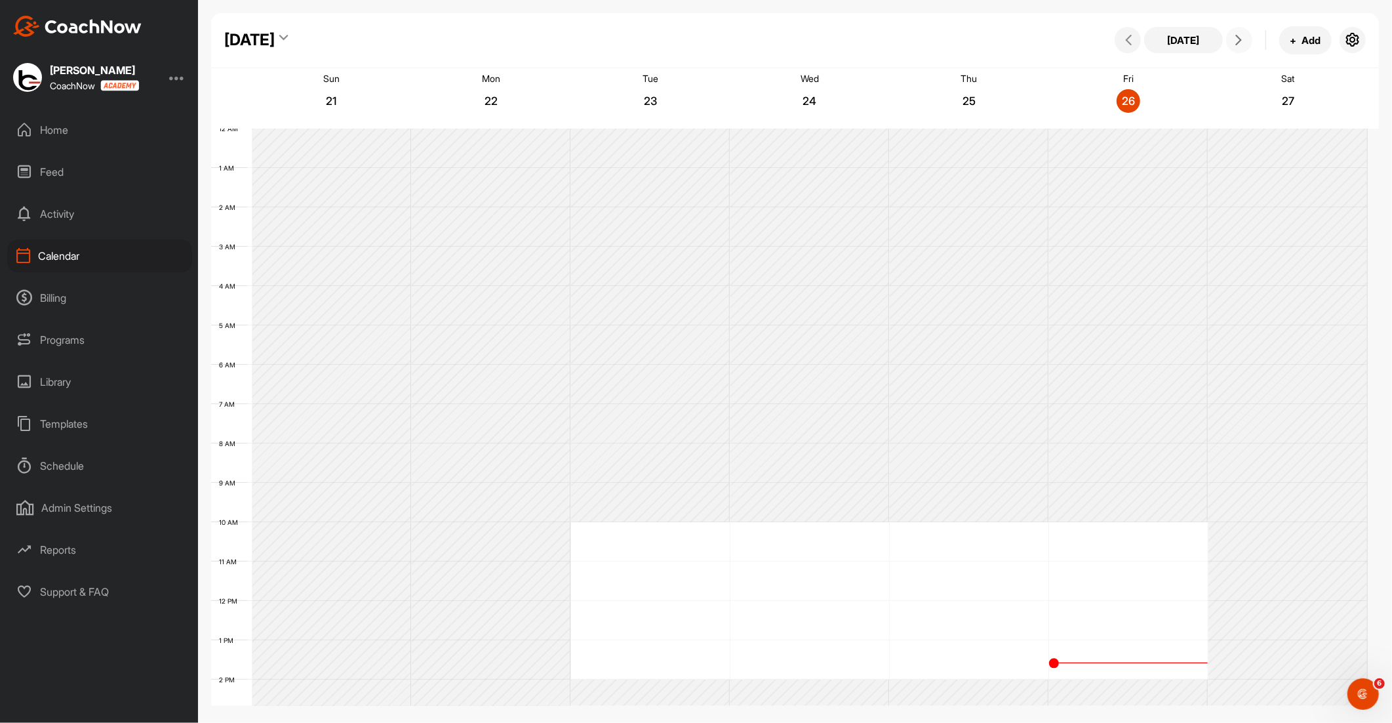
scroll to position [291, 0]
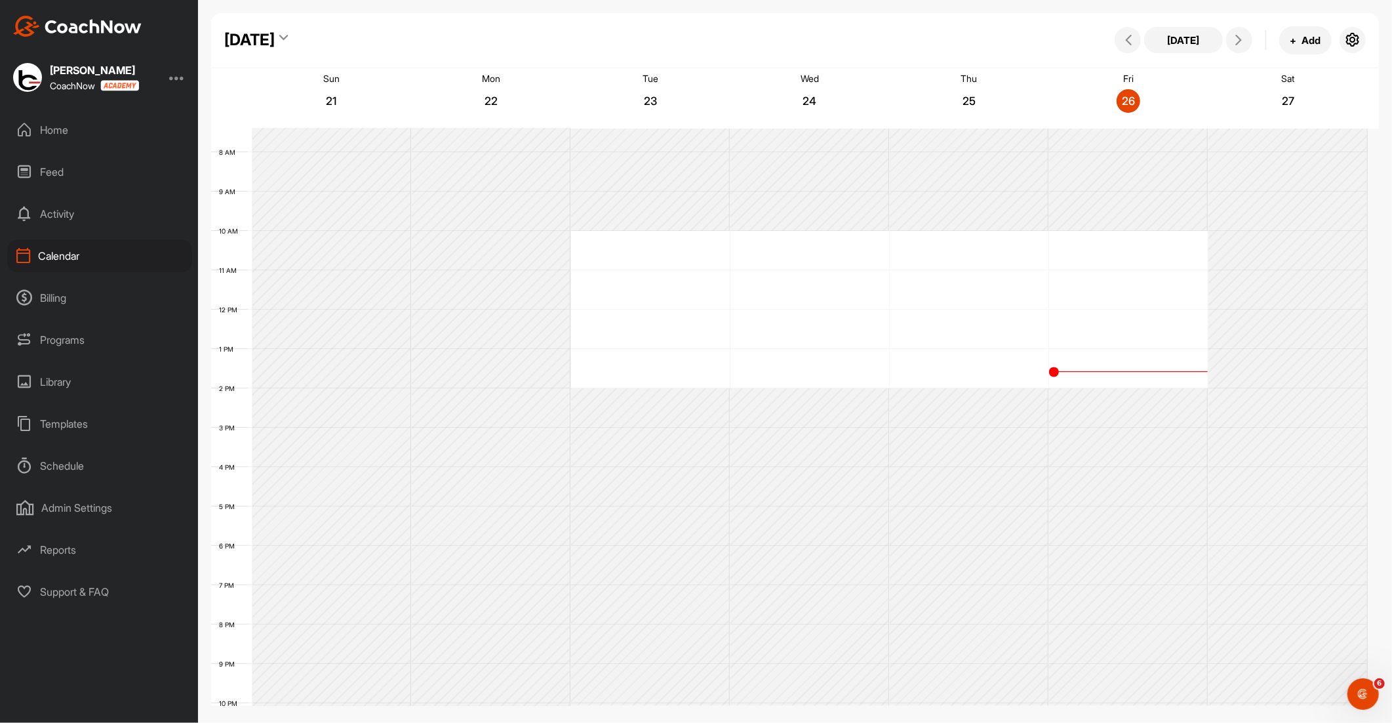
click at [37, 129] on div "Home" at bounding box center [99, 129] width 185 height 33
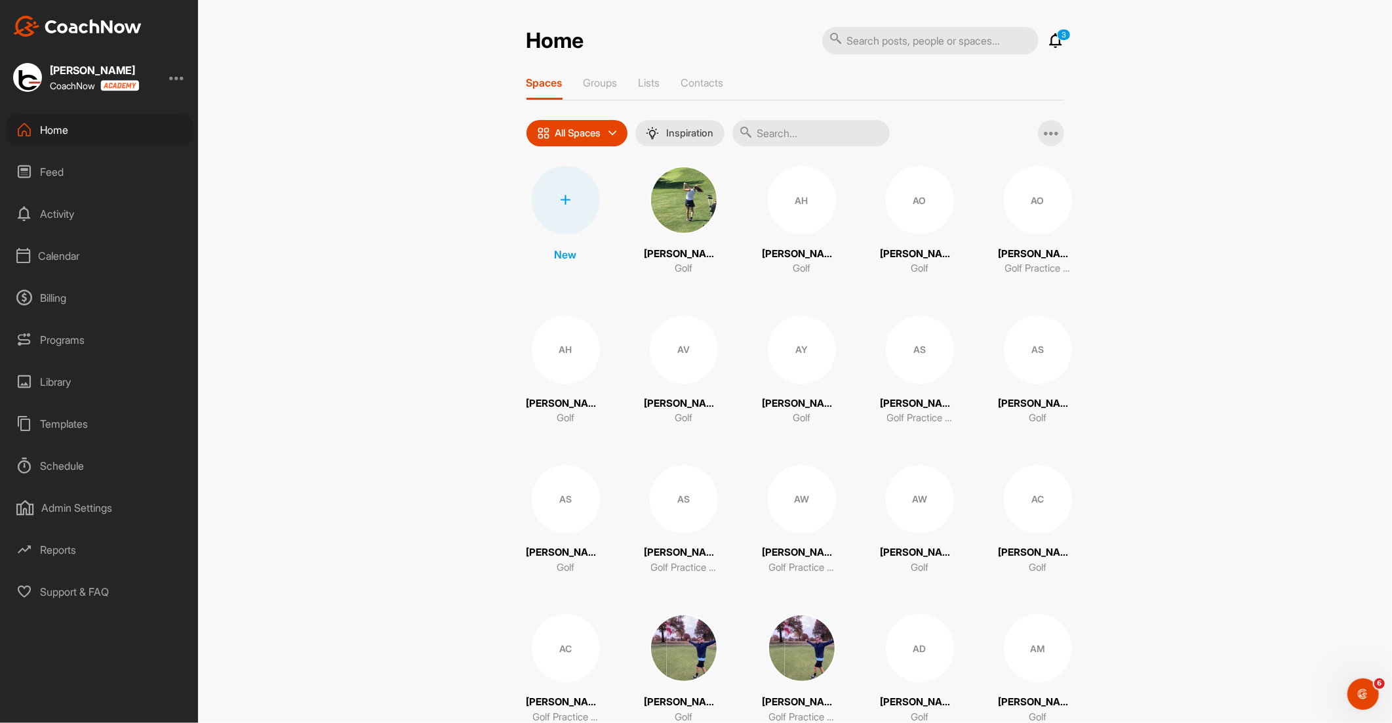
click at [1051, 41] on icon at bounding box center [1057, 41] width 16 height 16
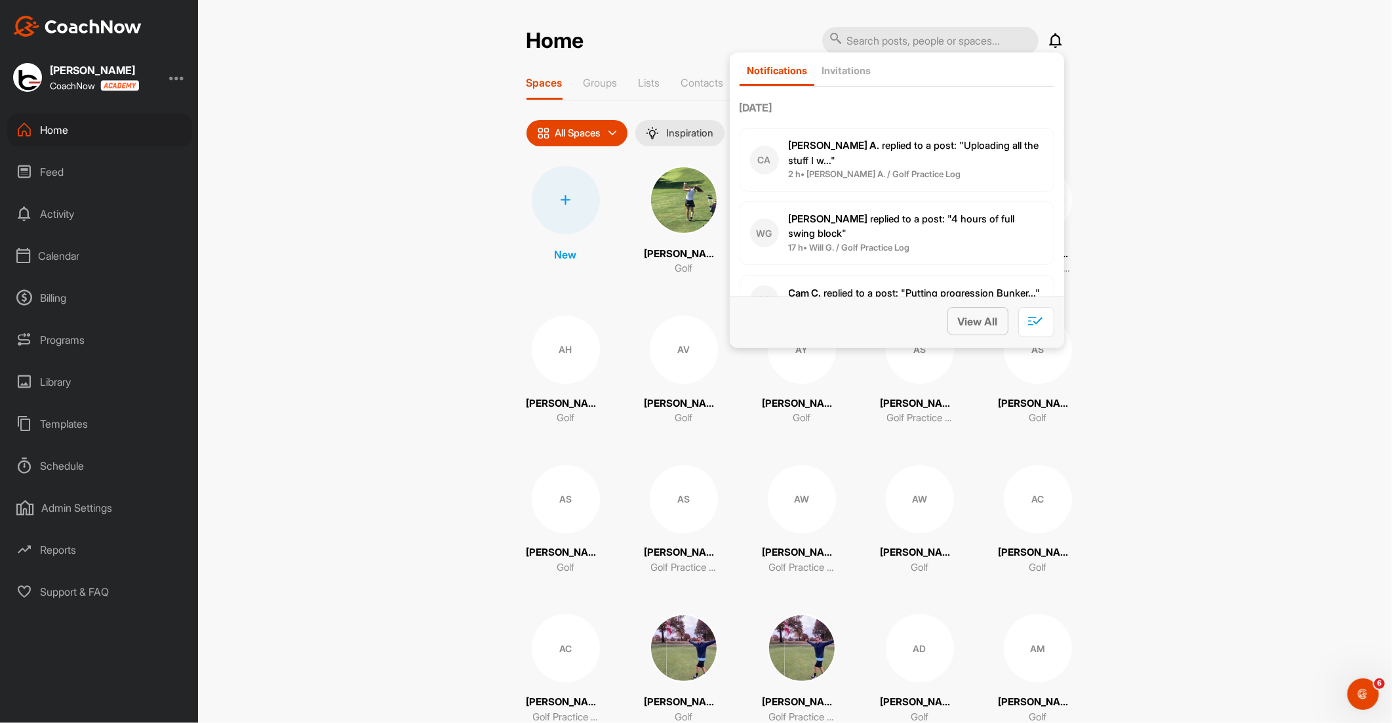
click at [978, 319] on span "View All" at bounding box center [978, 321] width 40 height 13
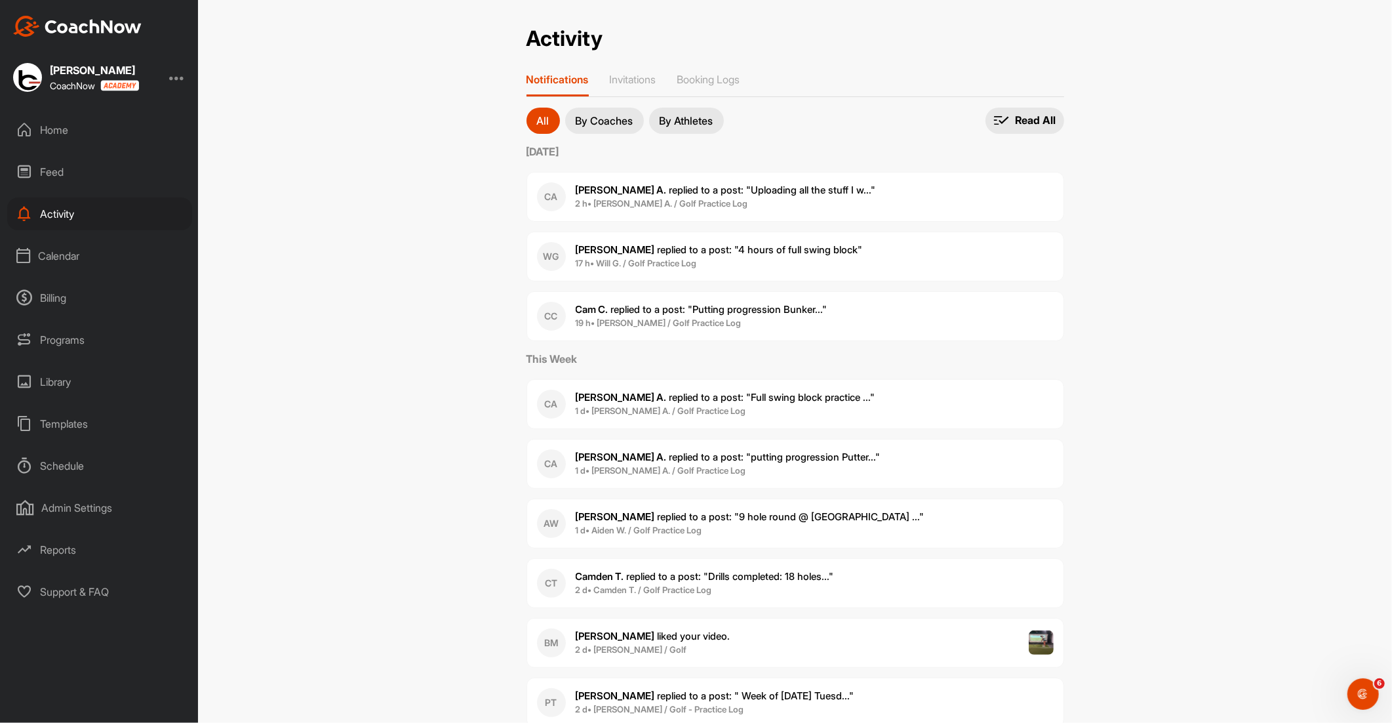
click at [774, 197] on span "2 h • [PERSON_NAME] A. / Golf Practice Log" at bounding box center [726, 203] width 300 height 13
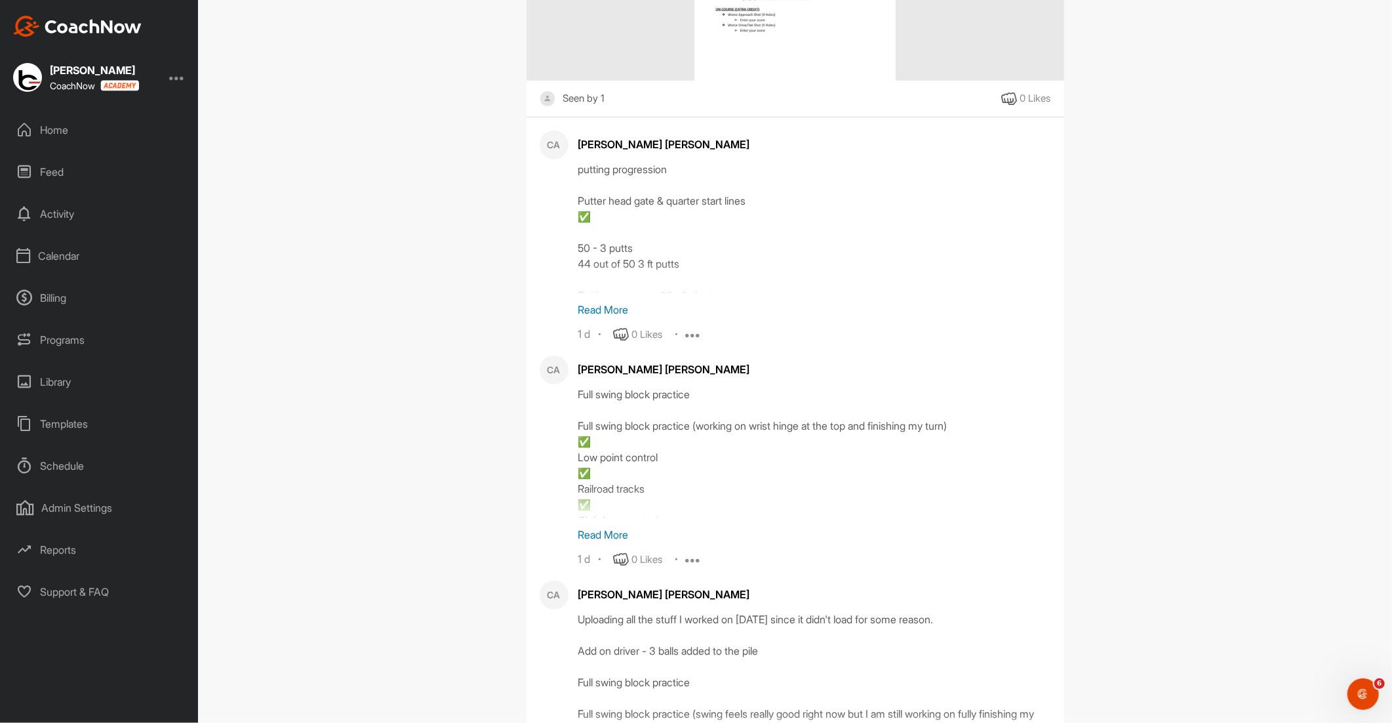
scroll to position [528, 0]
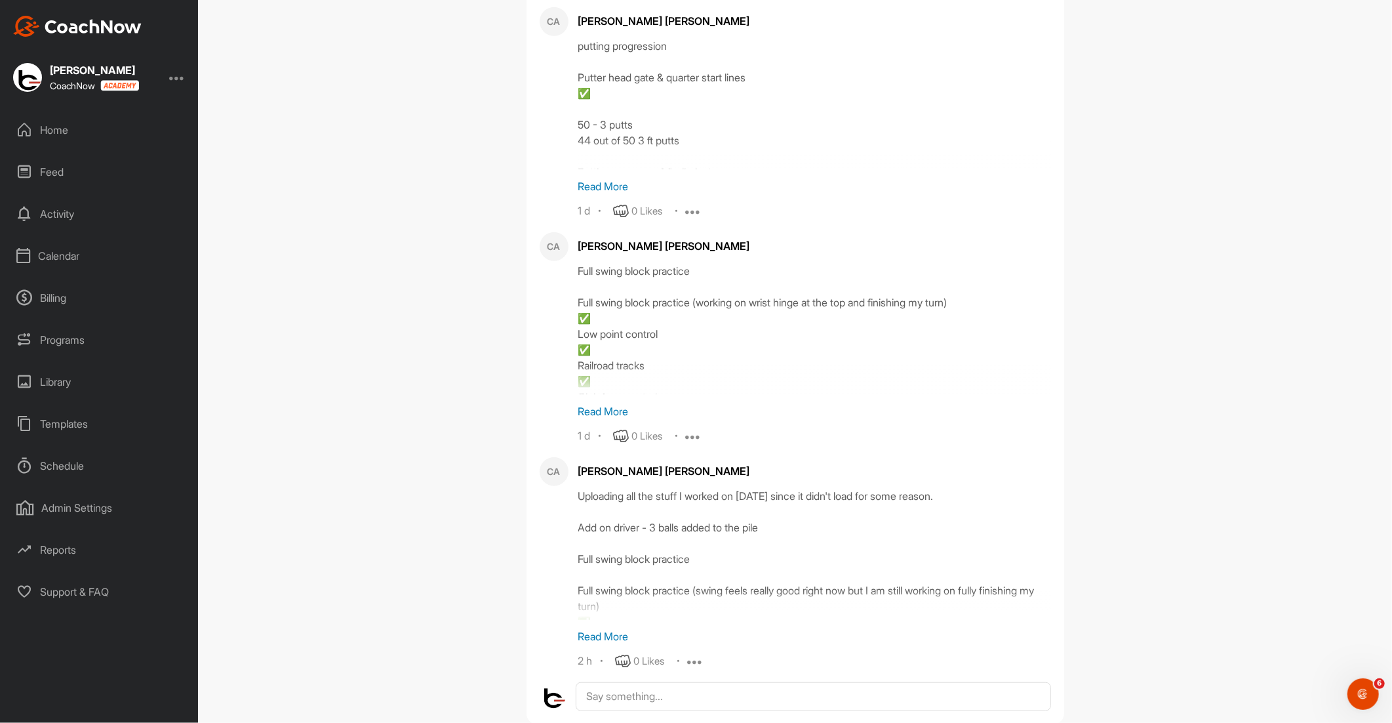
click at [620, 628] on p "Read More" at bounding box center [814, 636] width 473 height 16
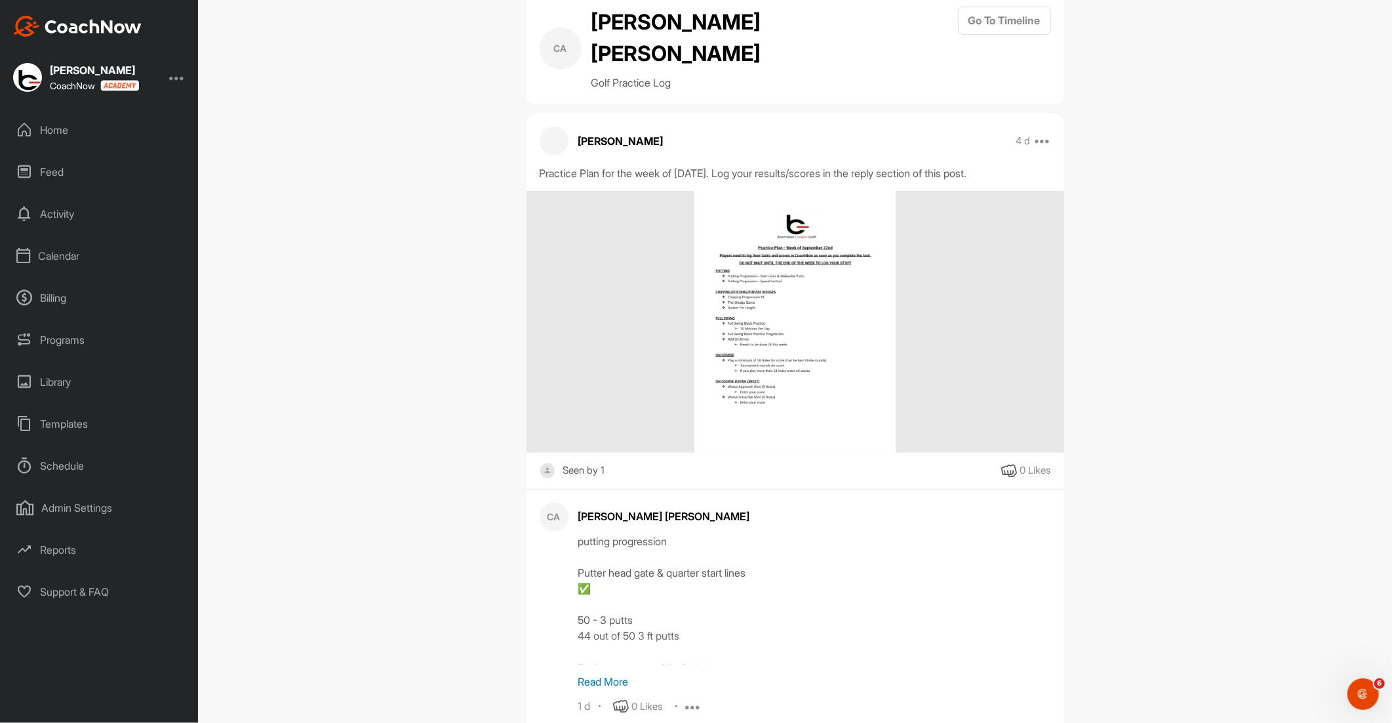
scroll to position [15, 0]
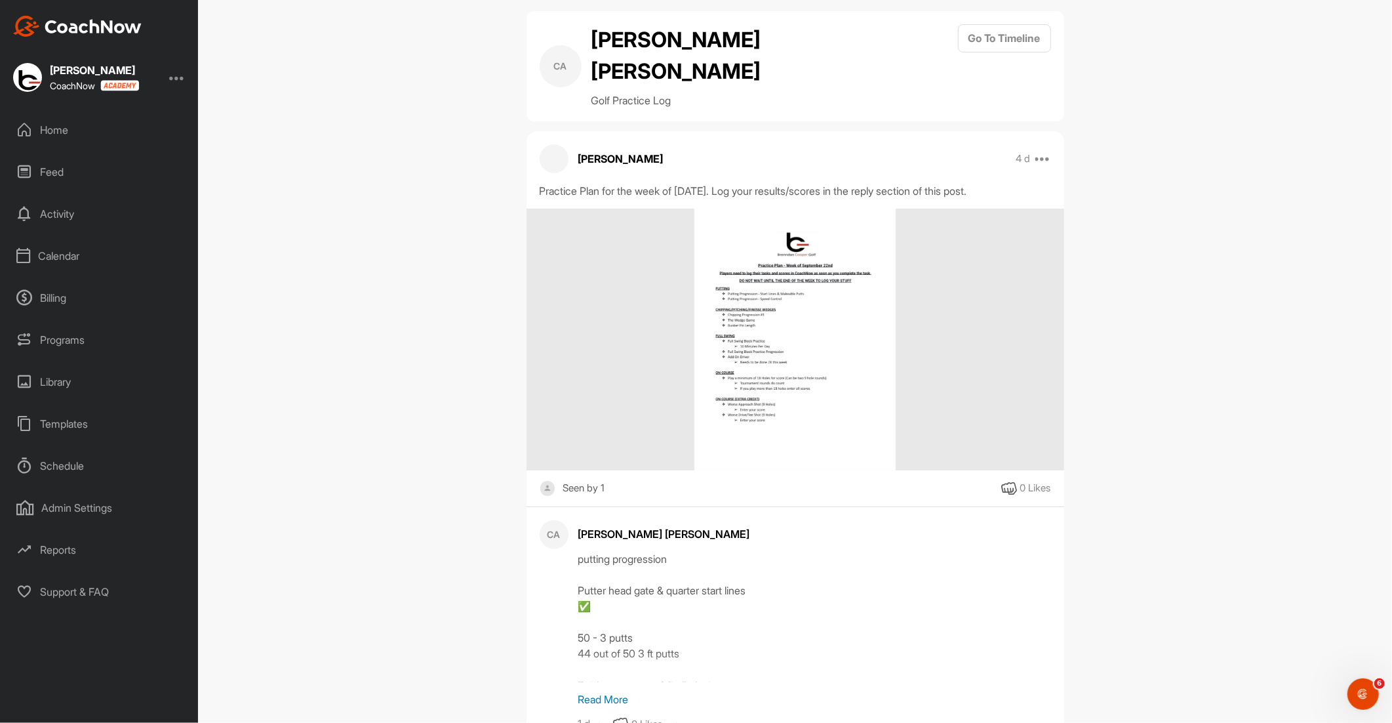
click at [50, 134] on div "Home" at bounding box center [99, 129] width 185 height 33
